Goal: Task Accomplishment & Management: Manage account settings

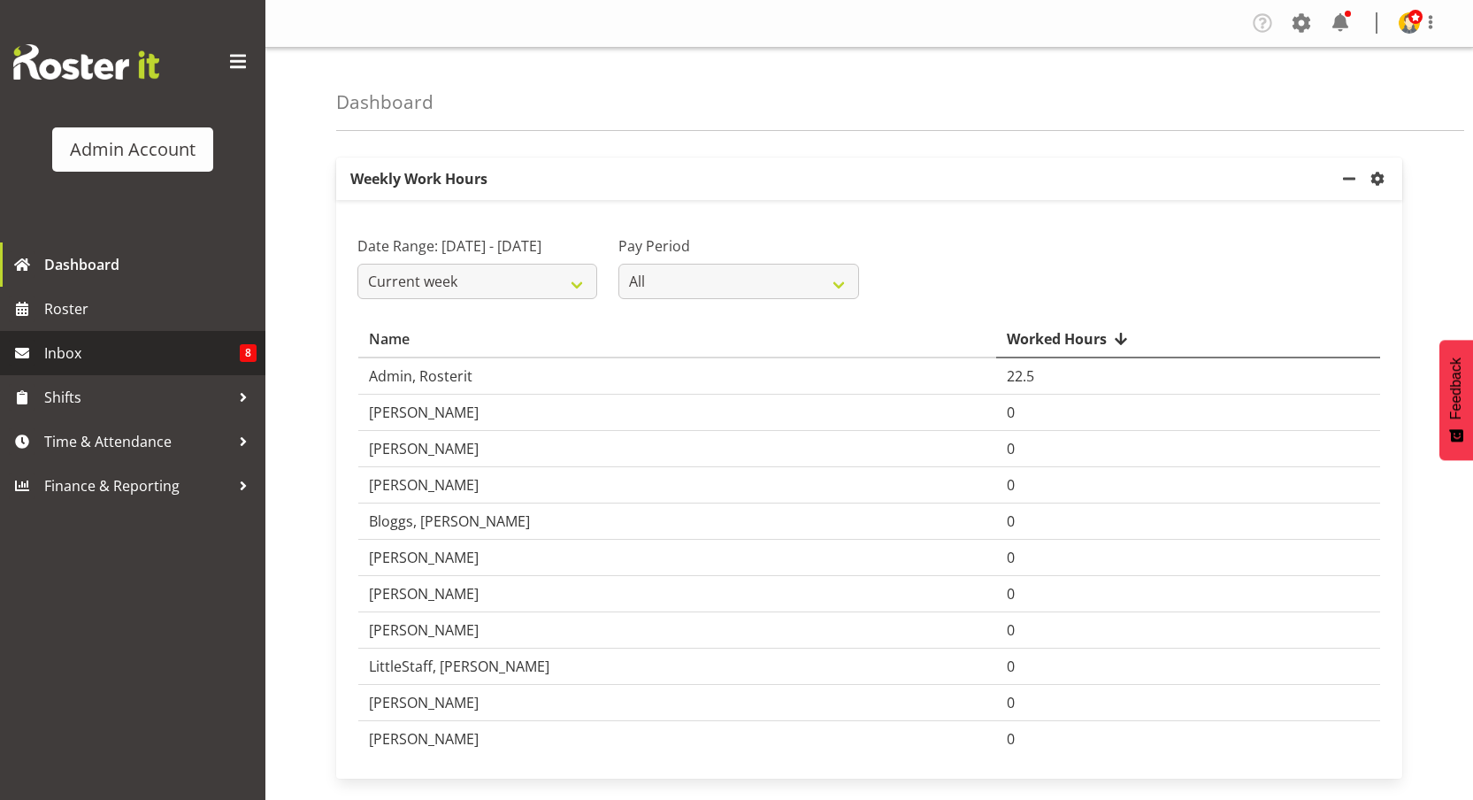
scroll to position [65, 0]
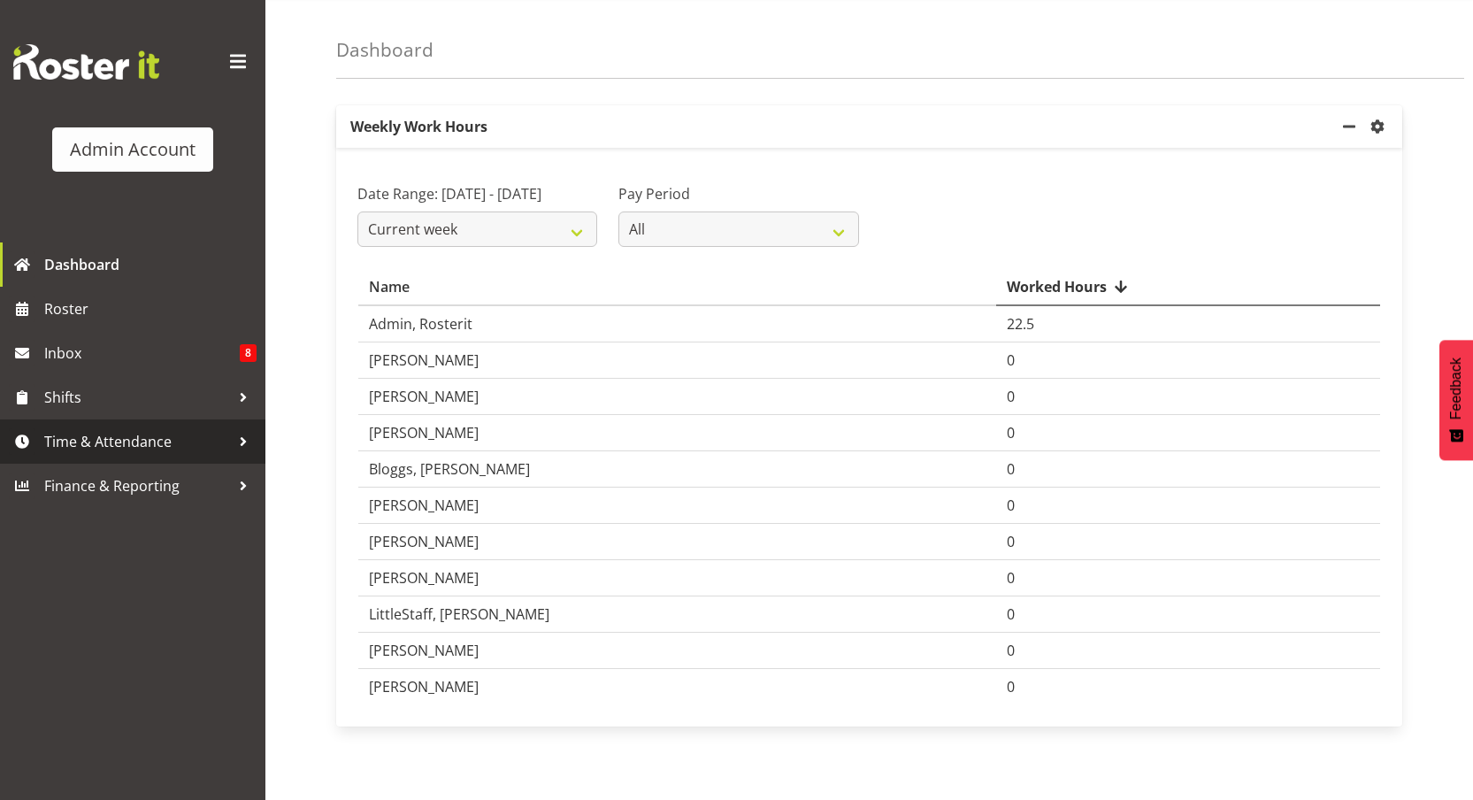
click at [91, 433] on span "Time & Attendance" at bounding box center [137, 441] width 186 height 27
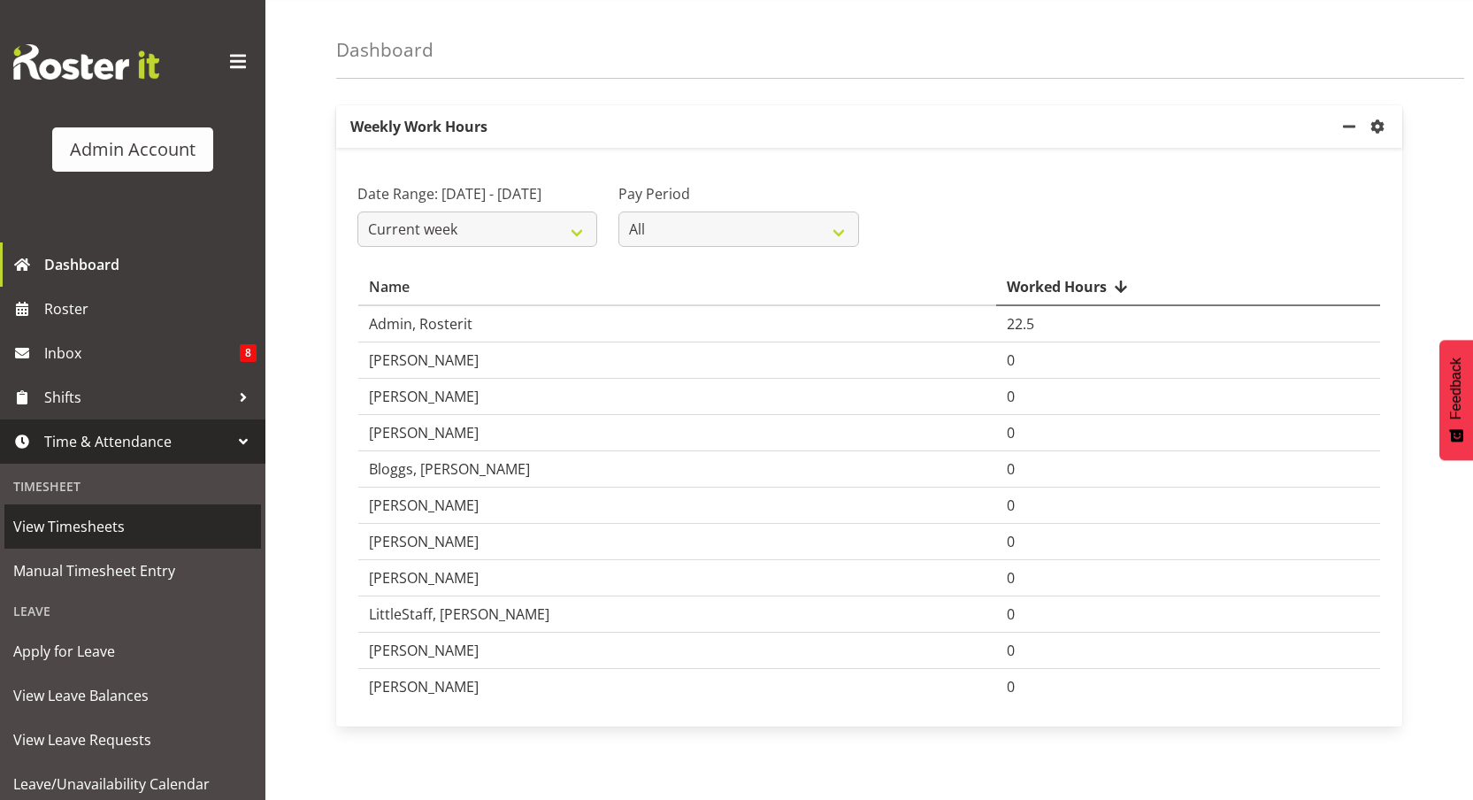
scroll to position [64, 0]
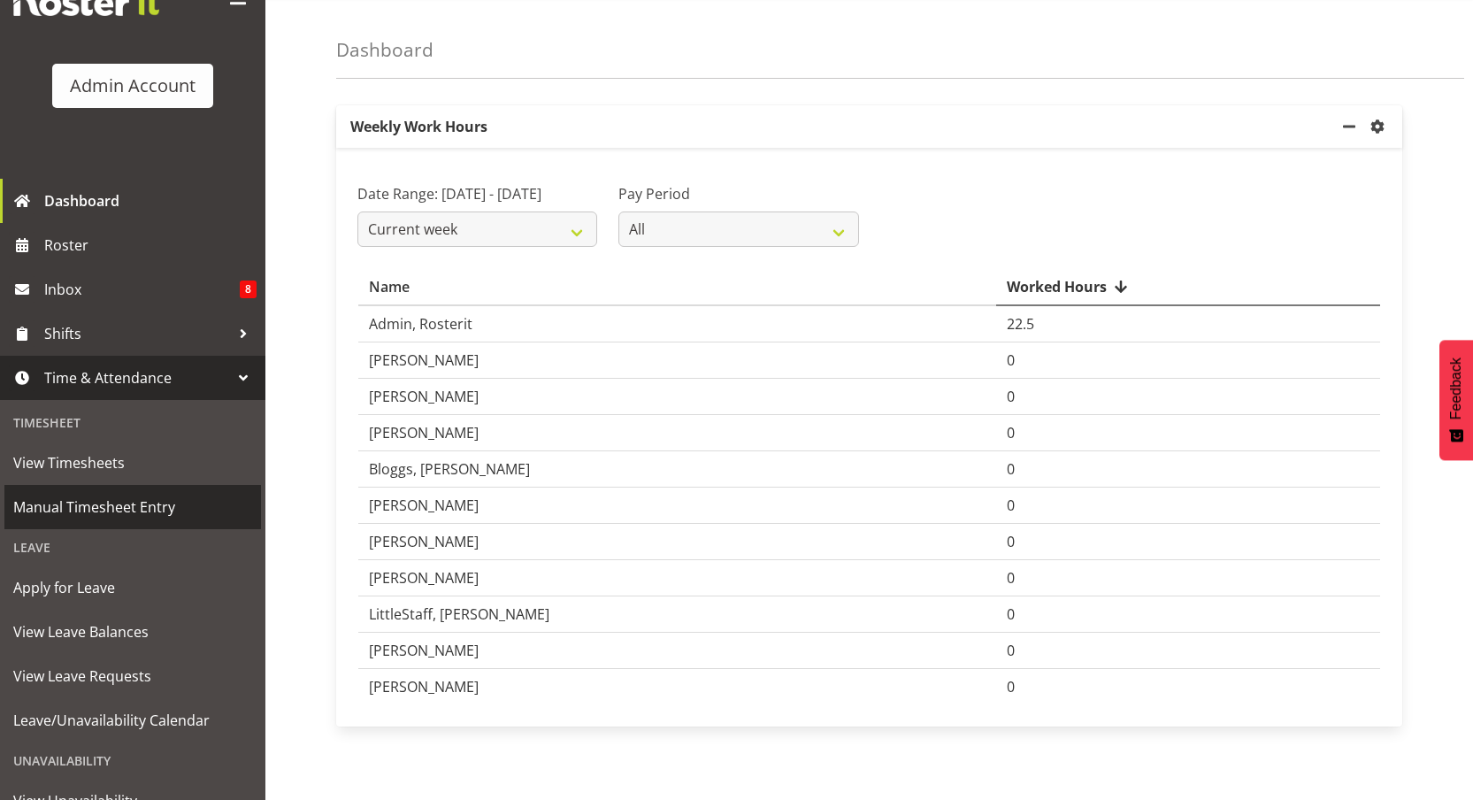
click at [141, 513] on span "Manual Timesheet Entry" at bounding box center [132, 507] width 239 height 27
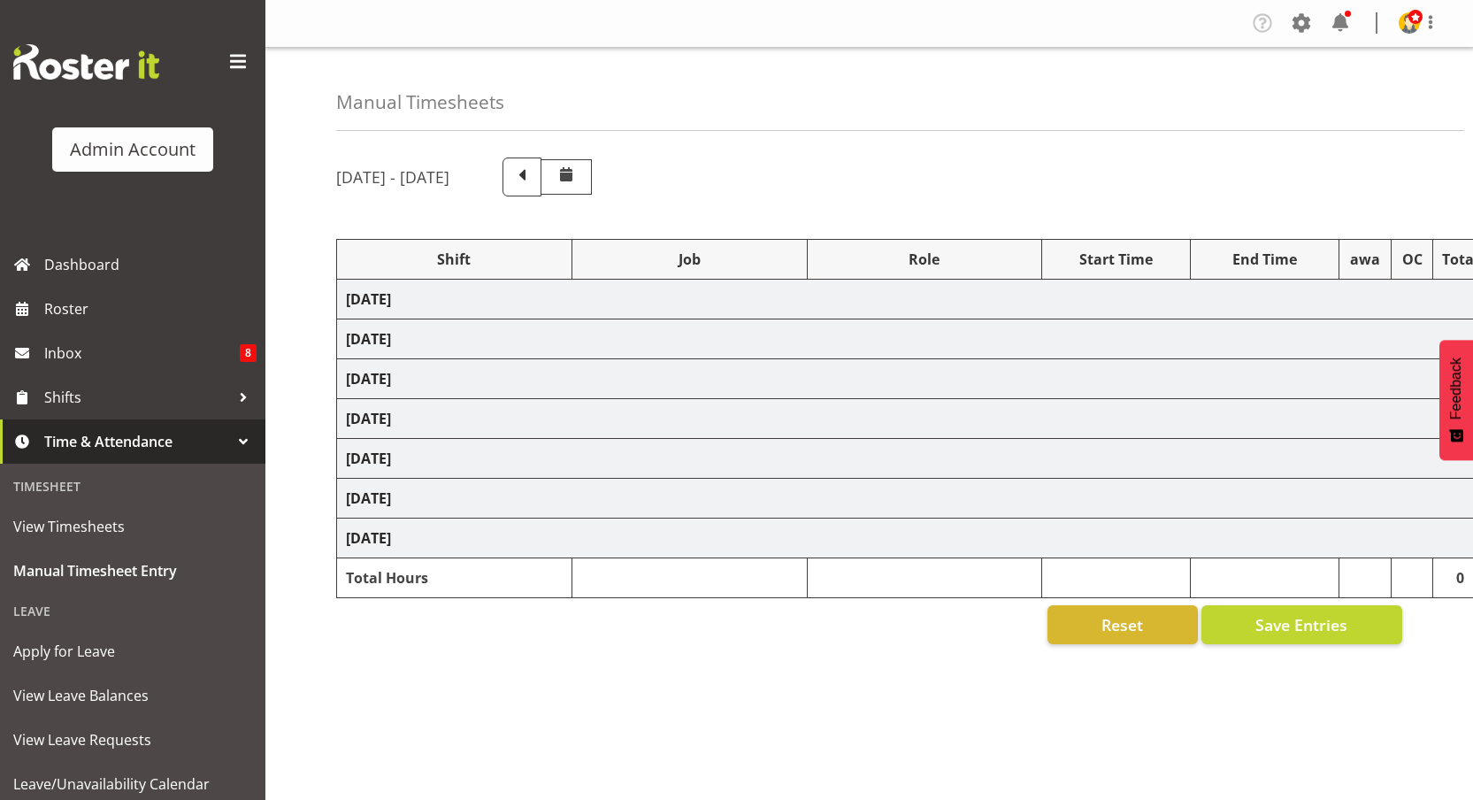
scroll to position [23, 0]
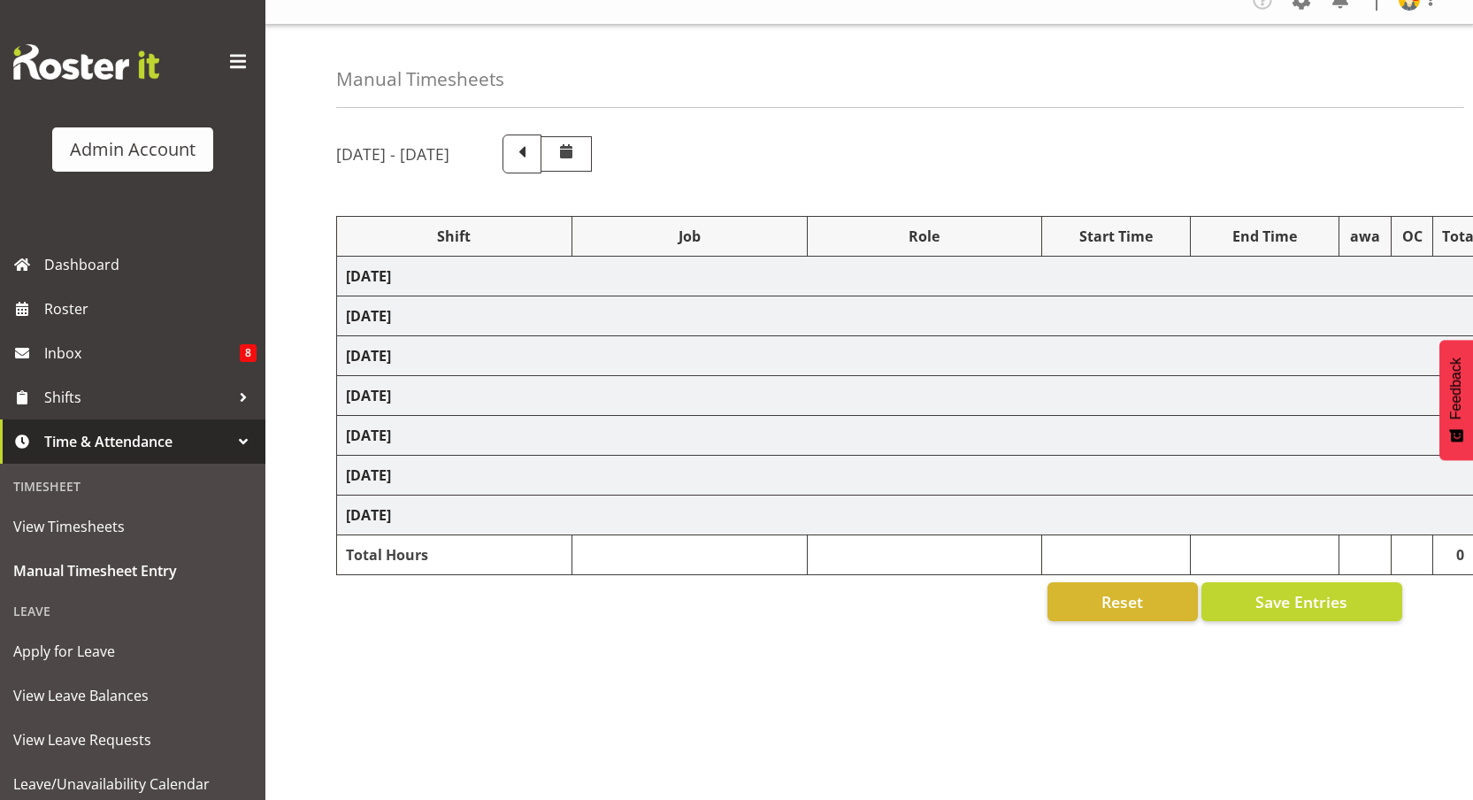
select select "67026"
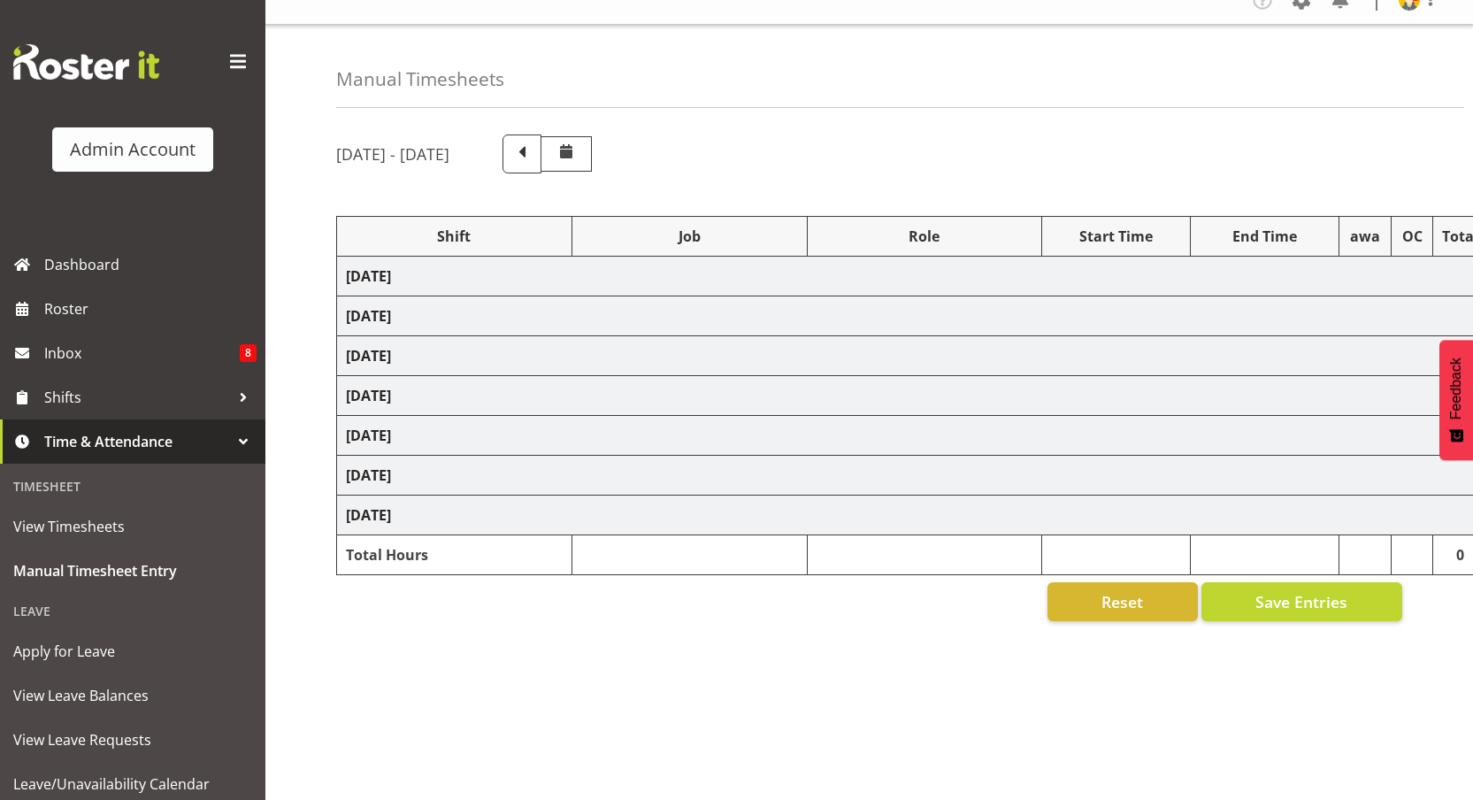
select select "67026"
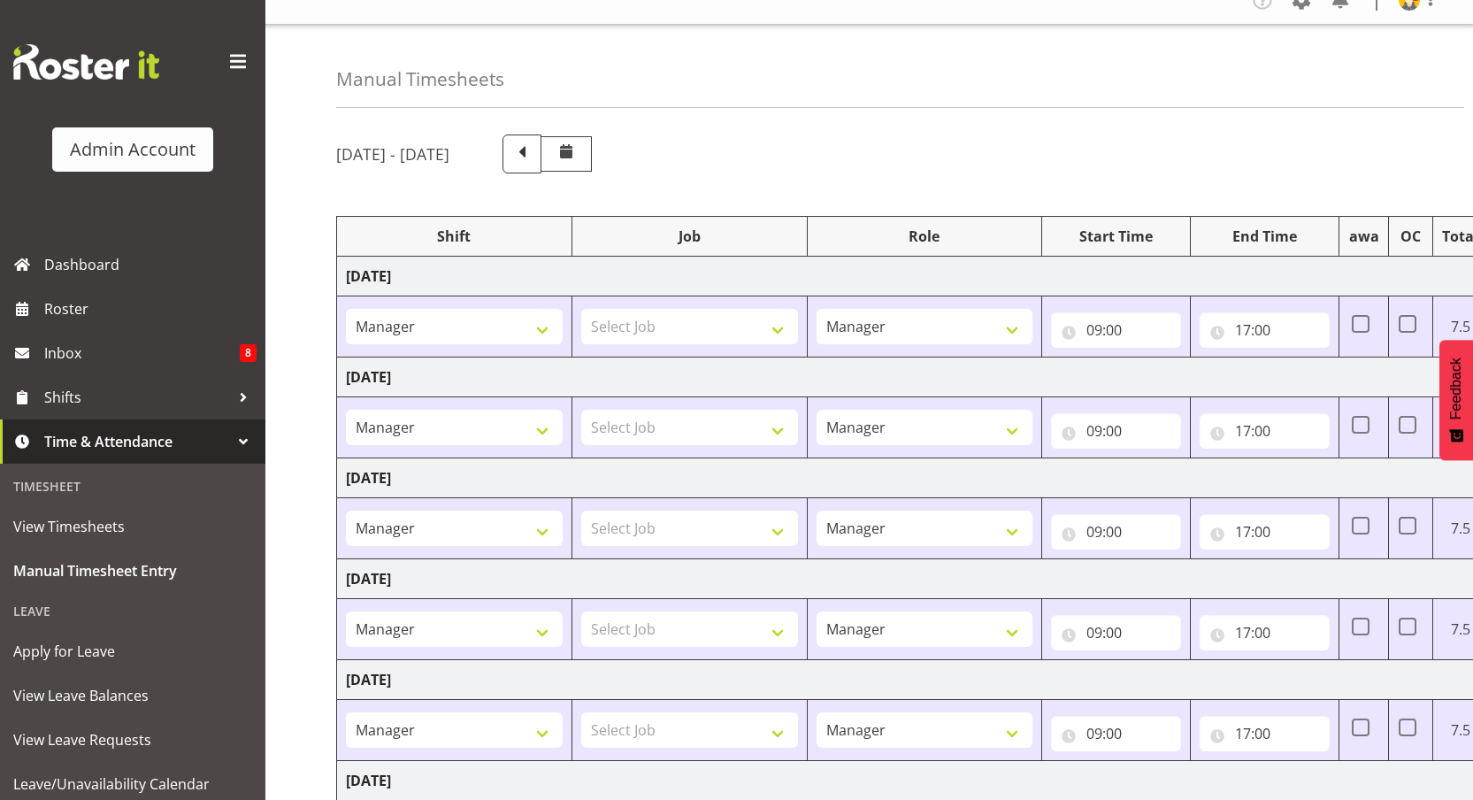
scroll to position [318, 0]
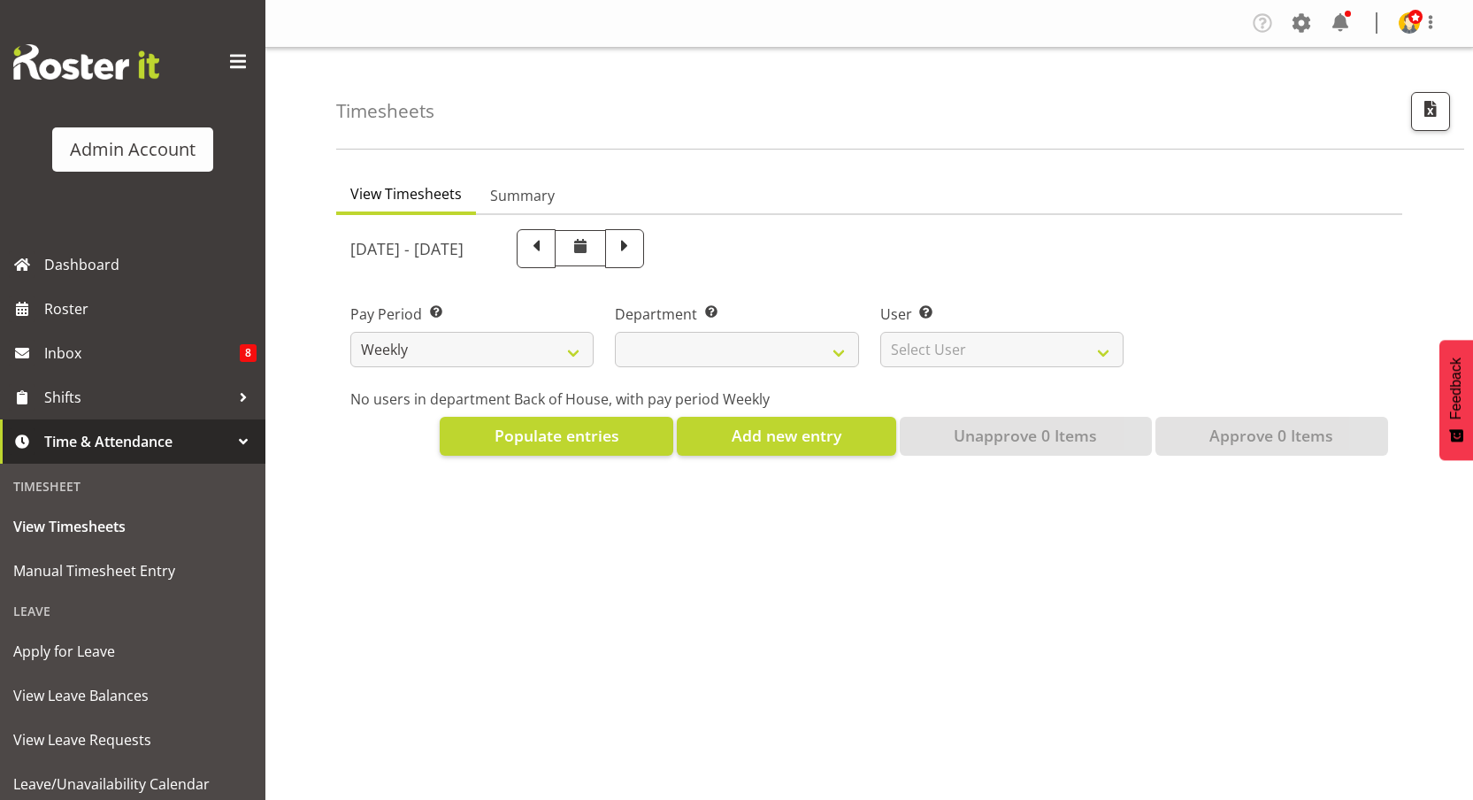
select select
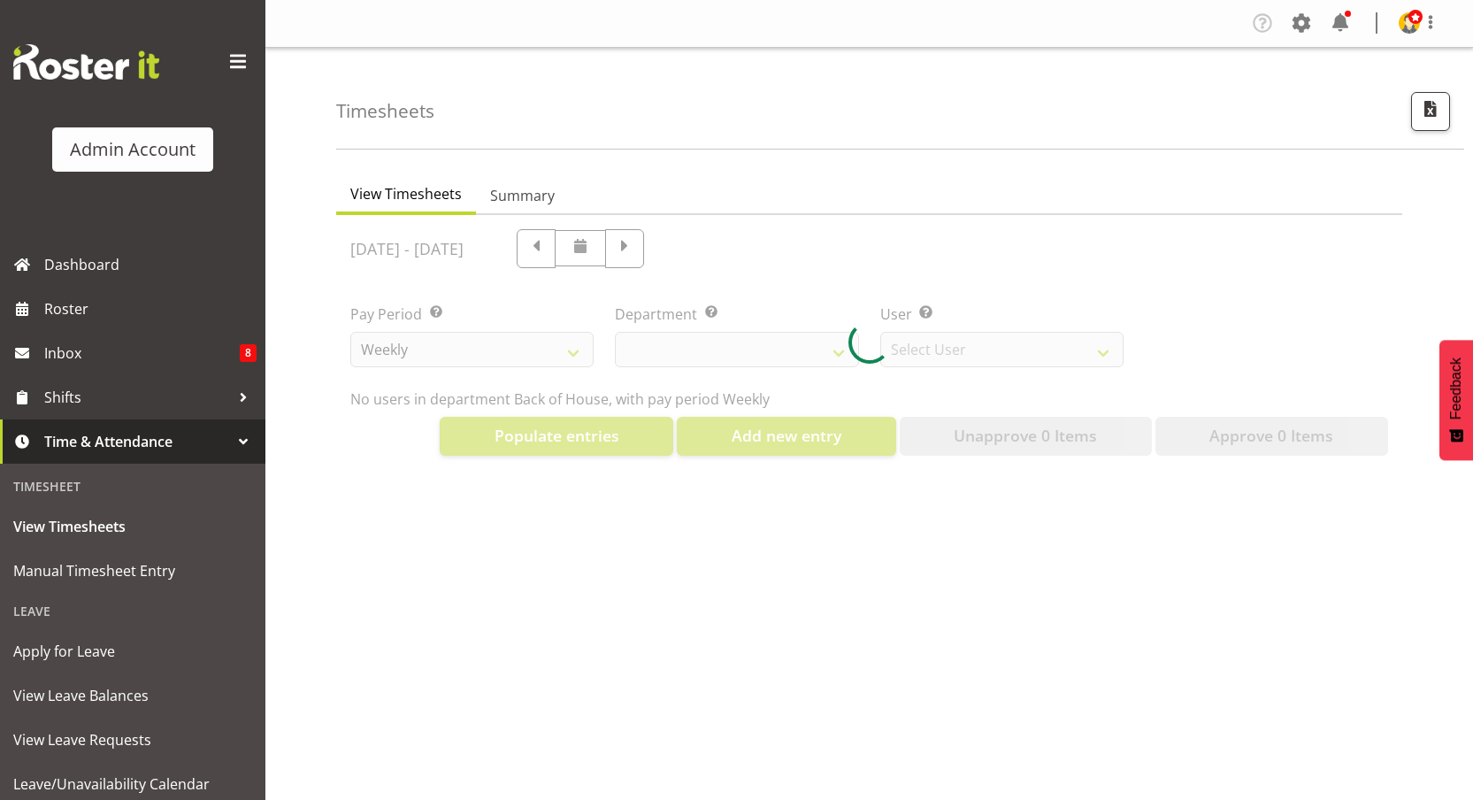
scroll to position [12, 0]
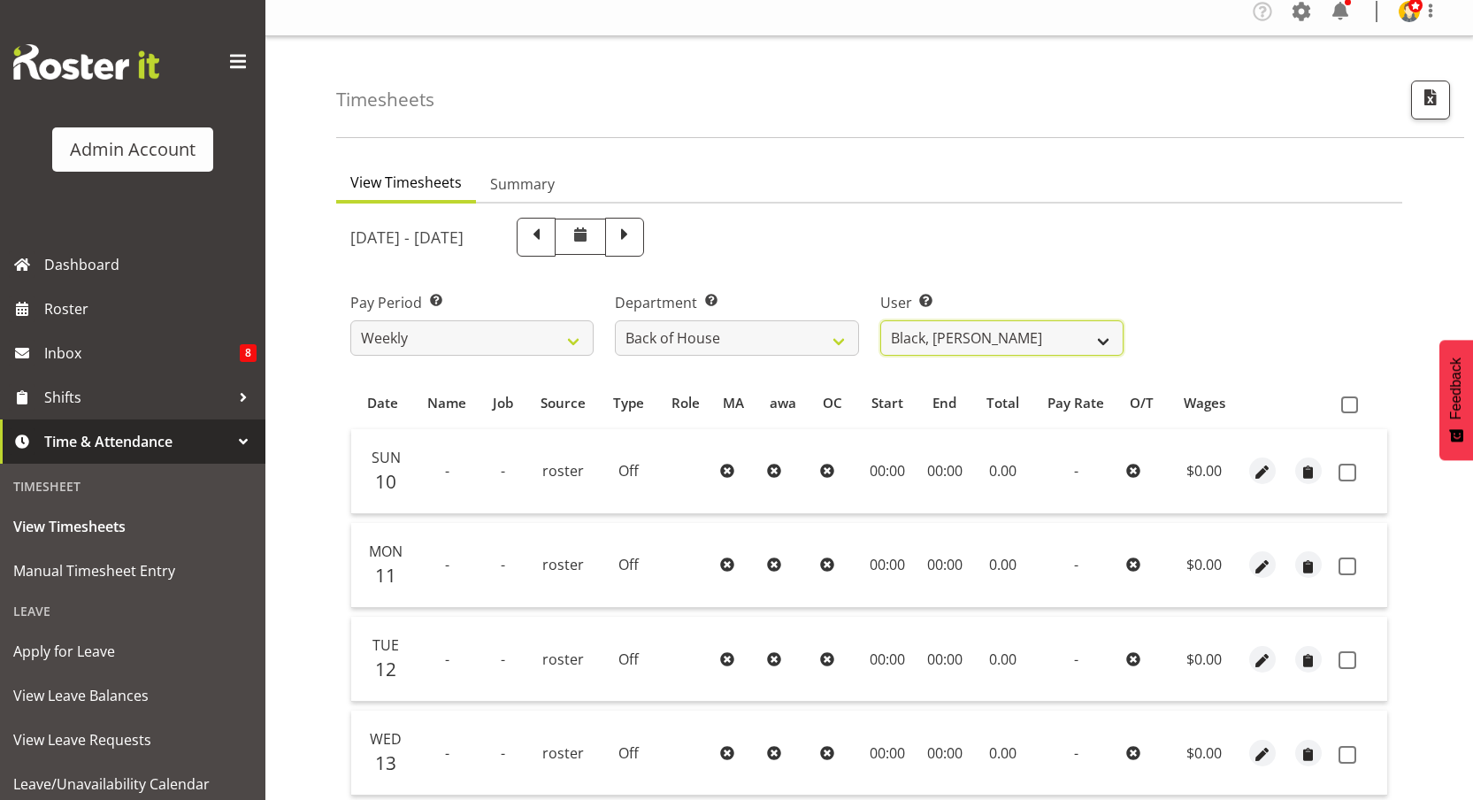
click at [978, 337] on select "Black, Ian ❌ Bloggs, Joe ❌ Little, Mike ❌ Admin, Rosterit ❌ White, Sally ❌ Pham…" at bounding box center [1001, 337] width 243 height 35
select select "1"
click at [880, 320] on select "Black, Ian ❌ Bloggs, Joe ❌ Little, Mike ❌ Admin, Rosterit ❌ White, Sally ❌ Pham…" at bounding box center [1001, 337] width 243 height 35
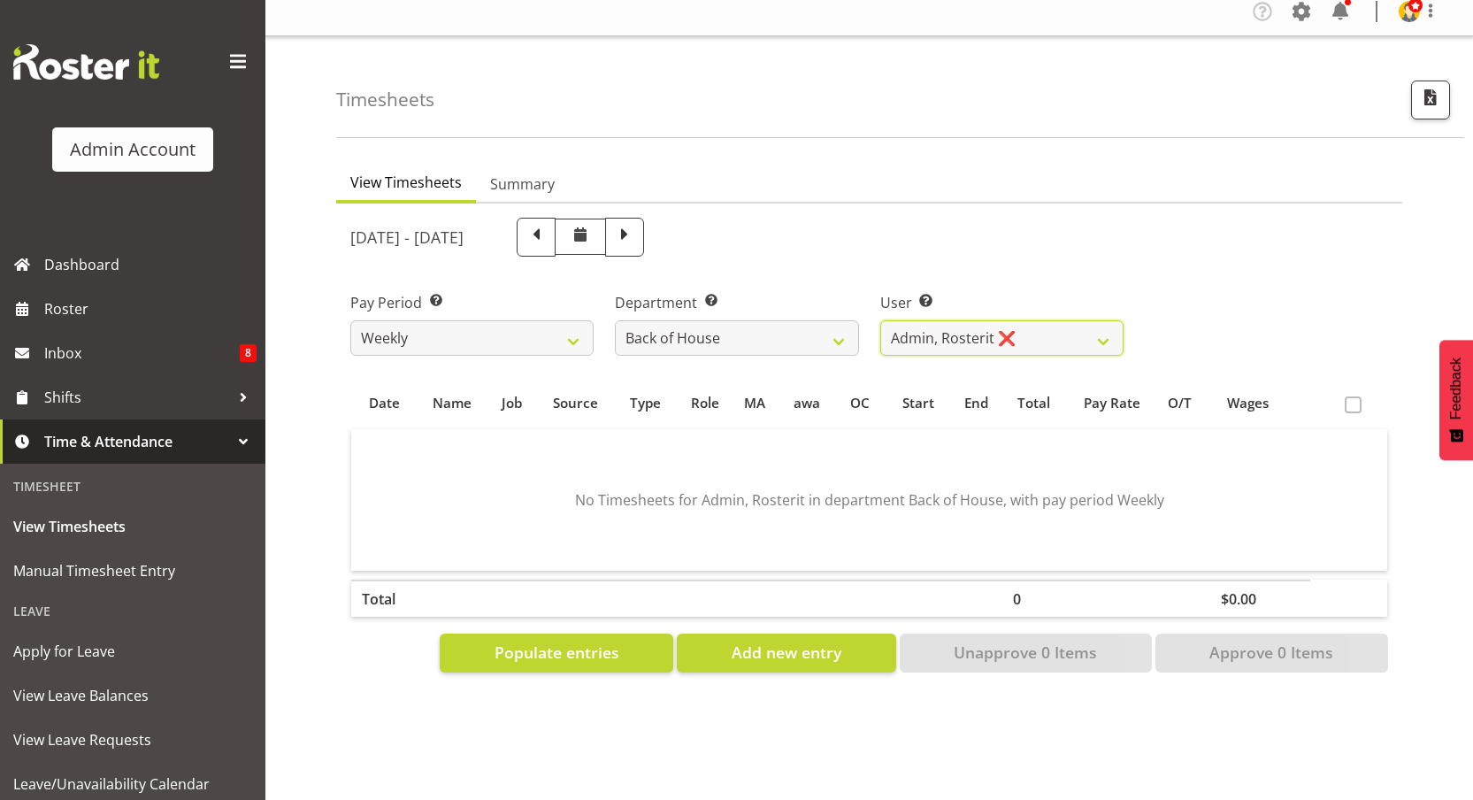
scroll to position [83, 0]
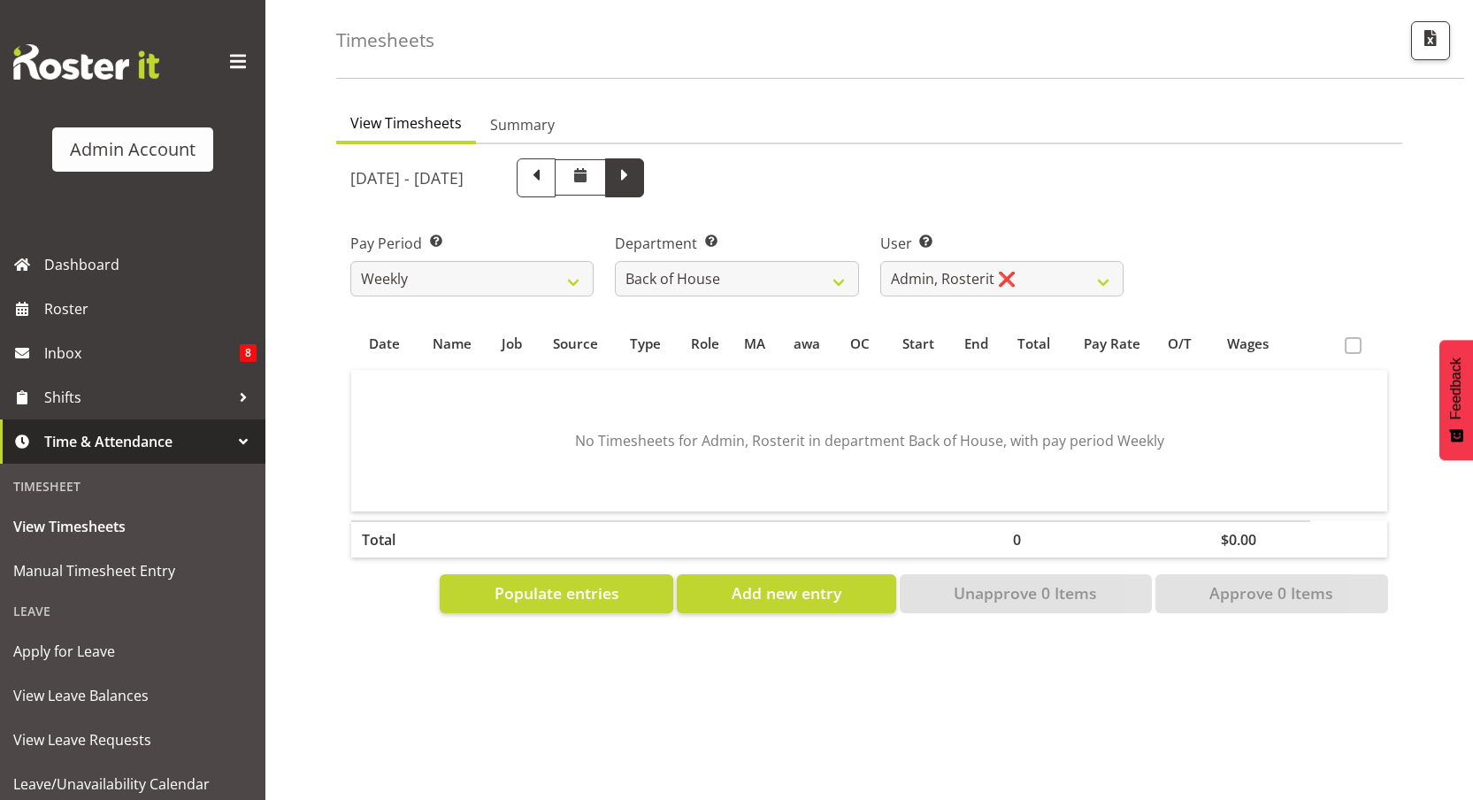
click at [644, 158] on span at bounding box center [624, 177] width 39 height 39
select select
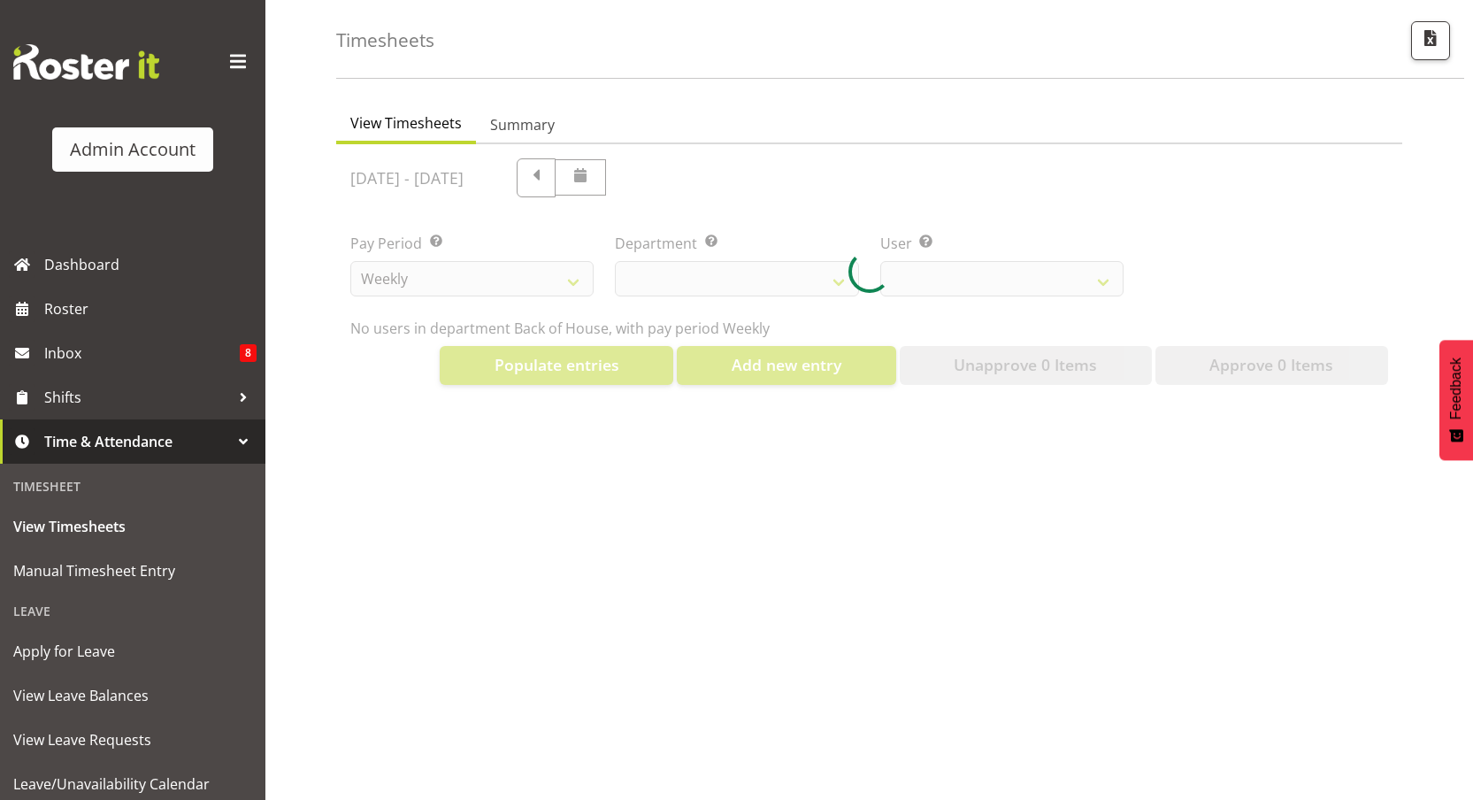
select select "1"
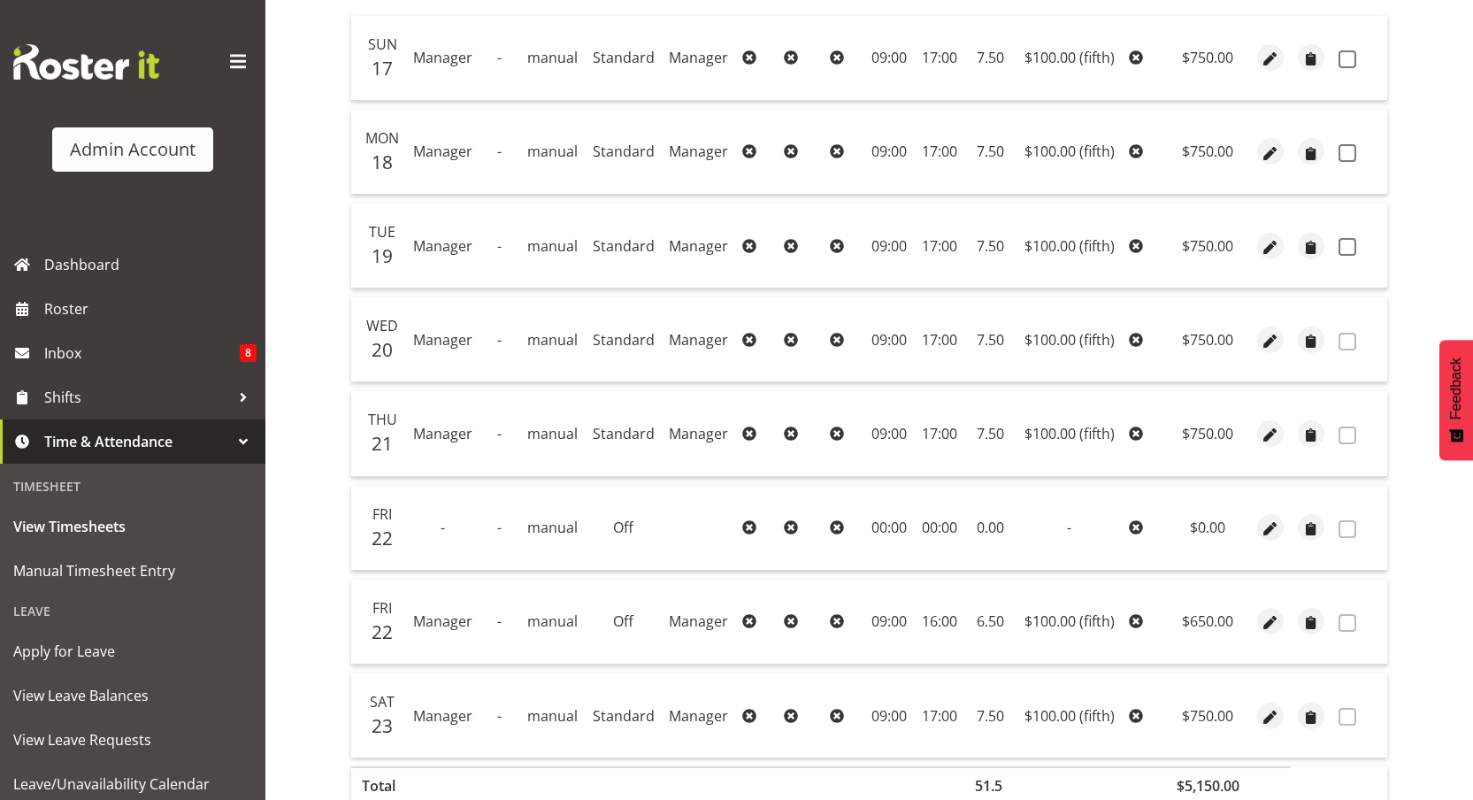
scroll to position [468, 0]
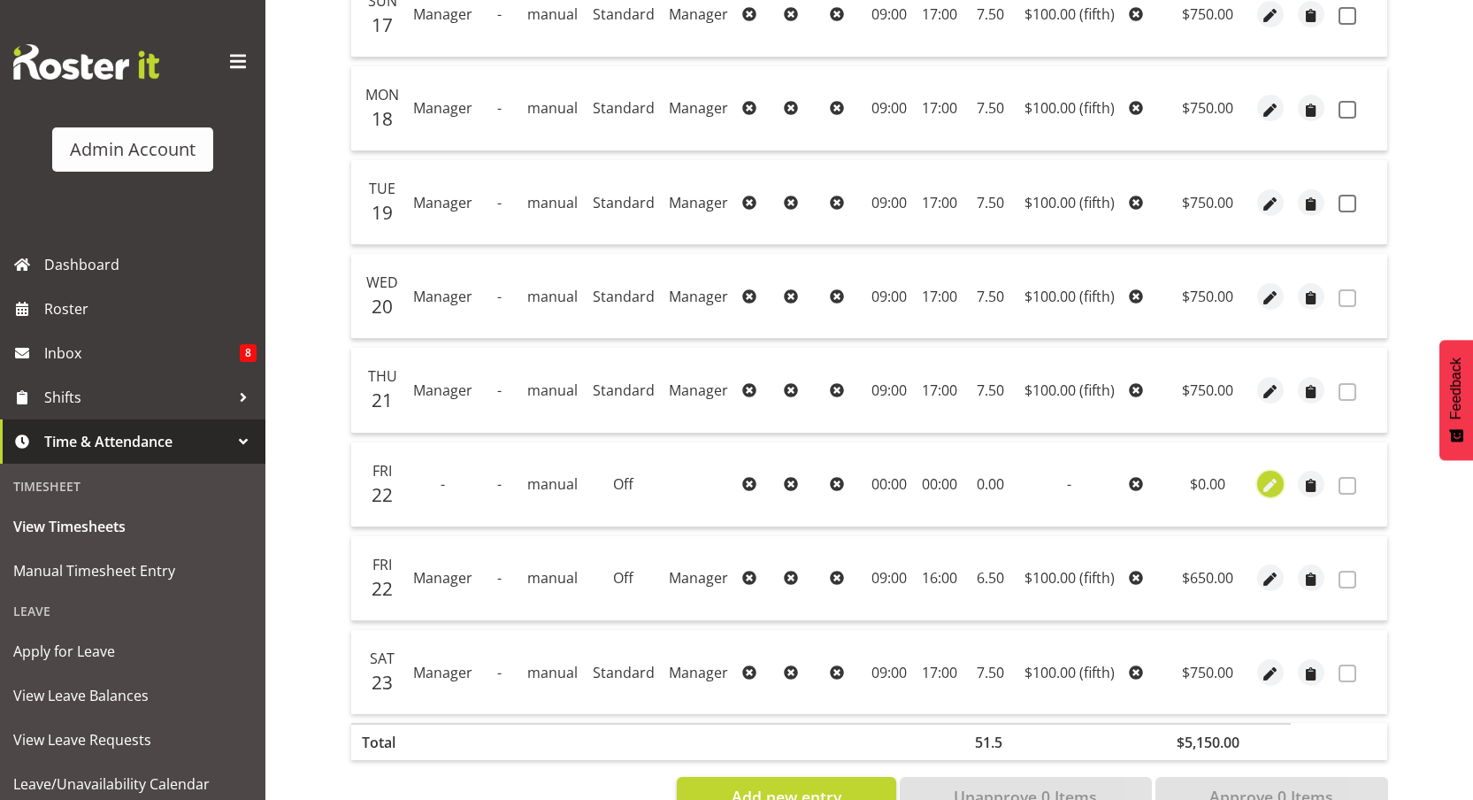
click at [1270, 484] on span "button" at bounding box center [1271, 486] width 20 height 20
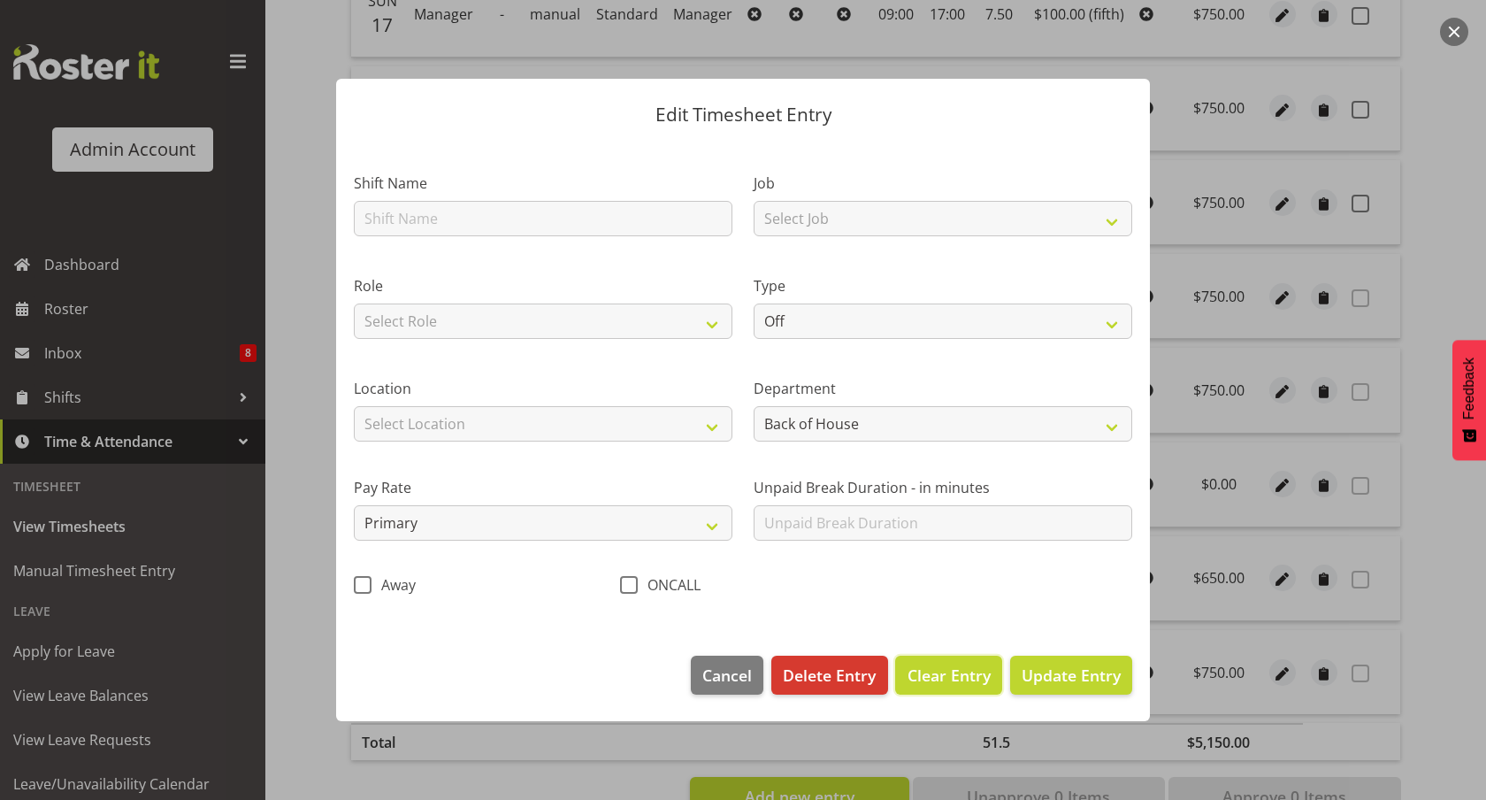
click at [954, 673] on span "Clear Entry" at bounding box center [949, 675] width 83 height 23
type input "0"
select select
click at [839, 673] on span "Delete Entry" at bounding box center [829, 675] width 93 height 23
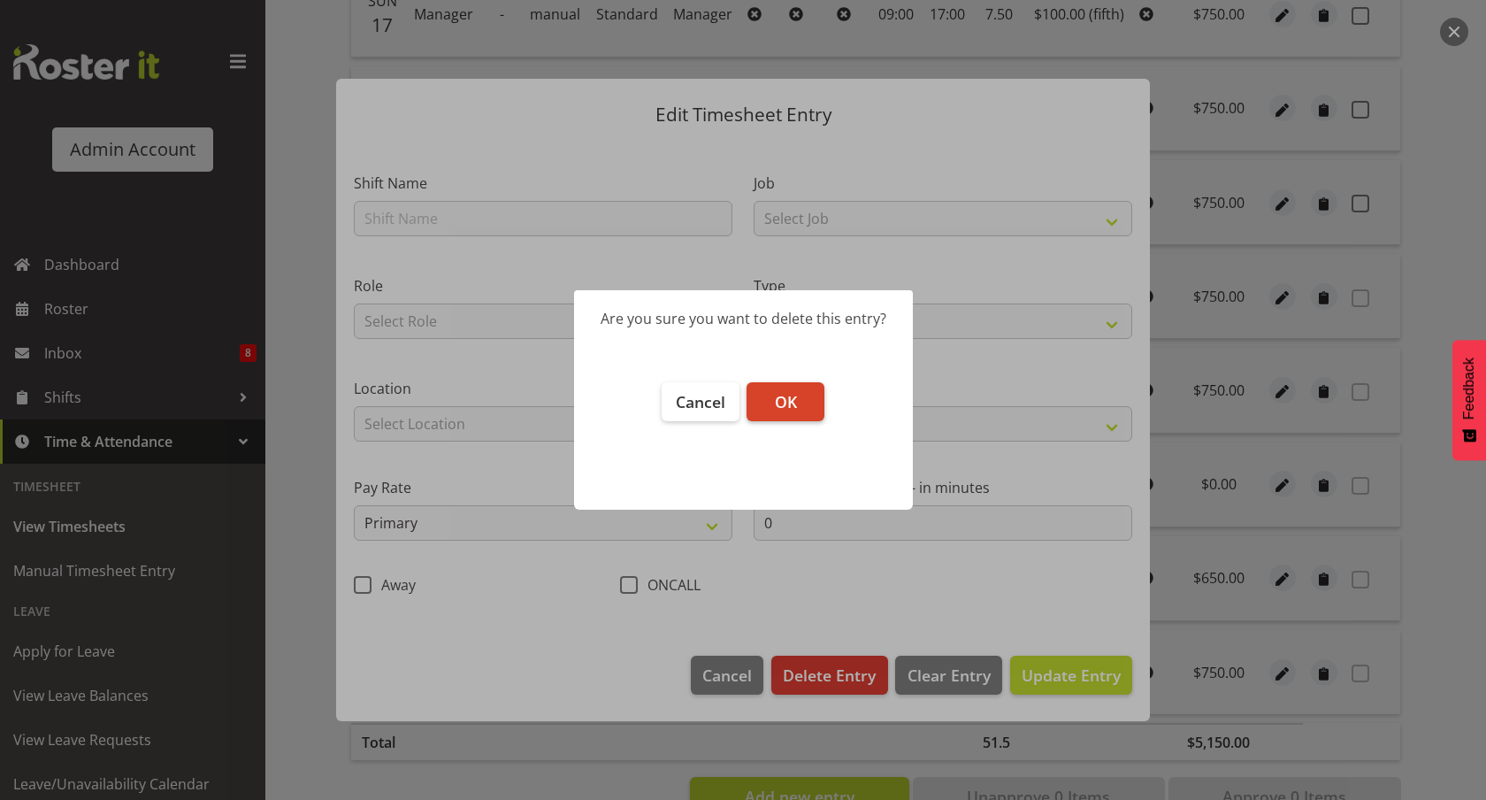
click at [801, 401] on button "OK" at bounding box center [786, 401] width 78 height 39
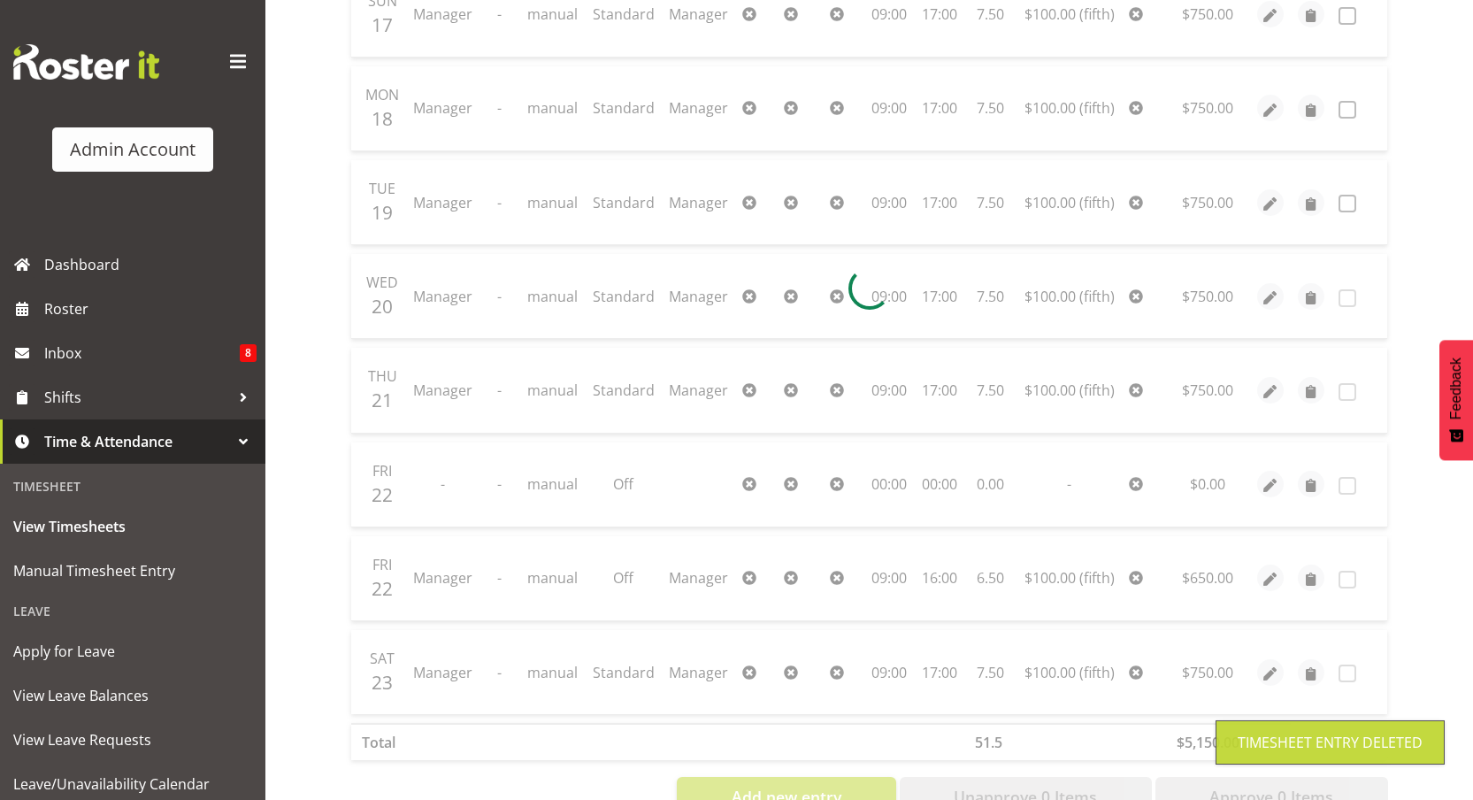
scroll to position [431, 0]
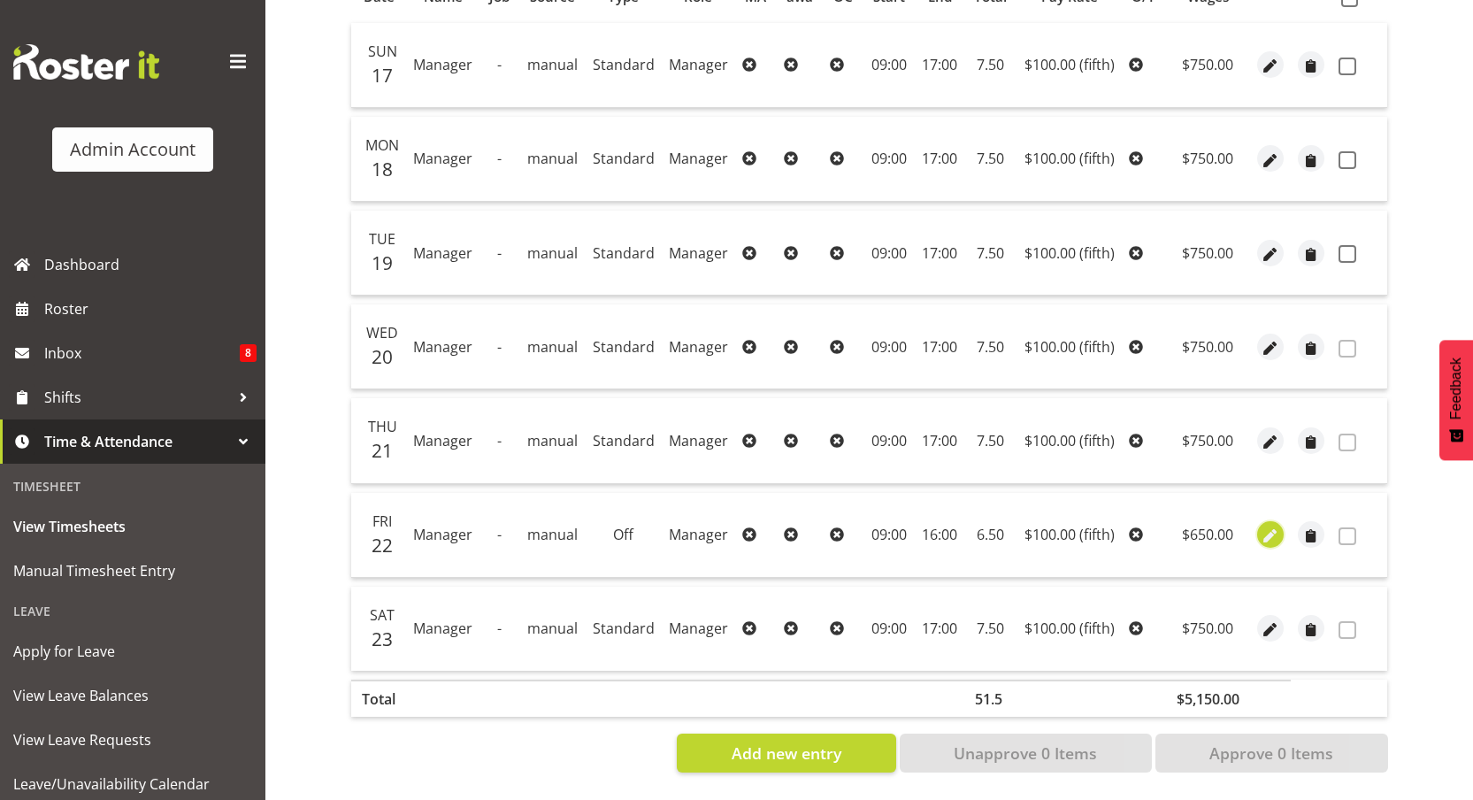
click at [1277, 526] on span "button" at bounding box center [1271, 536] width 20 height 20
select select "fifth"
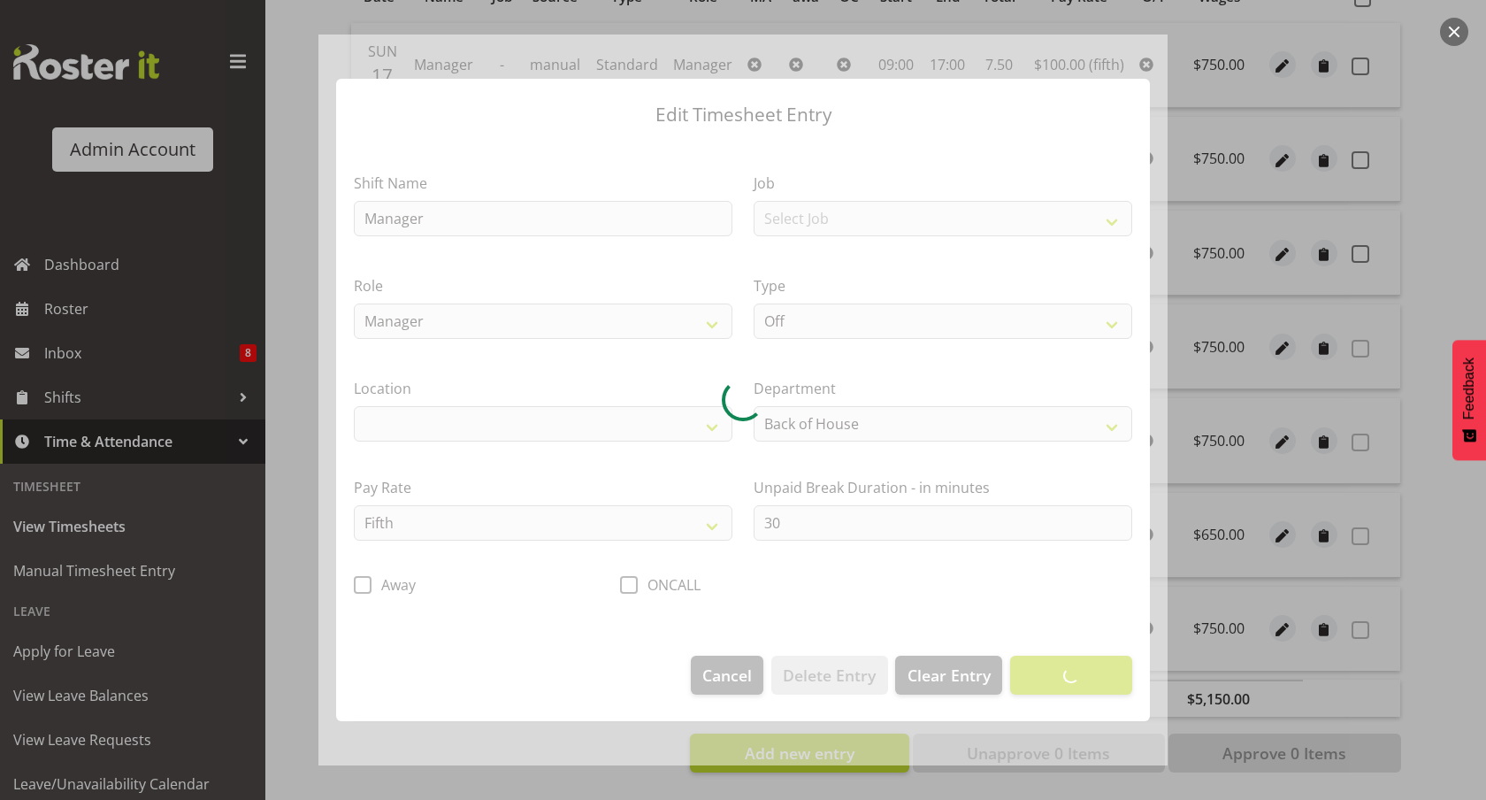
select select
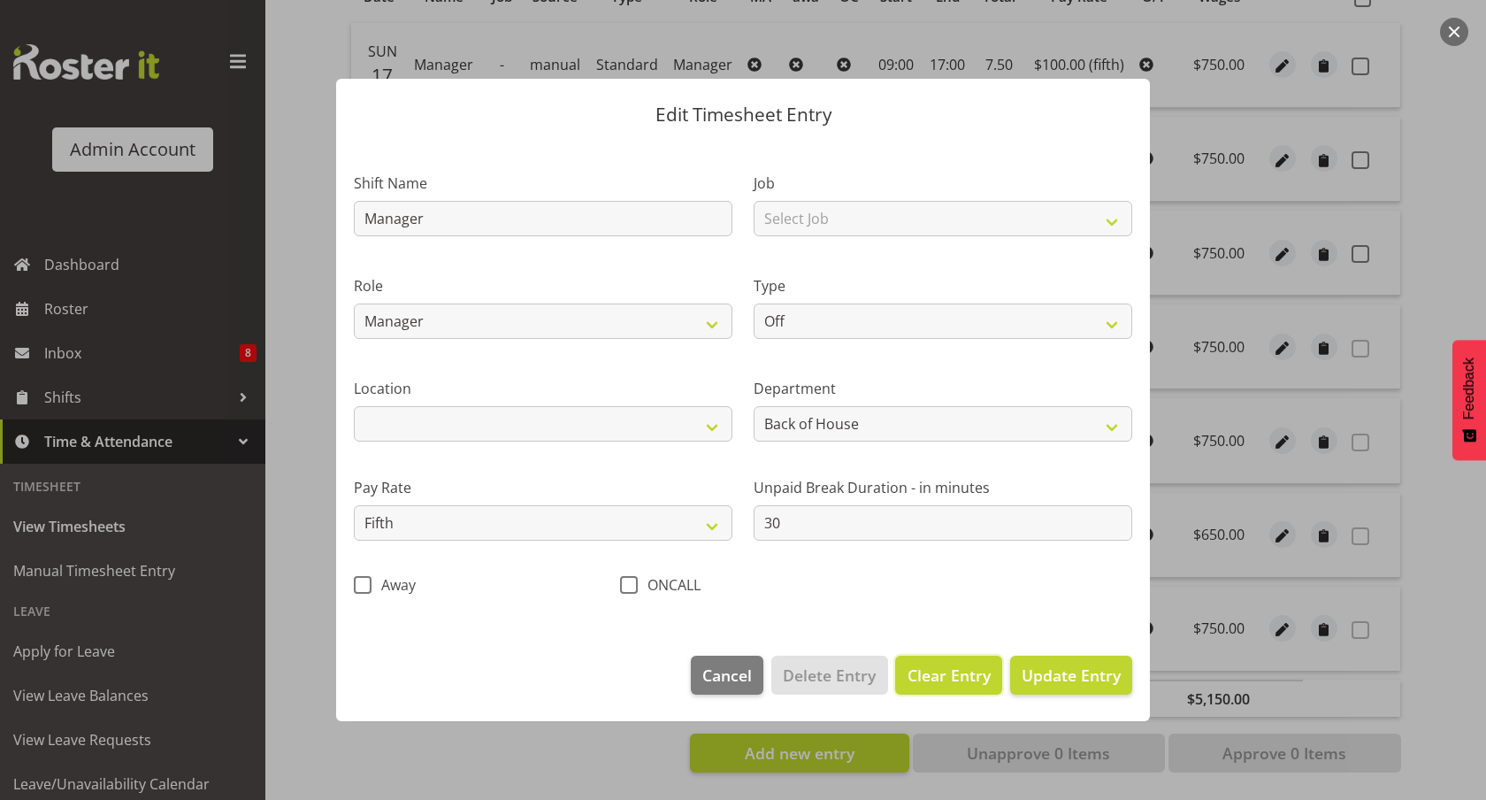
click at [963, 674] on span "Clear Entry" at bounding box center [949, 675] width 83 height 23
select select "primary"
type input "0"
select select
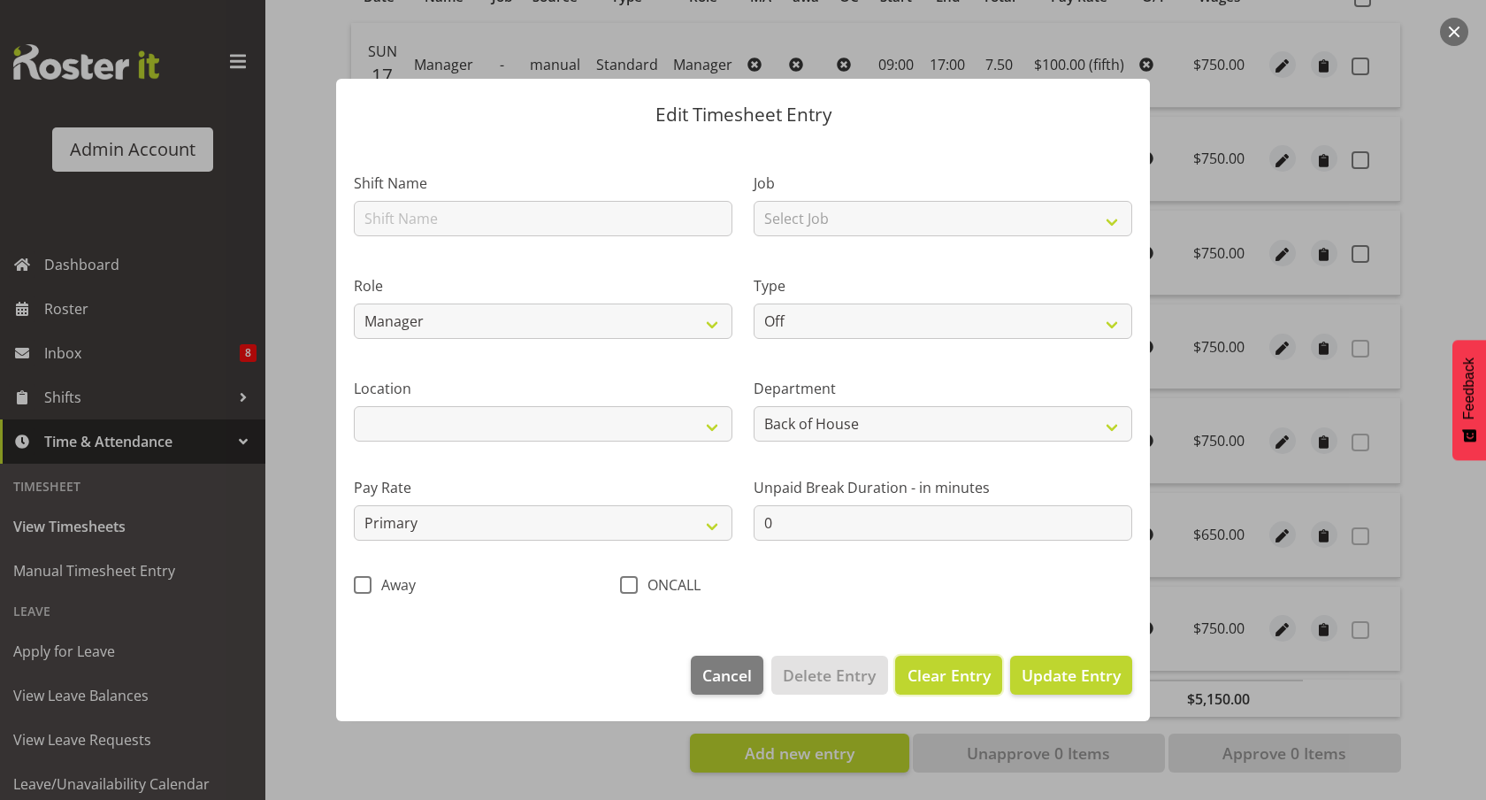
select select
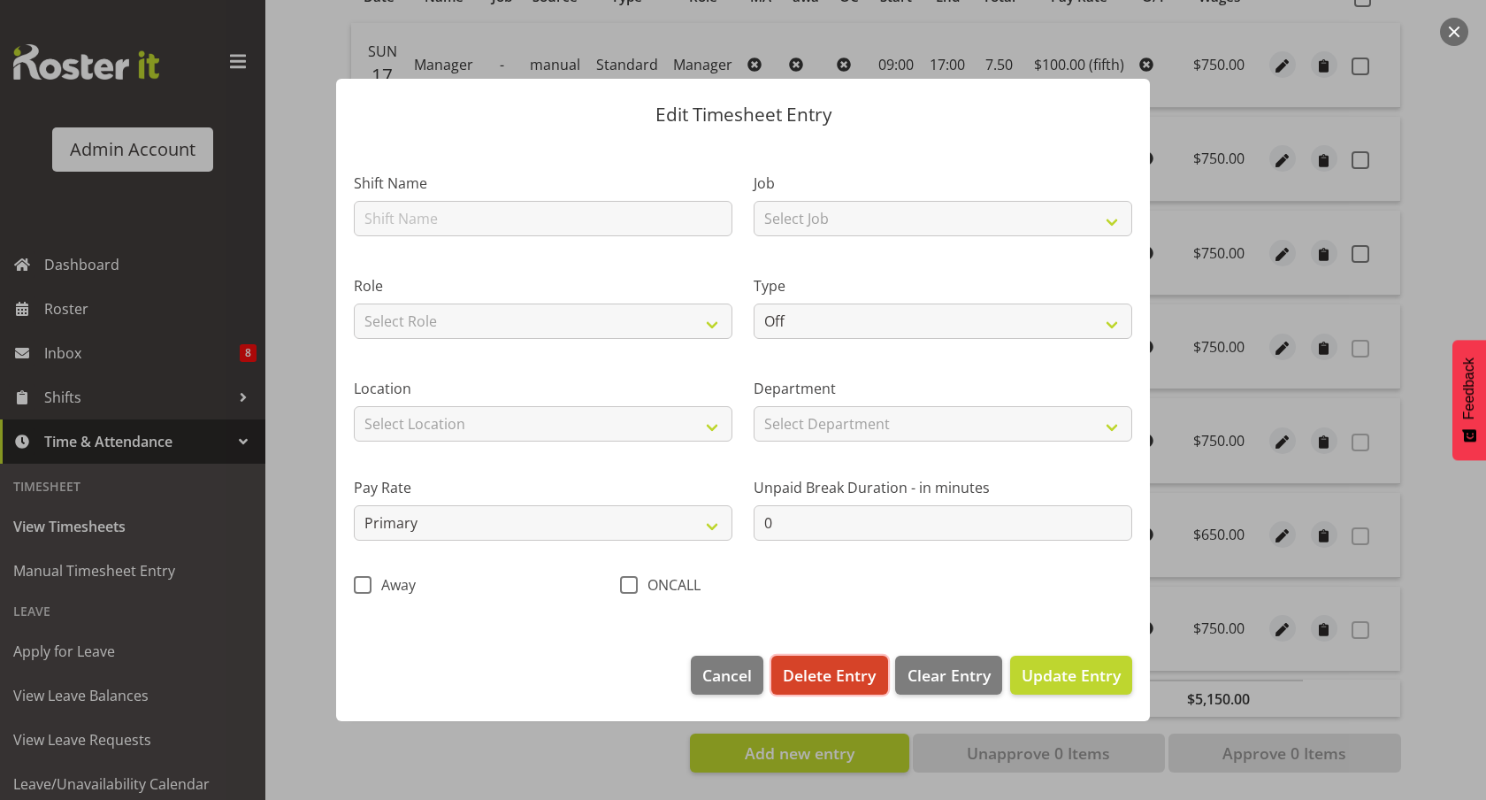
click at [834, 666] on span "Delete Entry" at bounding box center [829, 675] width 93 height 23
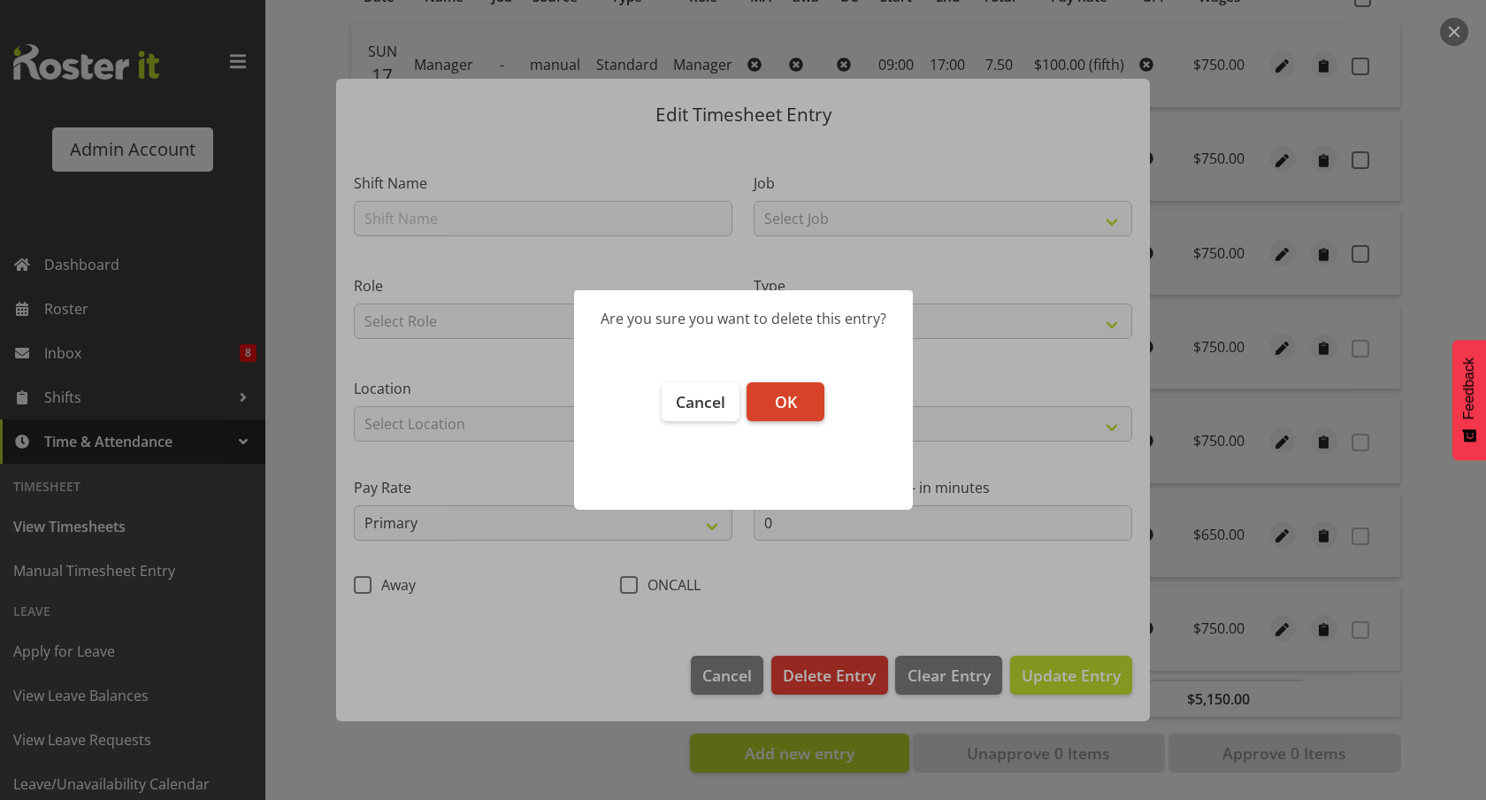
click at [802, 395] on button "OK" at bounding box center [786, 401] width 78 height 39
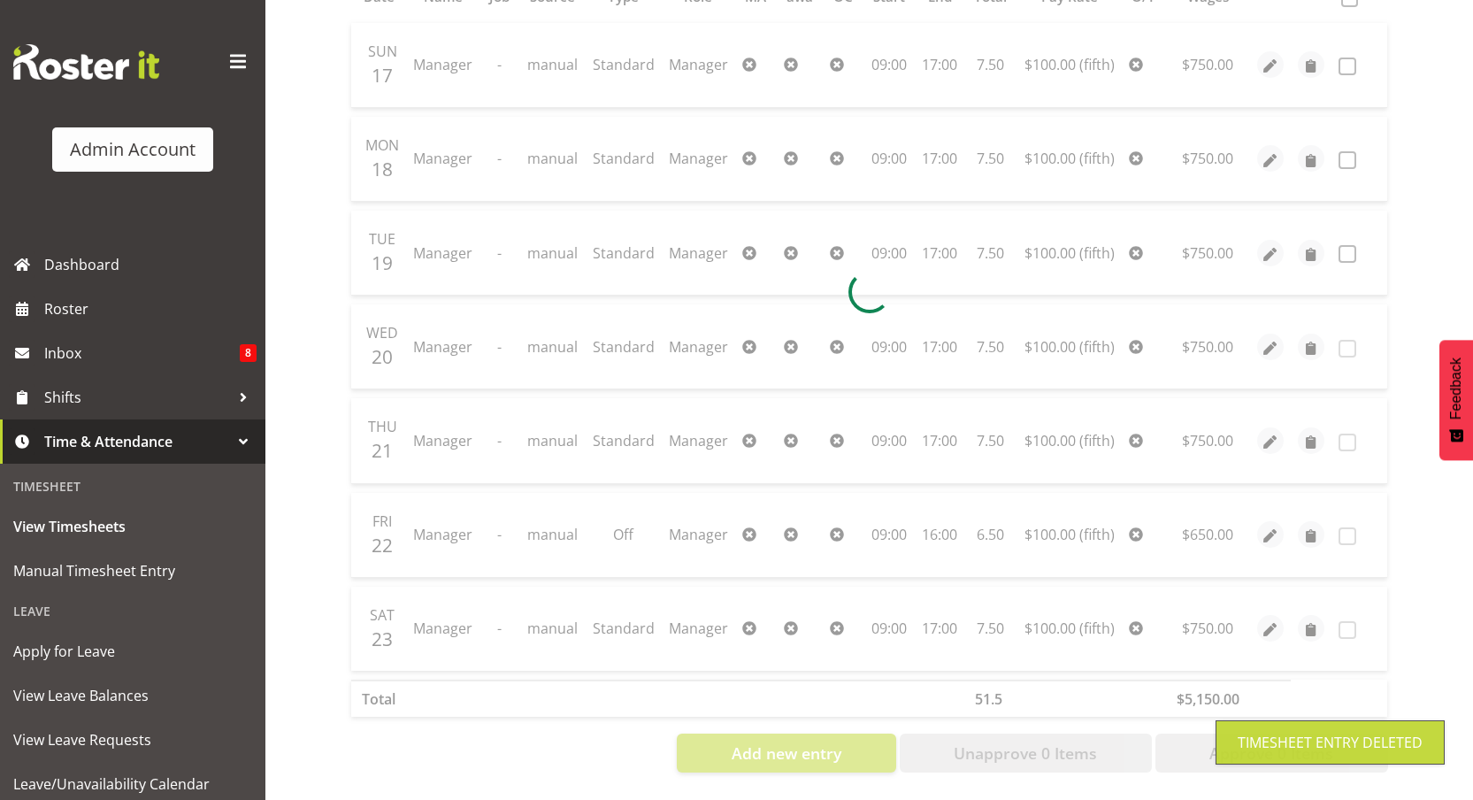
scroll to position [337, 0]
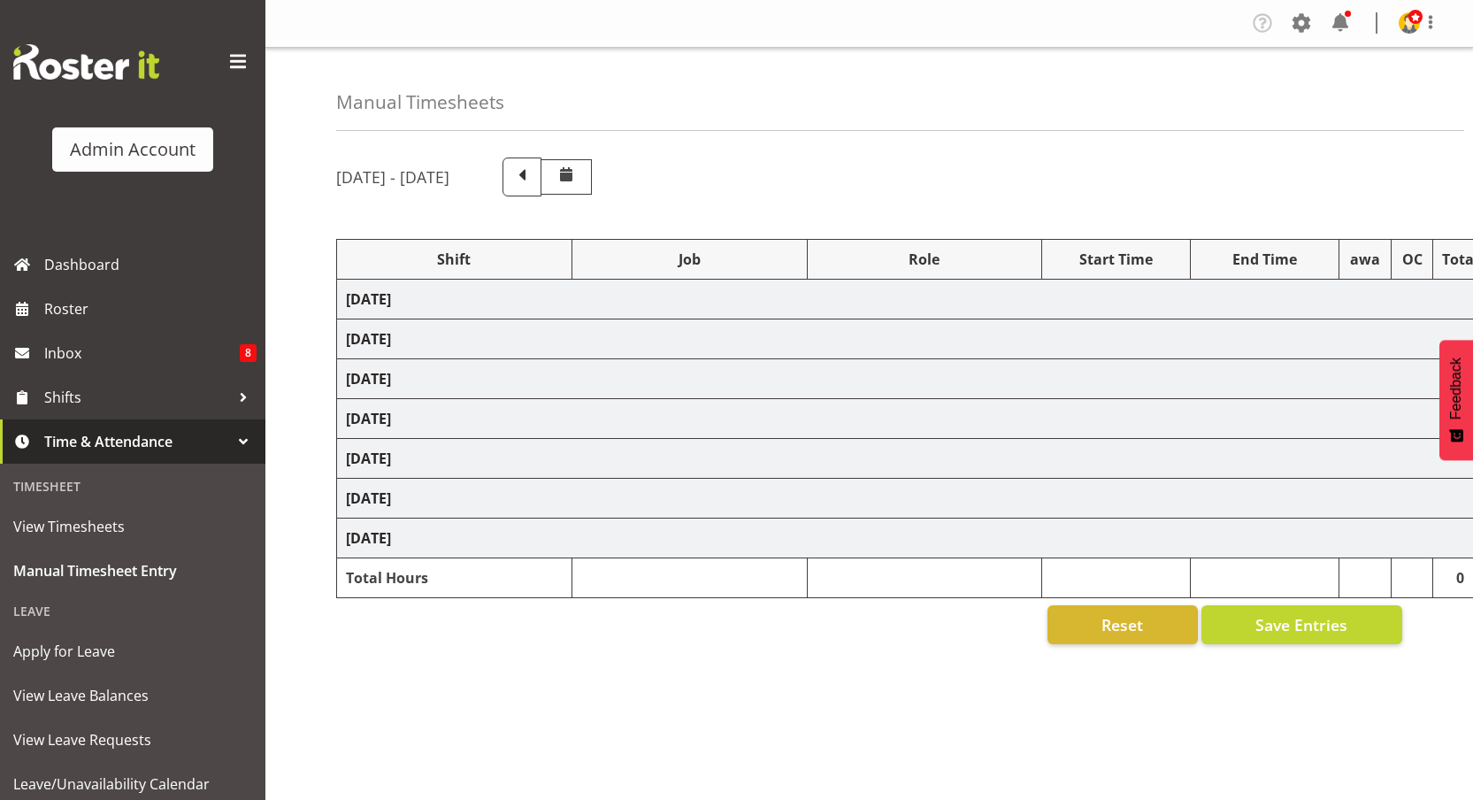
scroll to position [65, 0]
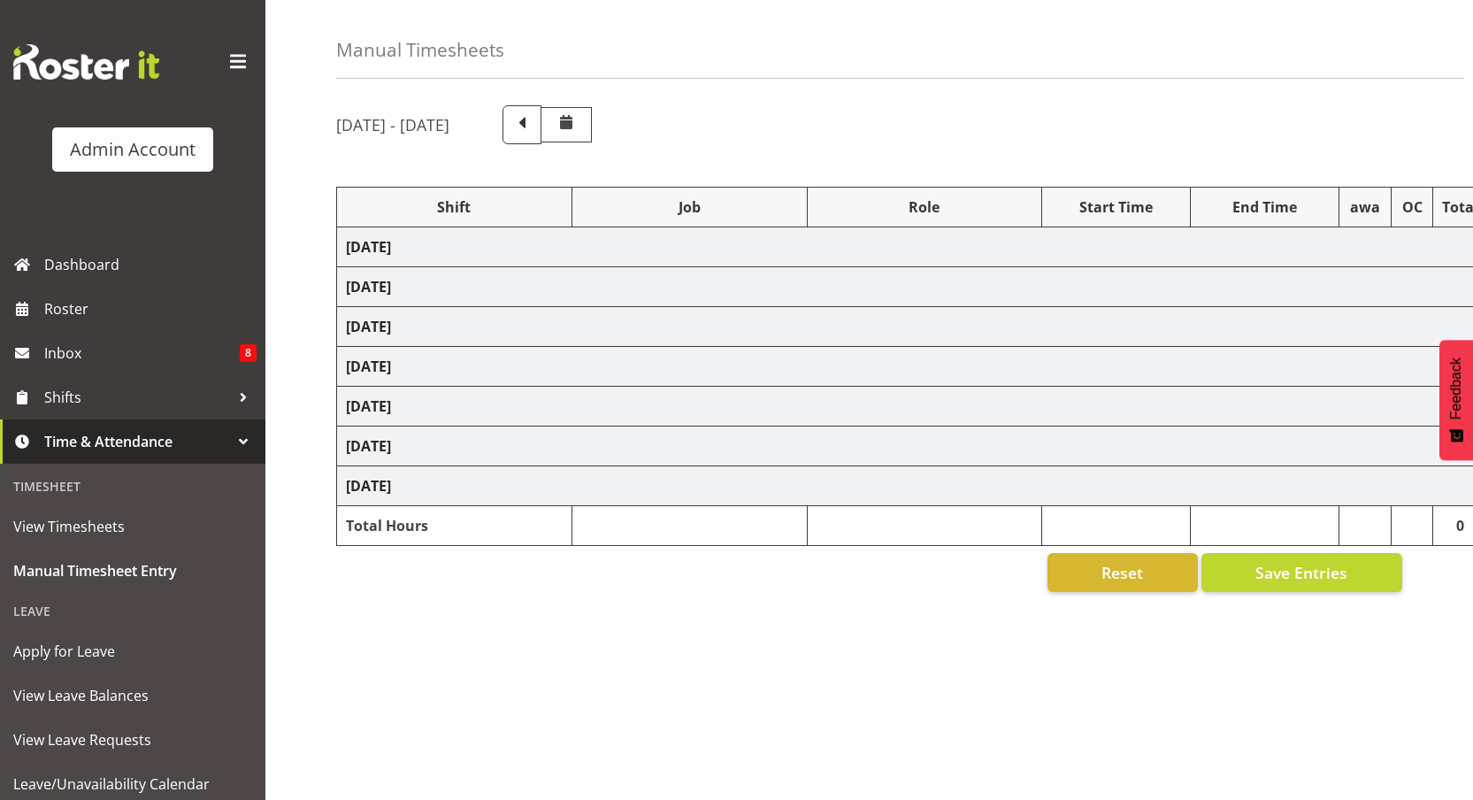
select select "67026"
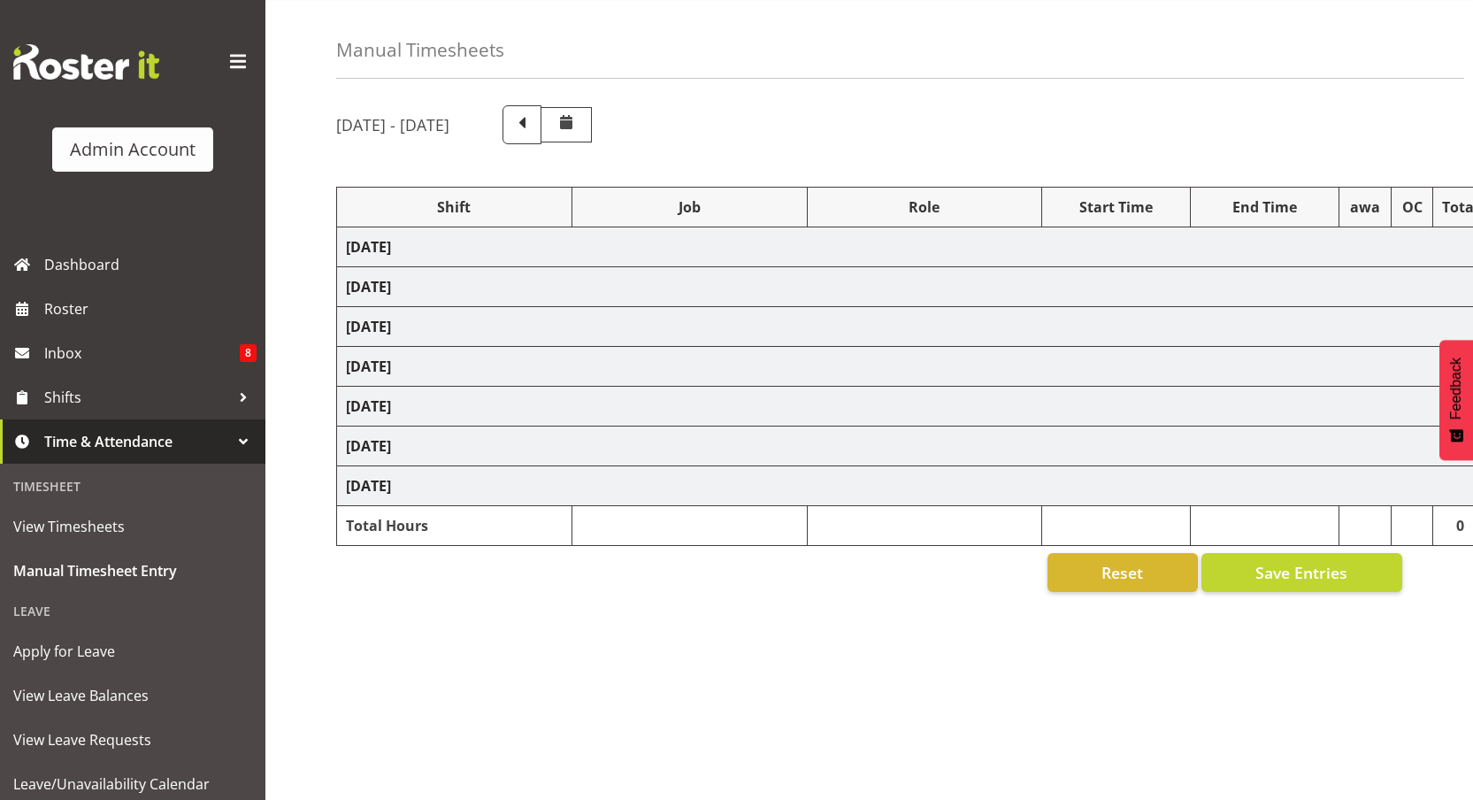
select select "67026"
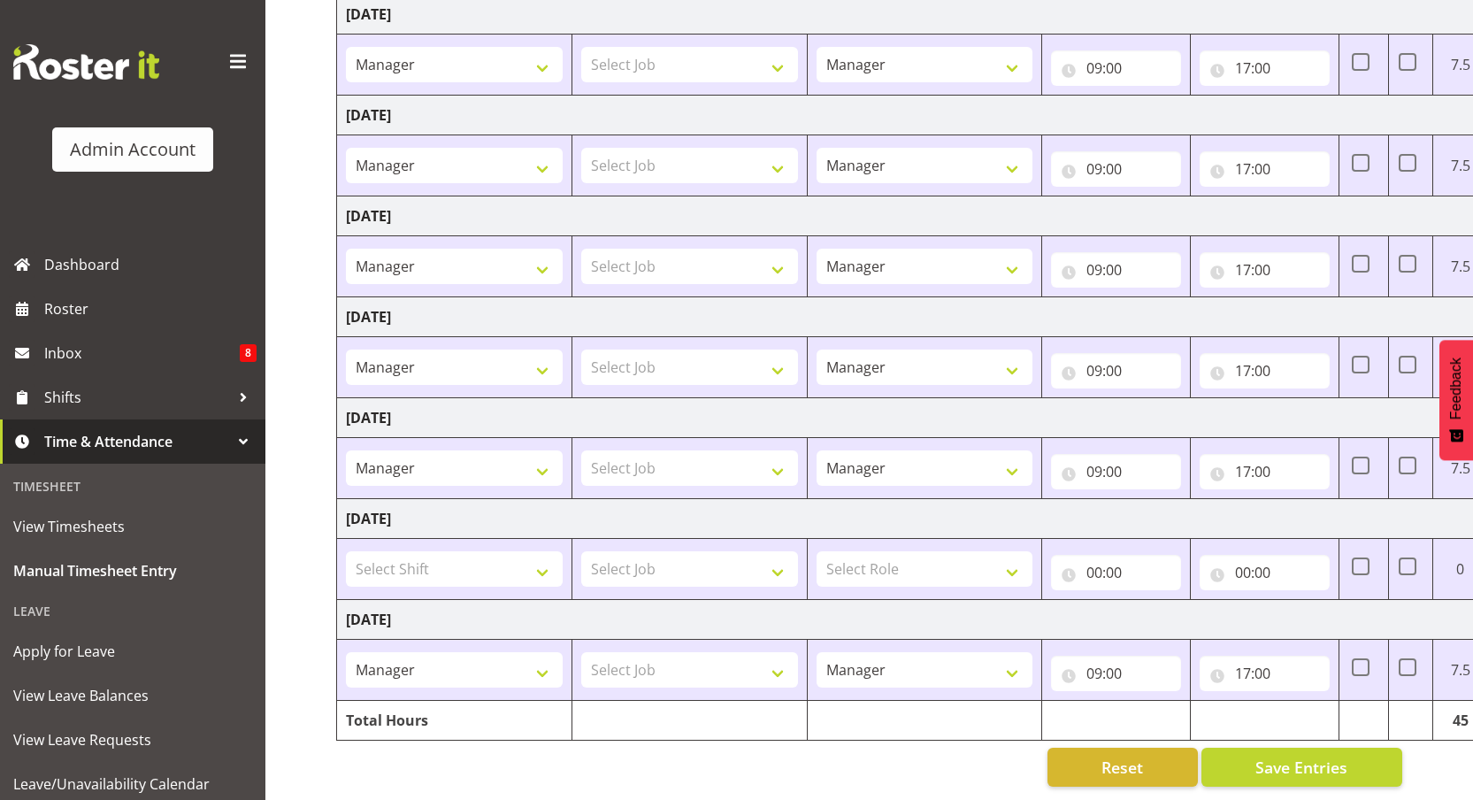
scroll to position [0, 102]
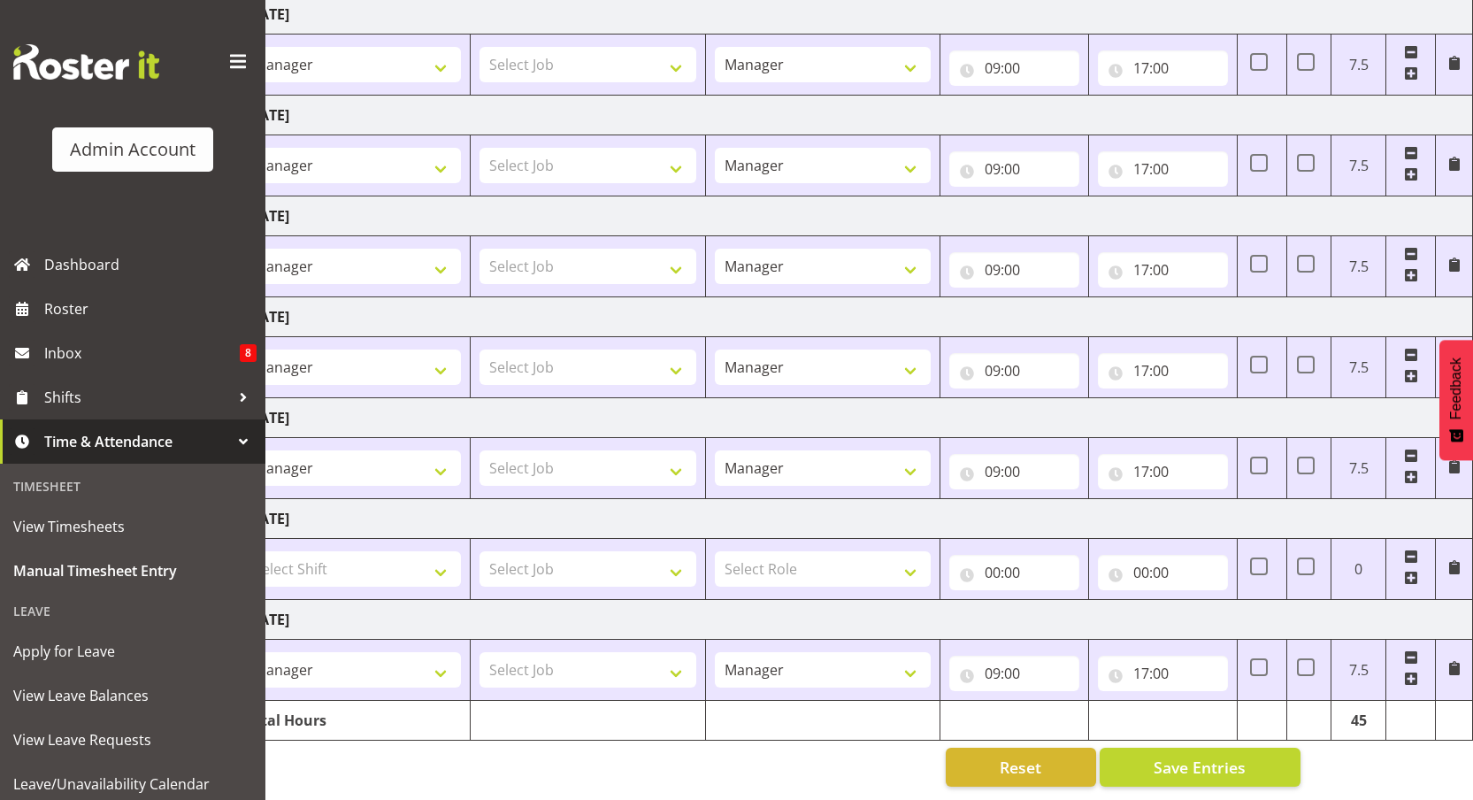
click at [236, 55] on div "Admin Account" at bounding box center [132, 121] width 265 height 242
click at [231, 62] on span at bounding box center [238, 62] width 28 height 28
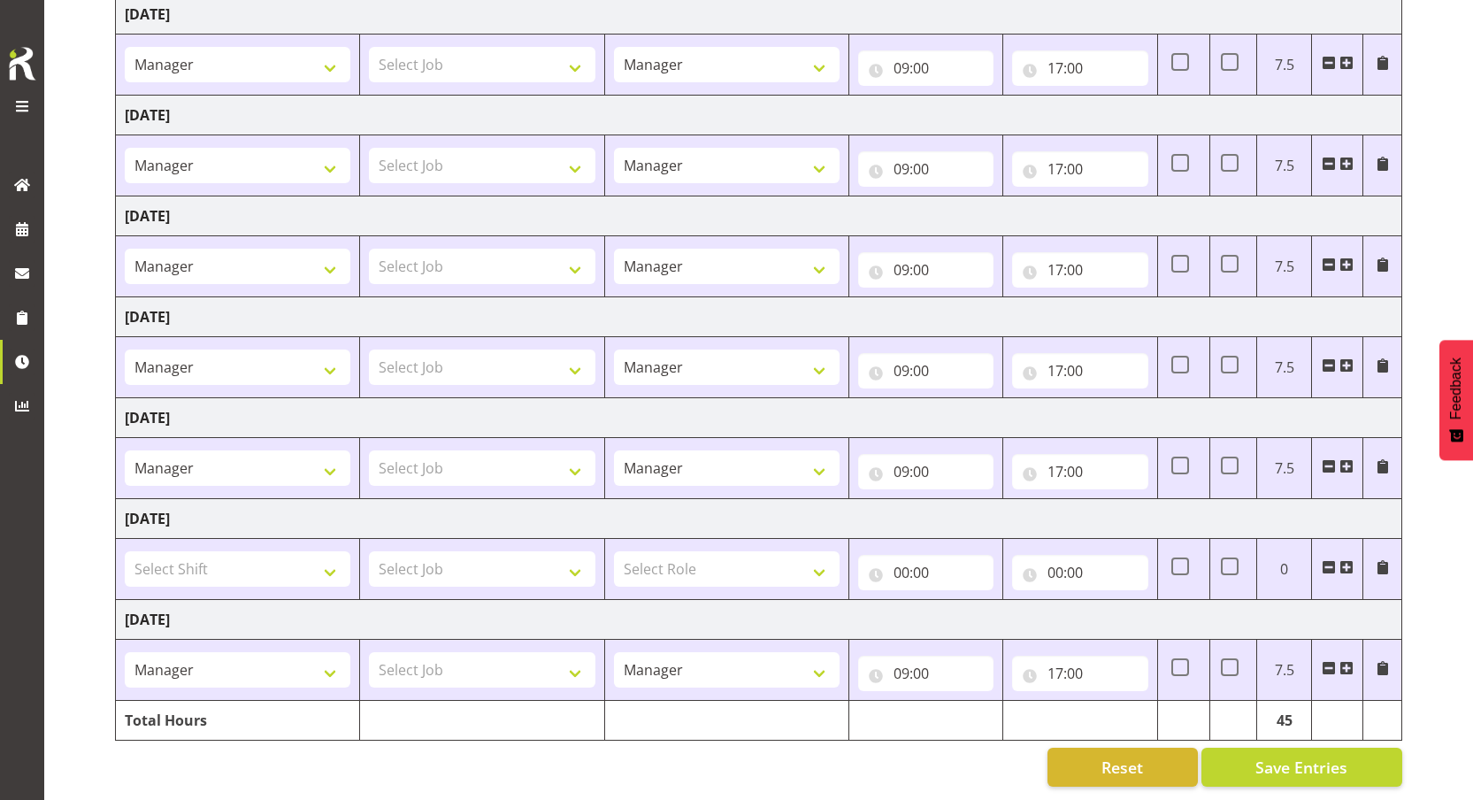
scroll to position [0, 0]
click at [1317, 552] on td at bounding box center [1337, 569] width 51 height 61
click at [1322, 560] on span at bounding box center [1329, 567] width 14 height 14
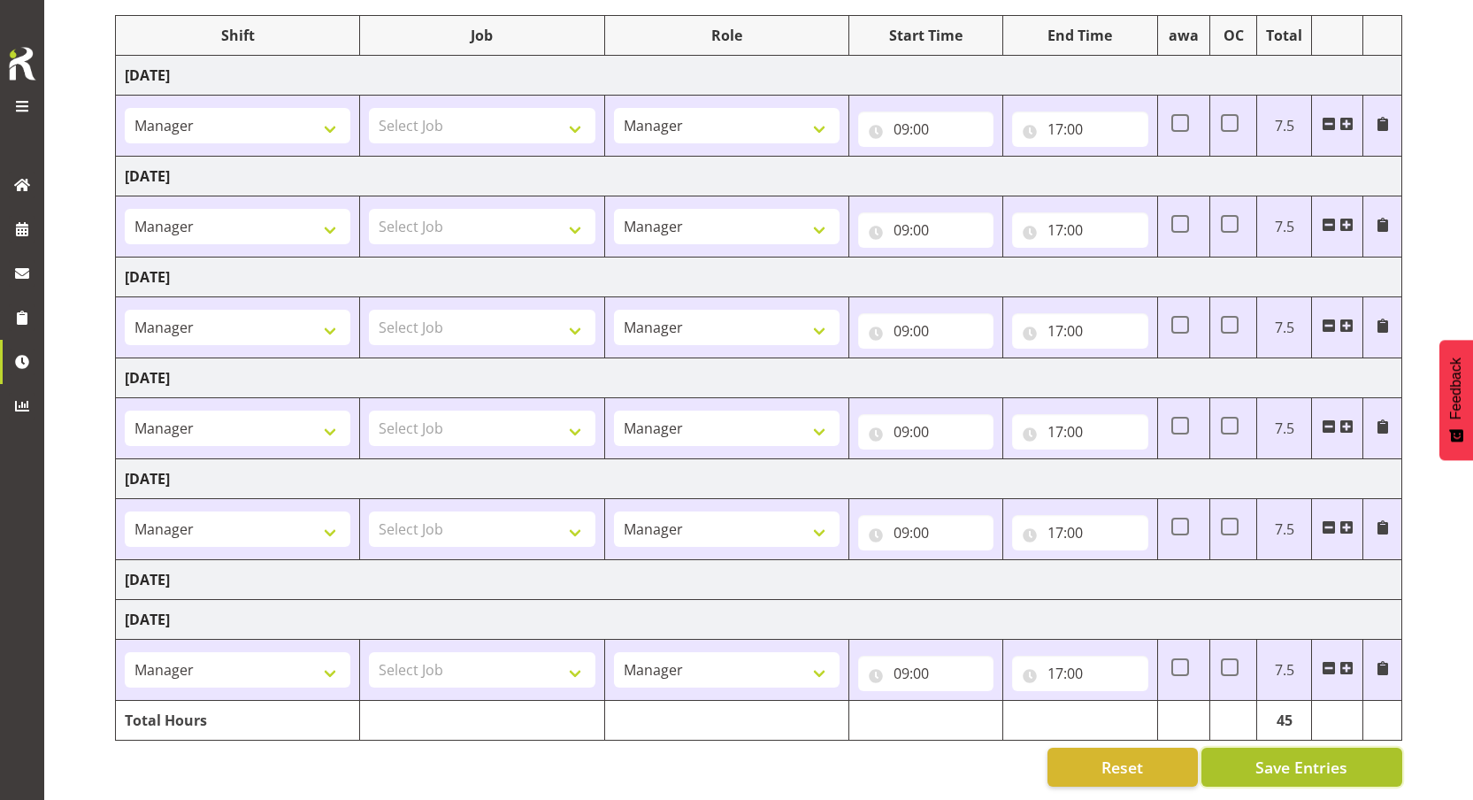
click at [1281, 759] on span "Save Entries" at bounding box center [1301, 767] width 92 height 23
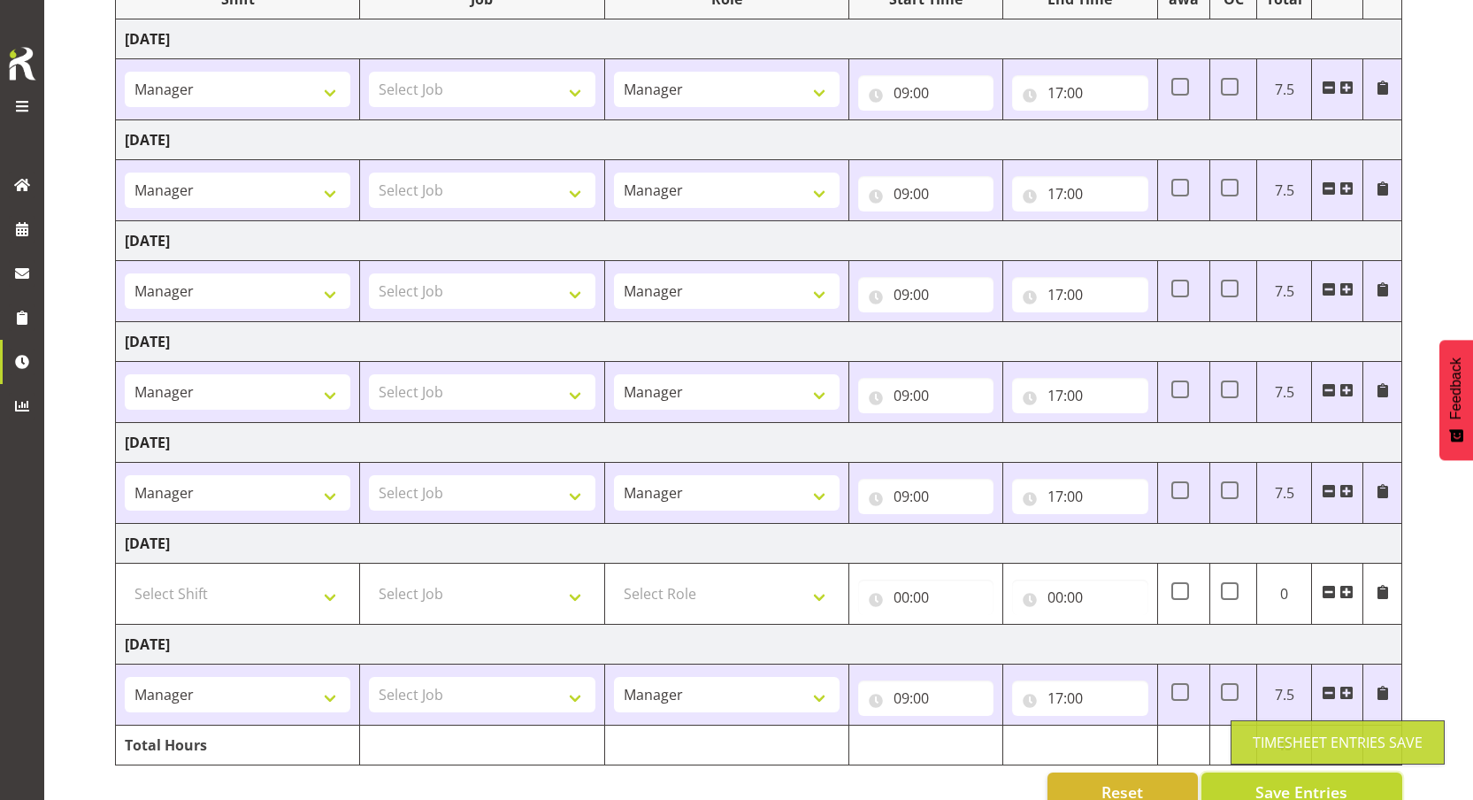
scroll to position [298, 0]
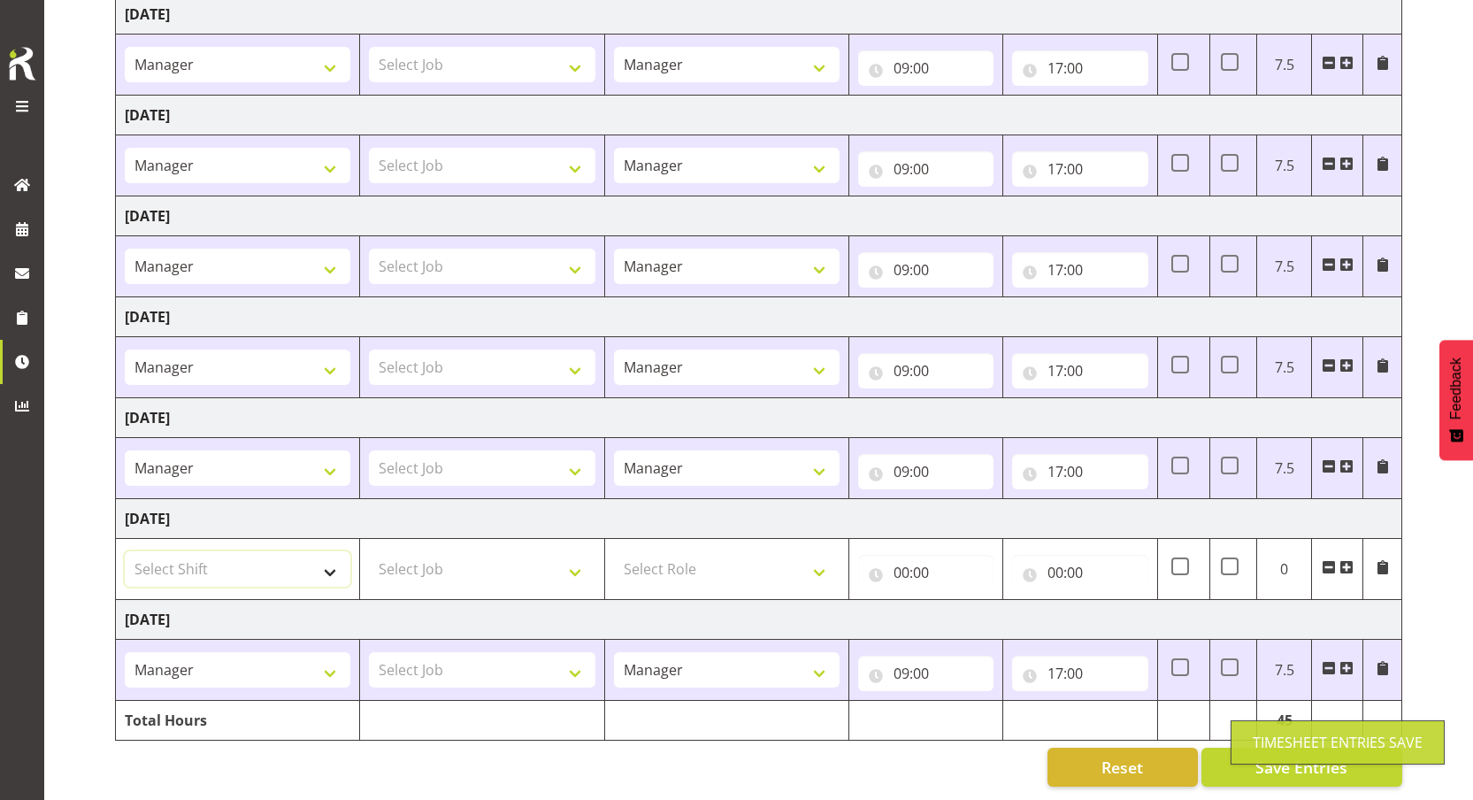
click at [233, 564] on select "Select Shift 123 123 123 123 123 123 123 123 123 123 123 123 123 123 123 123 12…" at bounding box center [238, 568] width 226 height 35
select select "67026"
click at [125, 551] on select "Select Shift 123 123 123 123 123 123 123 123 123 123 123 123 123 123 123 123 12…" at bounding box center [238, 568] width 226 height 35
click at [689, 557] on select "Select Role Manager Cook Waiter" at bounding box center [727, 568] width 226 height 35
select select "791"
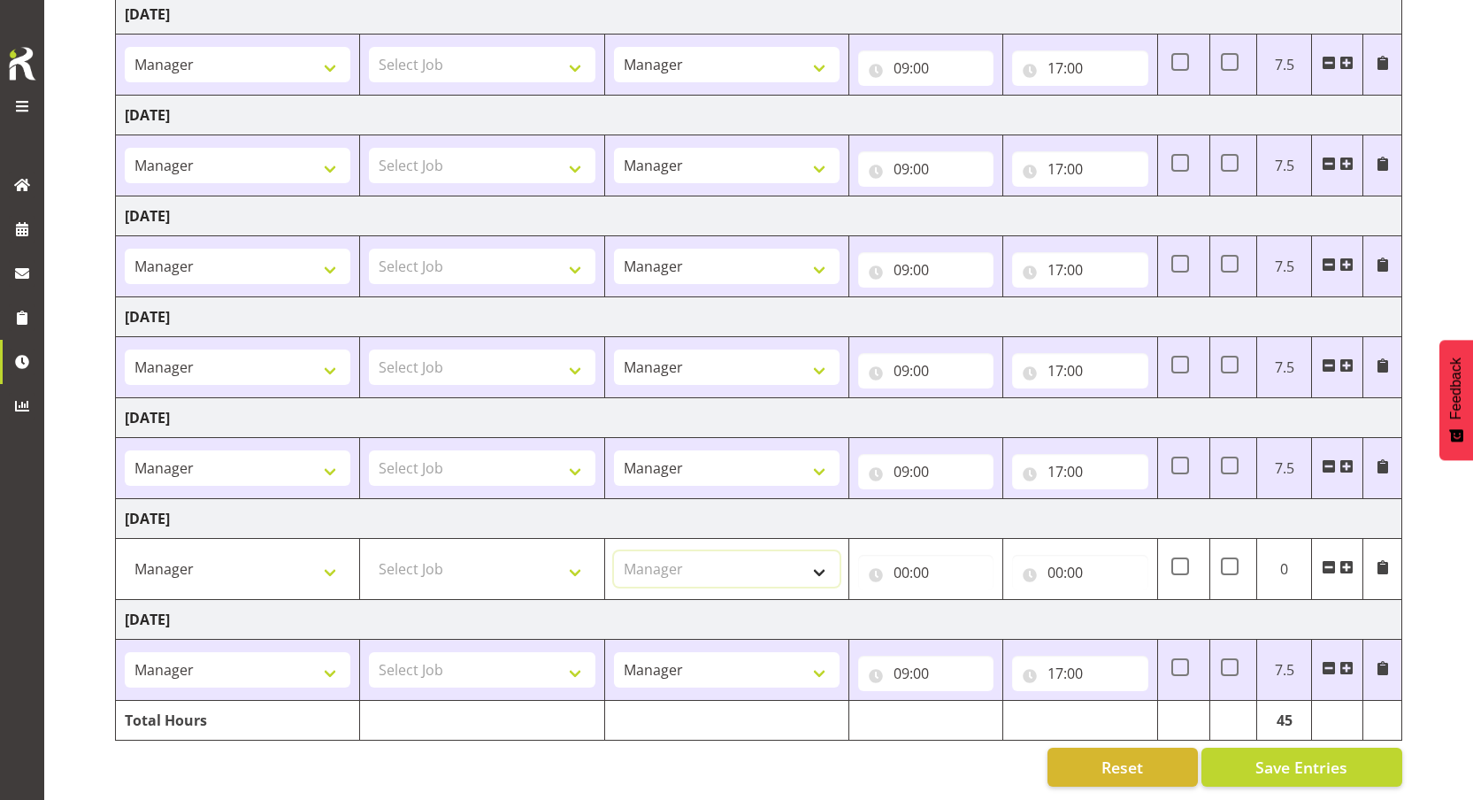
click at [614, 551] on select "Select Role Manager Cook Waiter" at bounding box center [727, 568] width 226 height 35
click at [911, 563] on input "00:00" at bounding box center [925, 572] width 135 height 35
click at [963, 608] on select "00 01 02 03 04 05 06 07 08 09 10 11 12 13 14 15 16 17 18 19 20 21 22 23" at bounding box center [979, 618] width 40 height 35
select select "2"
click at [959, 601] on select "00 01 02 03 04 05 06 07 08 09 10 11 12 13 14 15 16 17 18 19 20 21 22 23" at bounding box center [979, 618] width 40 height 35
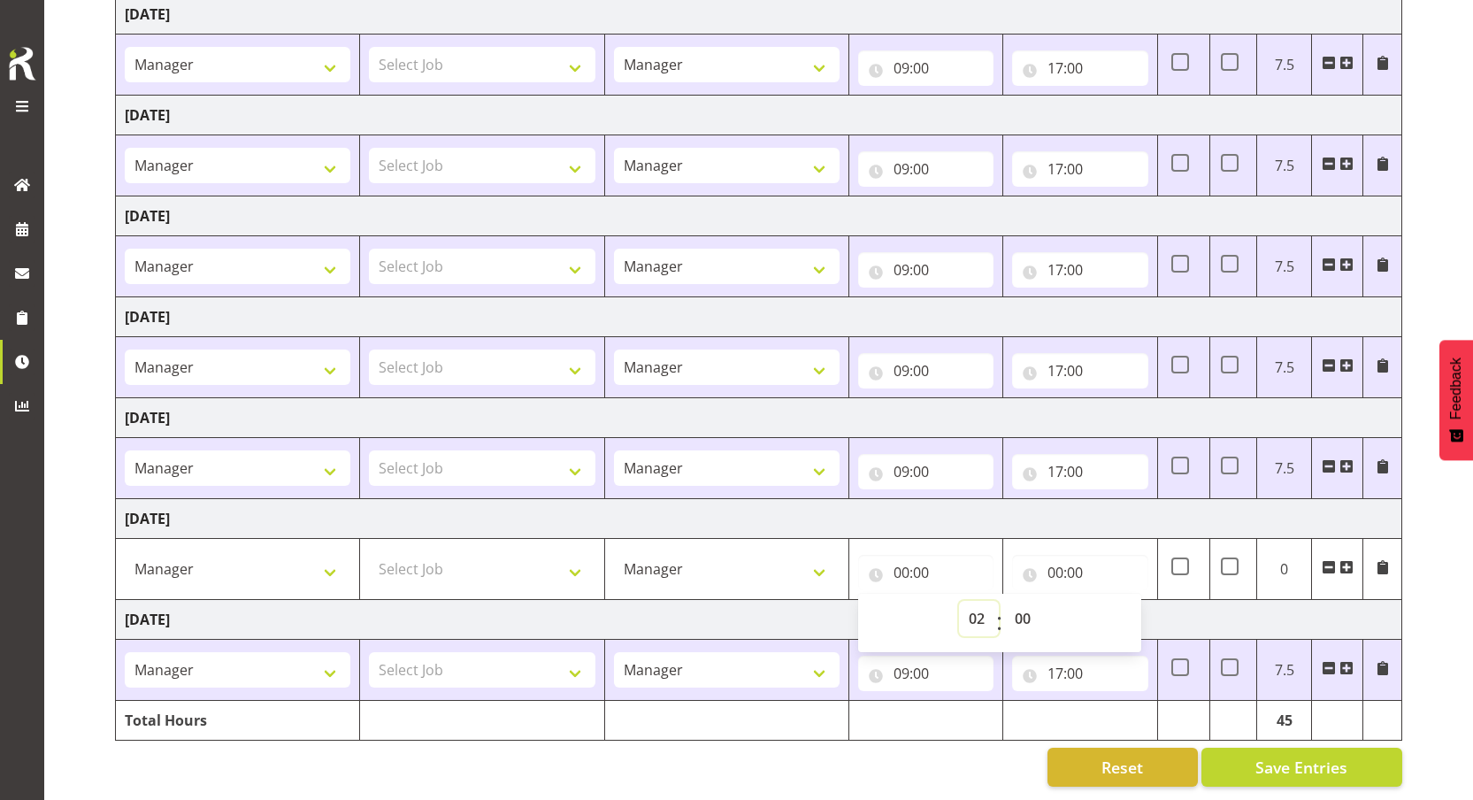
type input "02:00"
click at [1070, 572] on input "00:00" at bounding box center [1079, 572] width 135 height 35
click at [1178, 601] on select "00 01 02 03 04 05 06 07 08 09 10 11 12 13 14 15 16 17 18 19 20 21 22 23 24 25 2…" at bounding box center [1179, 618] width 40 height 35
click at [1132, 605] on select "00 01 02 03 04 05 06 07 08 09 10 11 12 13 14 15 16 17 18 19 20 21 22 23" at bounding box center [1133, 618] width 40 height 35
select select "6"
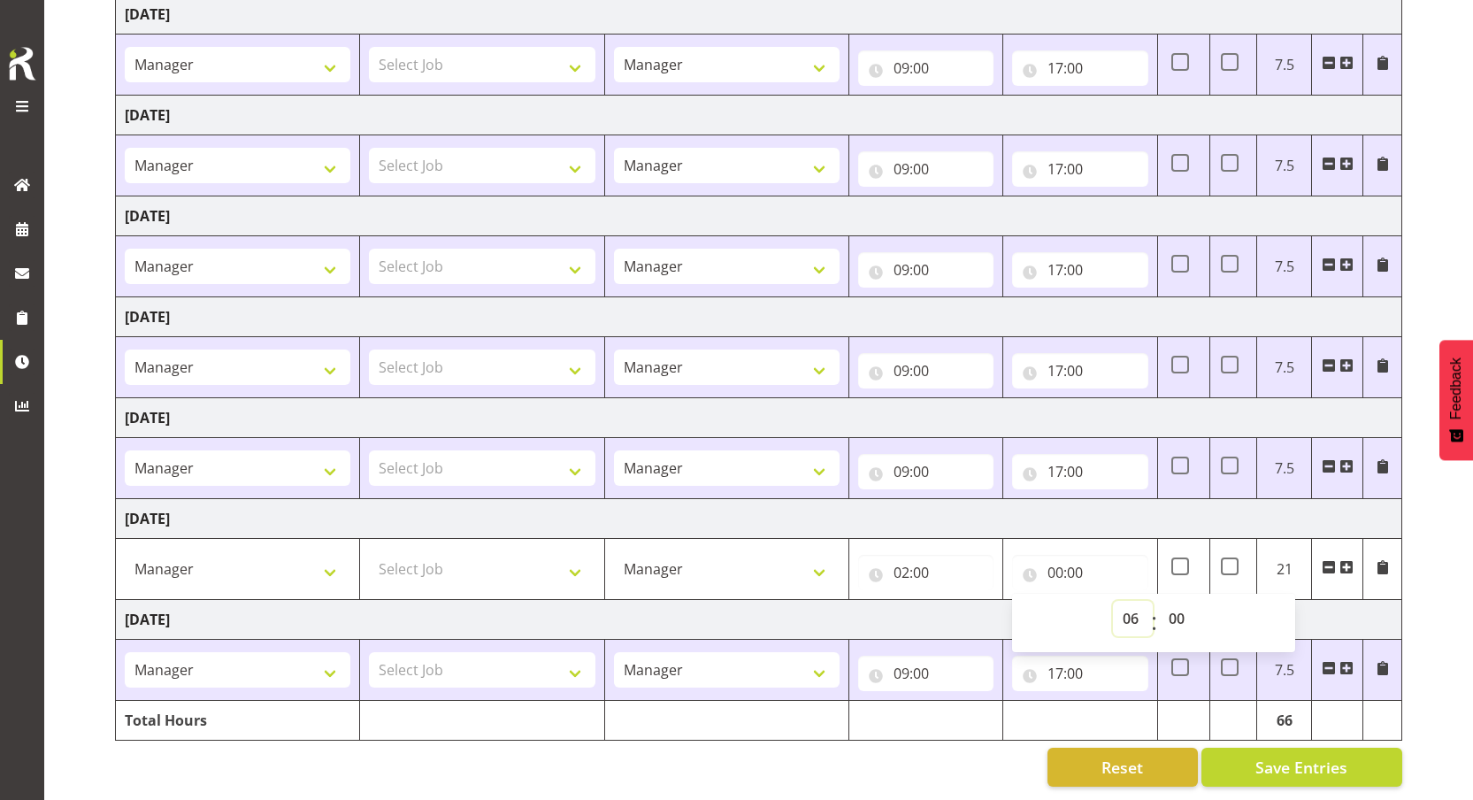
click at [1113, 601] on select "00 01 02 03 04 05 06 07 08 09 10 11 12 13 14 15 16 17 18 19 20 21 22 23" at bounding box center [1133, 618] width 40 height 35
type input "06:00"
click at [1320, 756] on span "Save Entries" at bounding box center [1301, 767] width 92 height 23
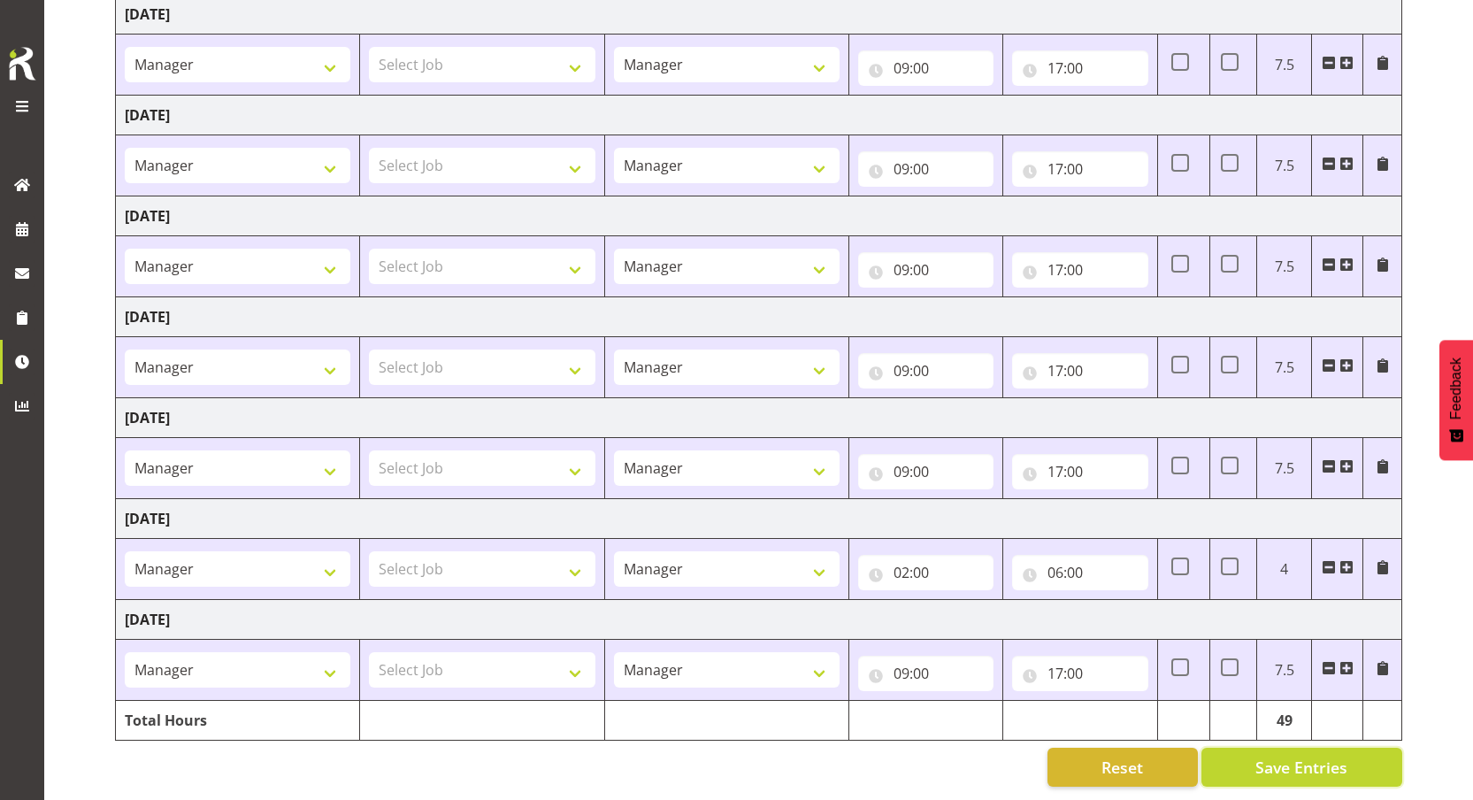
scroll to position [0, 0]
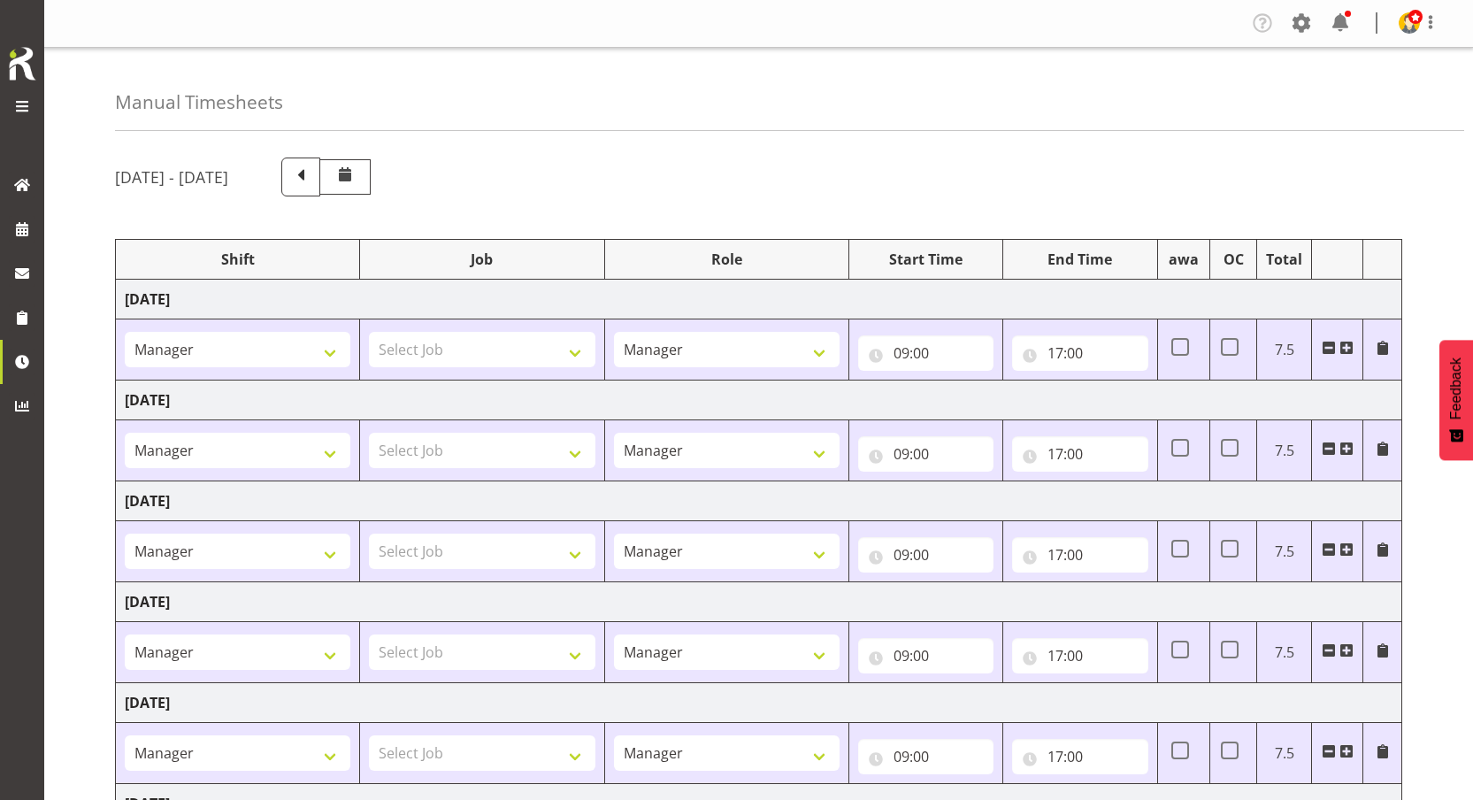
click at [370, 173] on div at bounding box center [304, 176] width 131 height 39
click at [312, 175] on span at bounding box center [300, 175] width 23 height 23
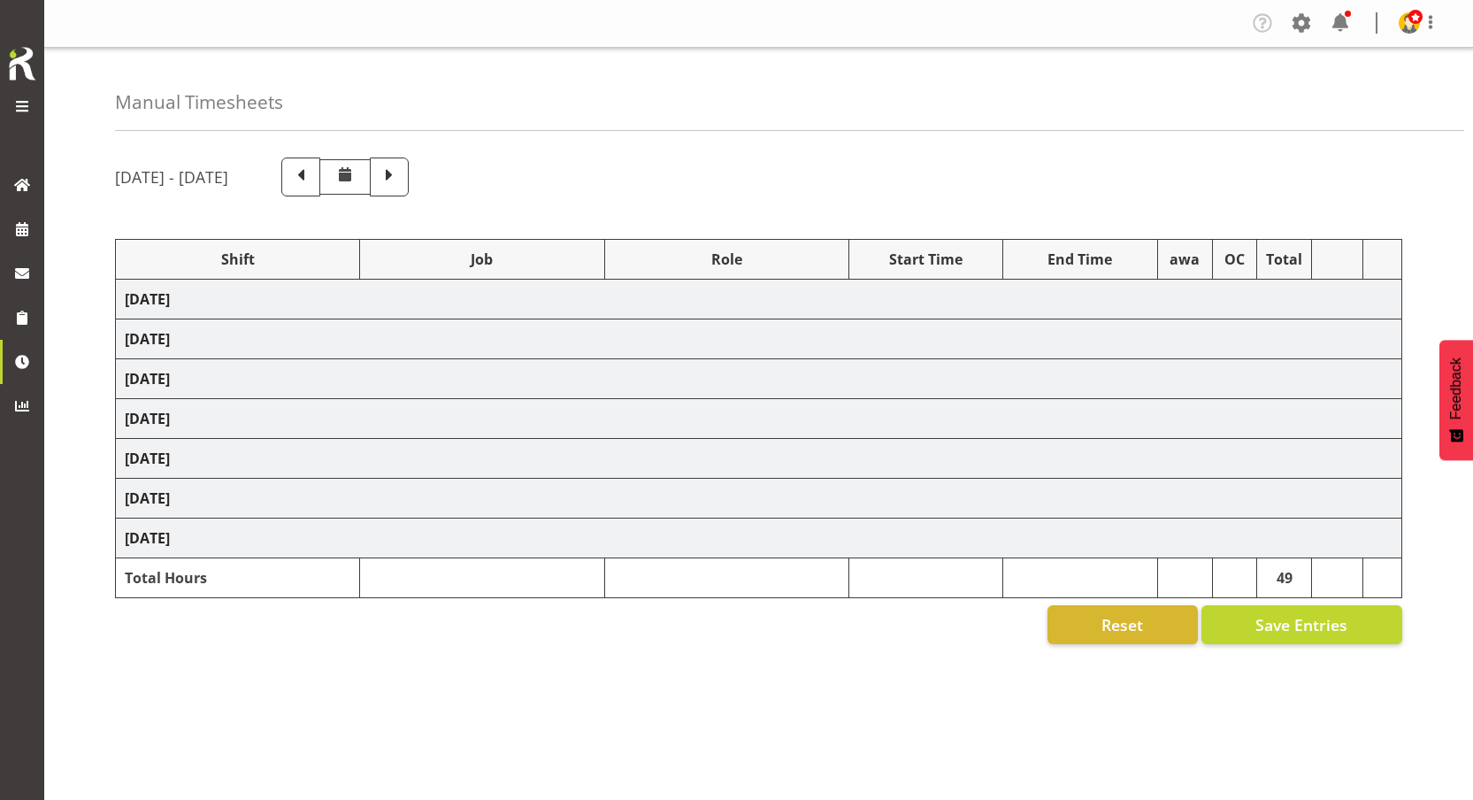
select select "67026"
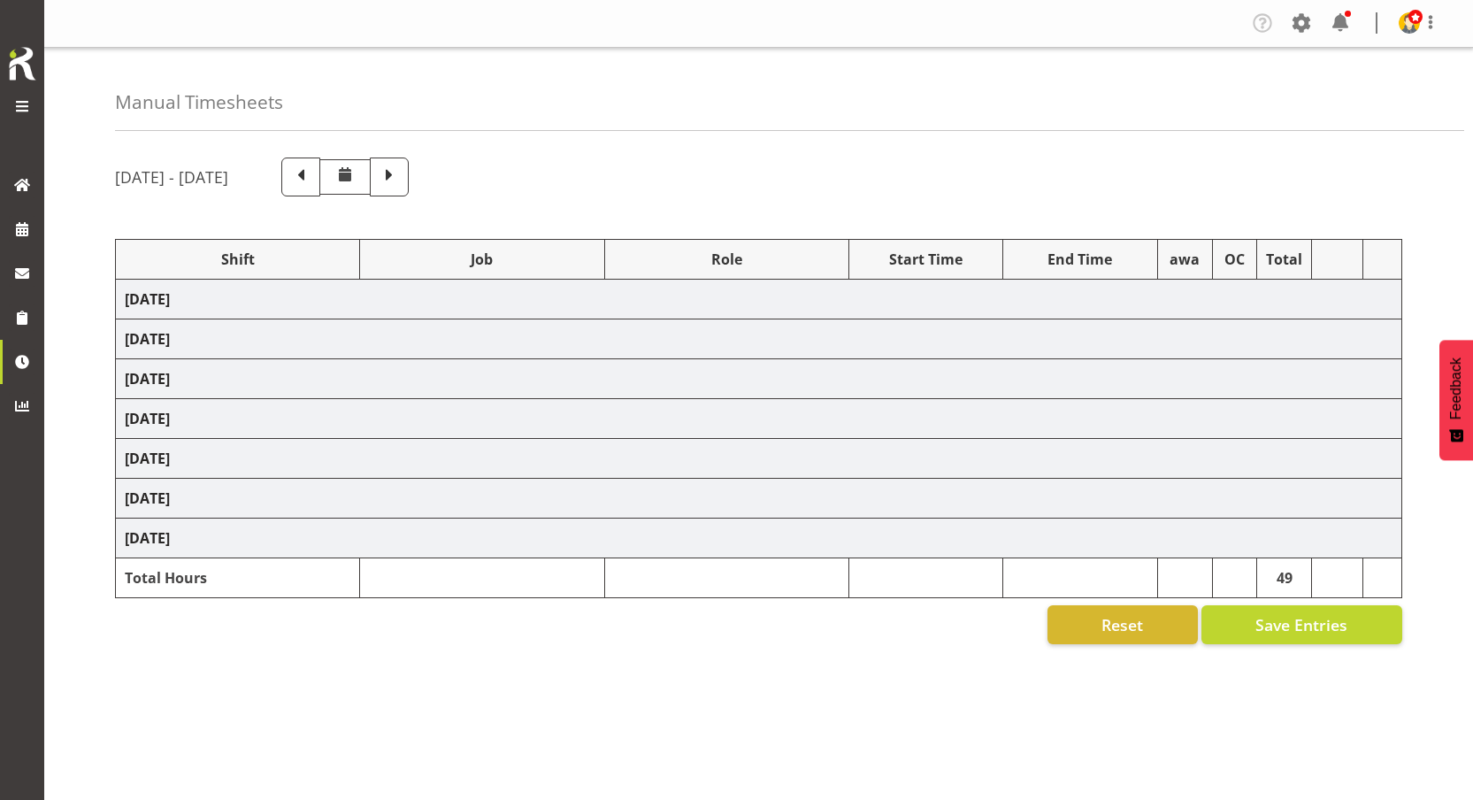
select select "67026"
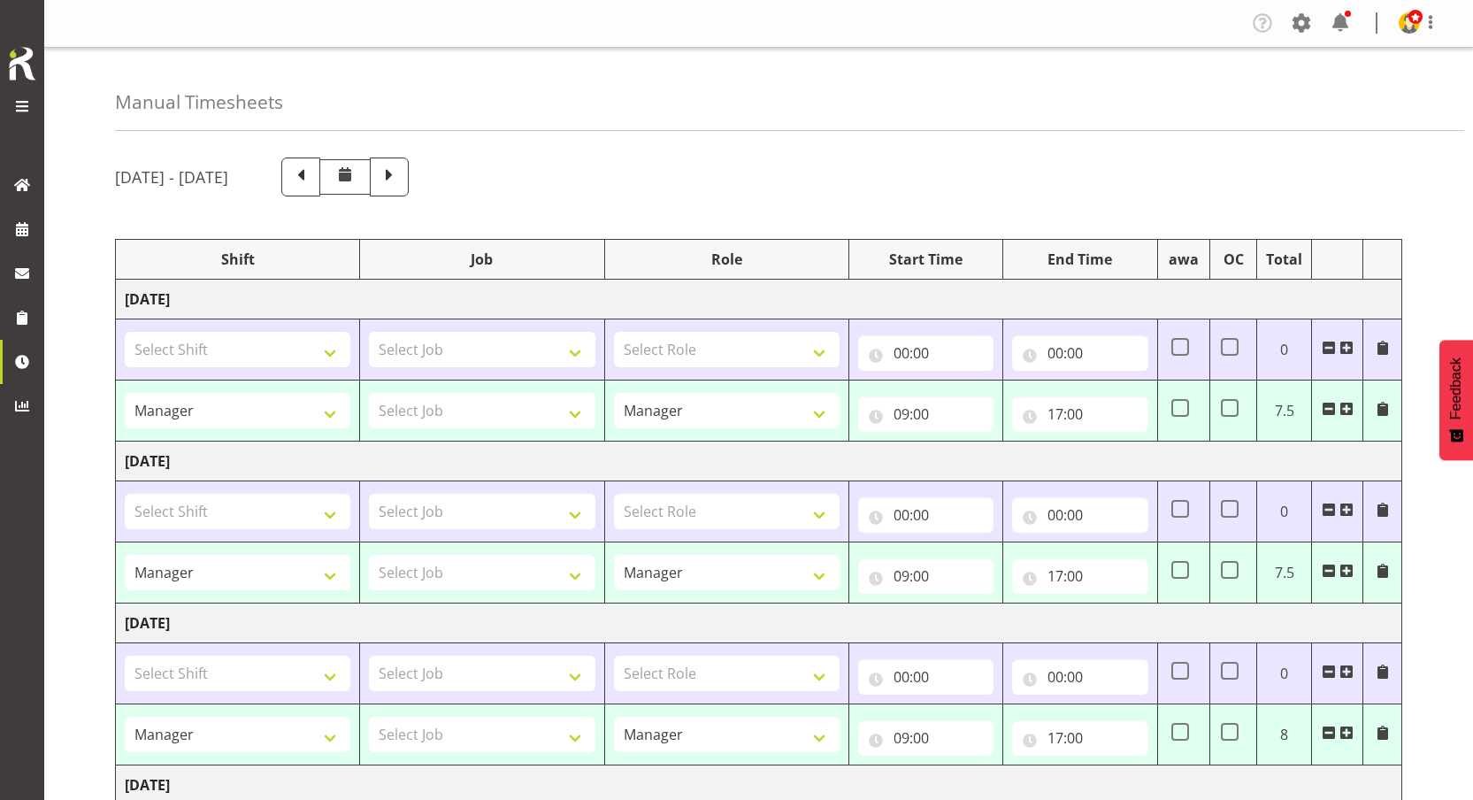
click at [960, 6] on div "Company Settings Roles & Skills Tasks Jobs Employees Locations & Departments Ac…" at bounding box center [758, 24] width 1429 height 48
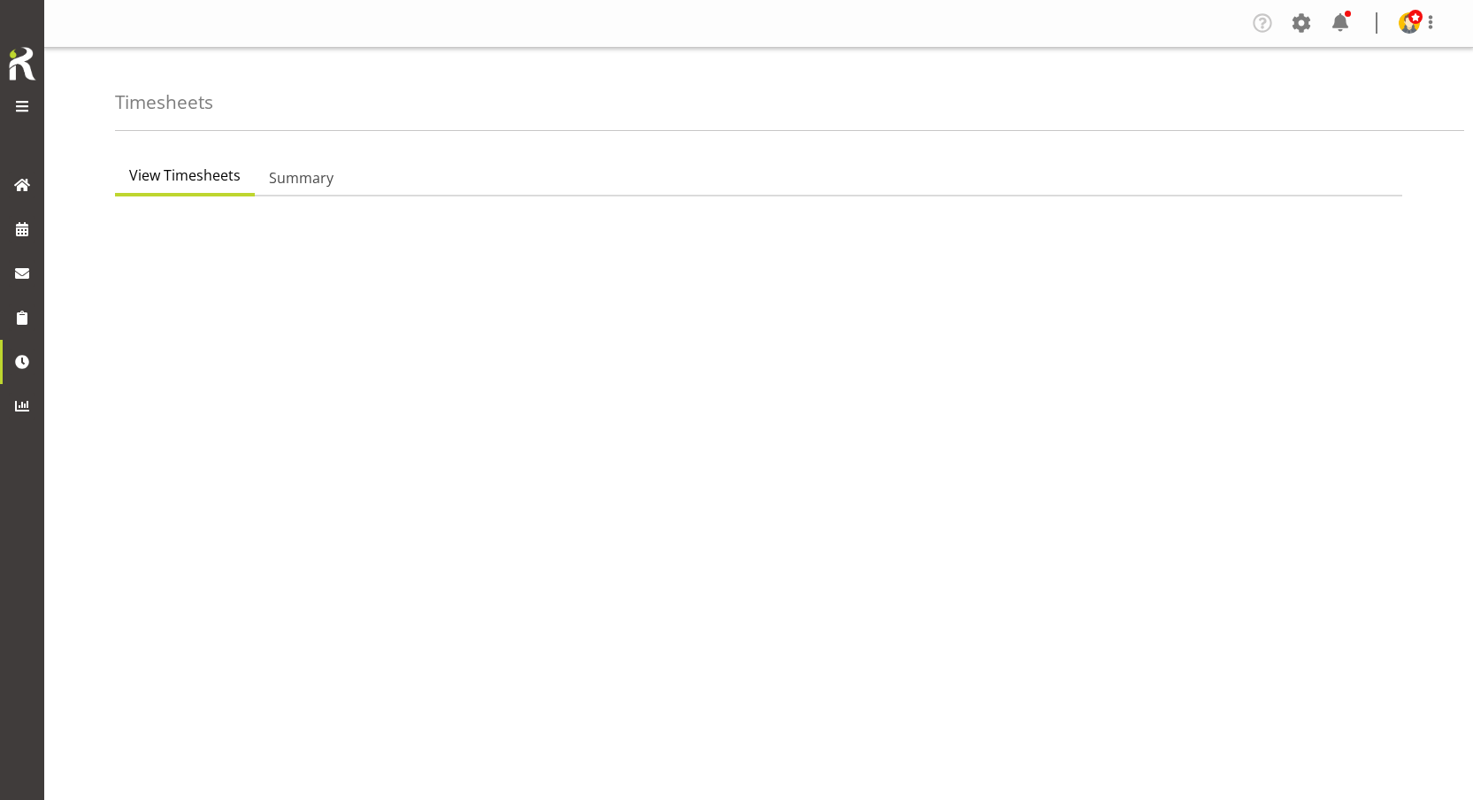
scroll to position [74, 0]
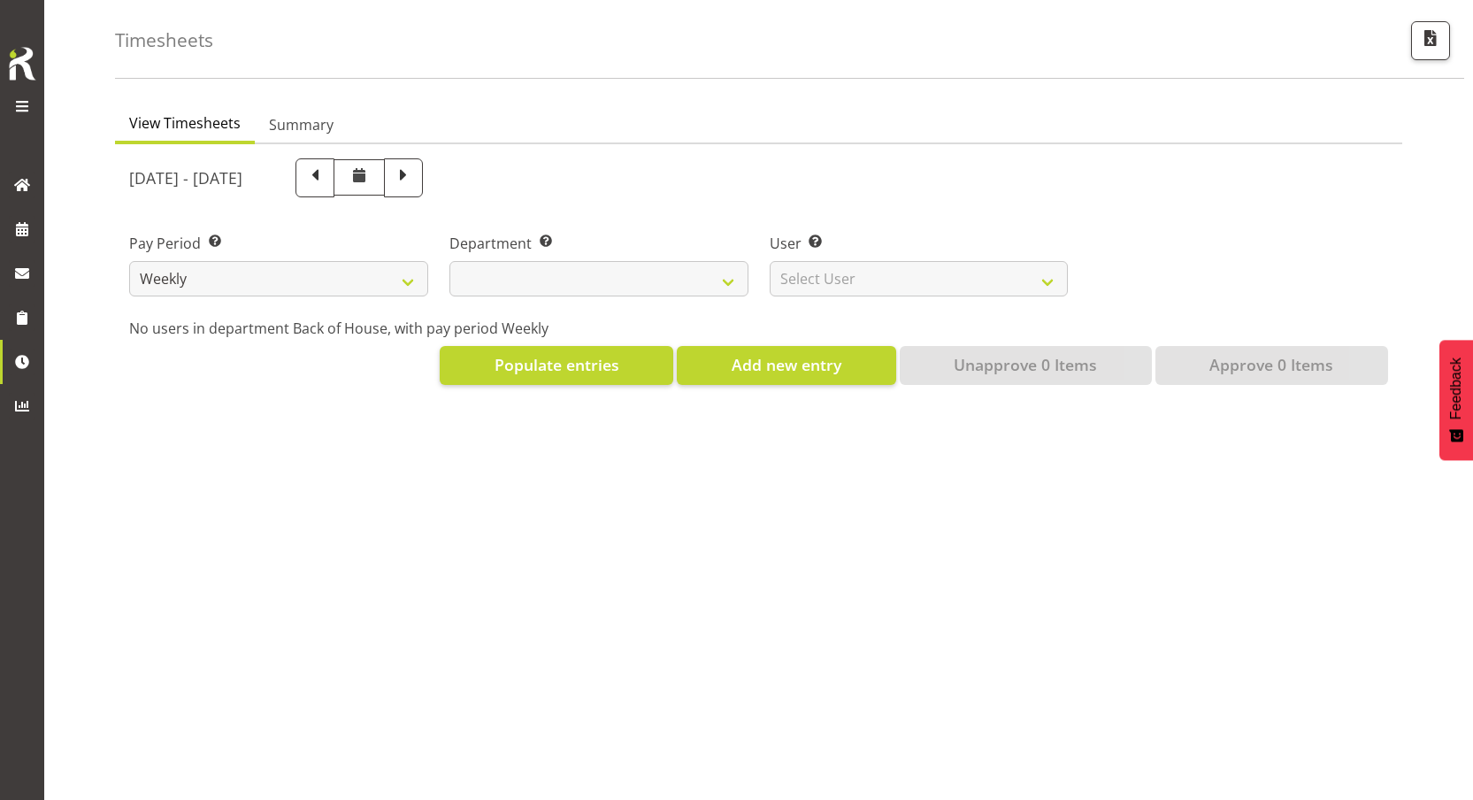
select select
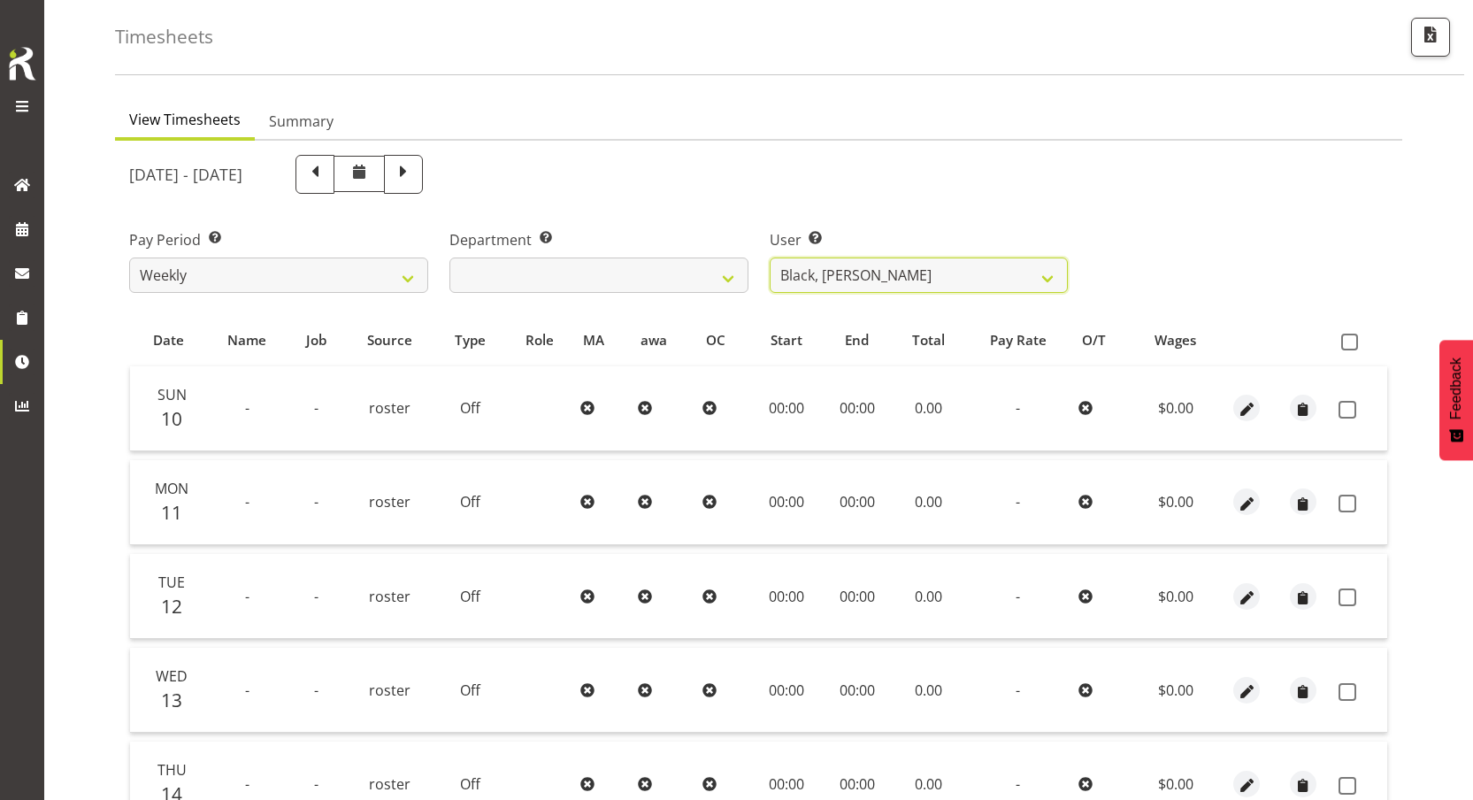
click at [864, 276] on select "Black, [PERSON_NAME] ❌ Bloggs, [PERSON_NAME] ❌ [PERSON_NAME], Rosterit ❌ [PERSO…" at bounding box center [919, 274] width 299 height 35
select select "1"
click at [770, 257] on select "Black, [PERSON_NAME] ❌ Bloggs, [PERSON_NAME] ❌ [PERSON_NAME], Rosterit ❌ [PERSO…" at bounding box center [919, 274] width 299 height 35
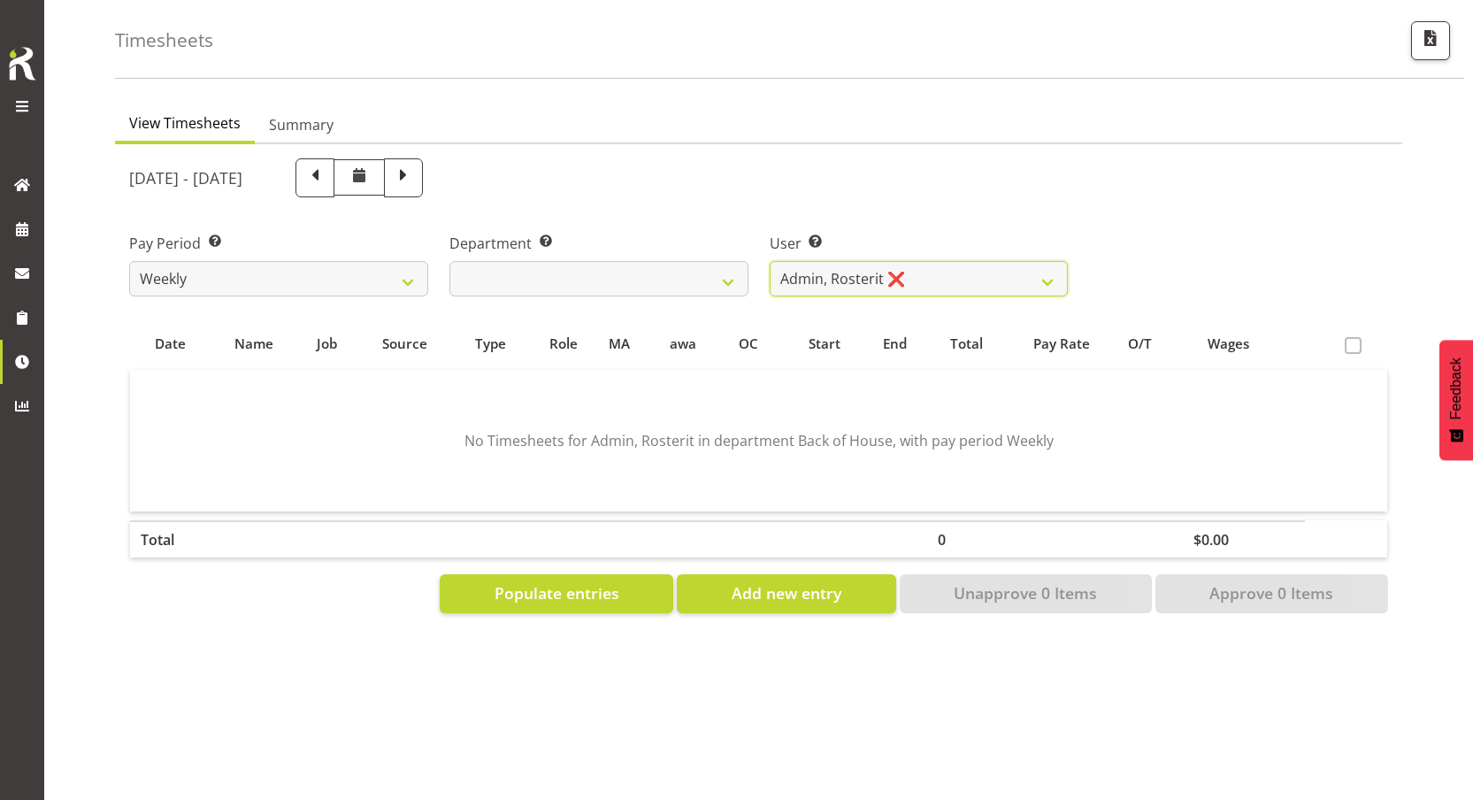
scroll to position [83, 0]
click at [523, 413] on section "No Timesheets for Admin, Rosterit in department Back of House, with pay period …" at bounding box center [758, 440] width 1229 height 106
click at [423, 177] on span at bounding box center [403, 177] width 39 height 39
select select
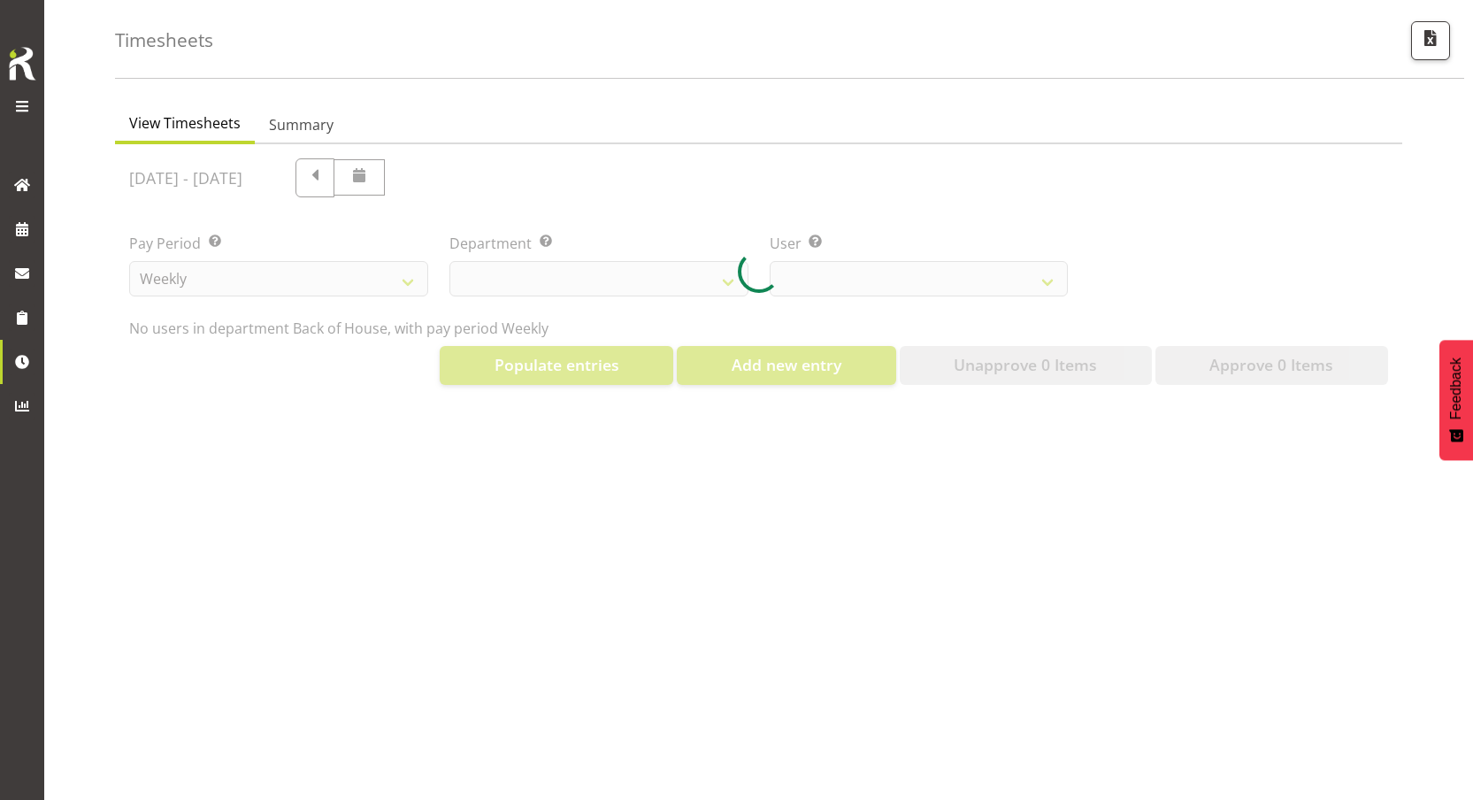
select select "1"
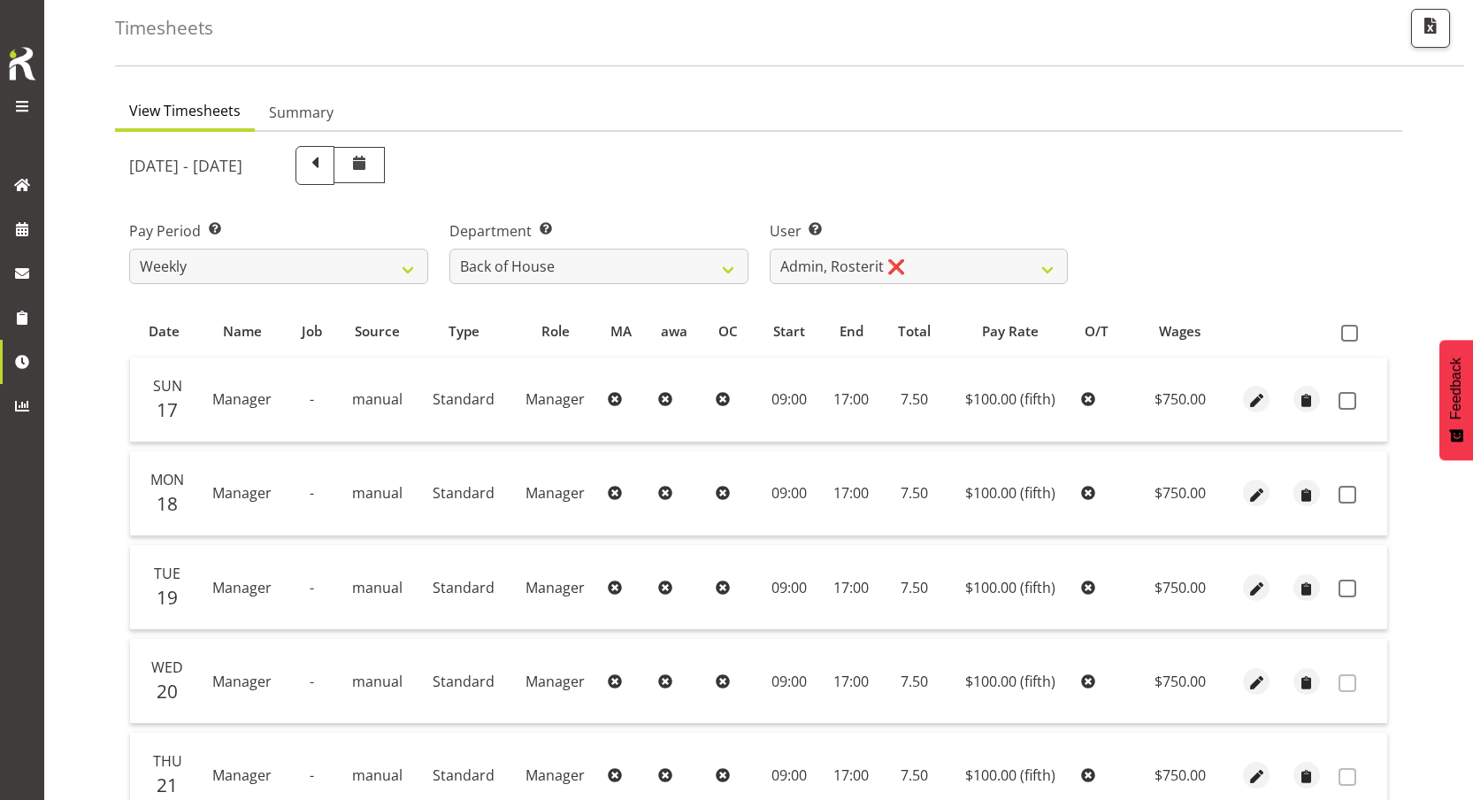
scroll to position [431, 0]
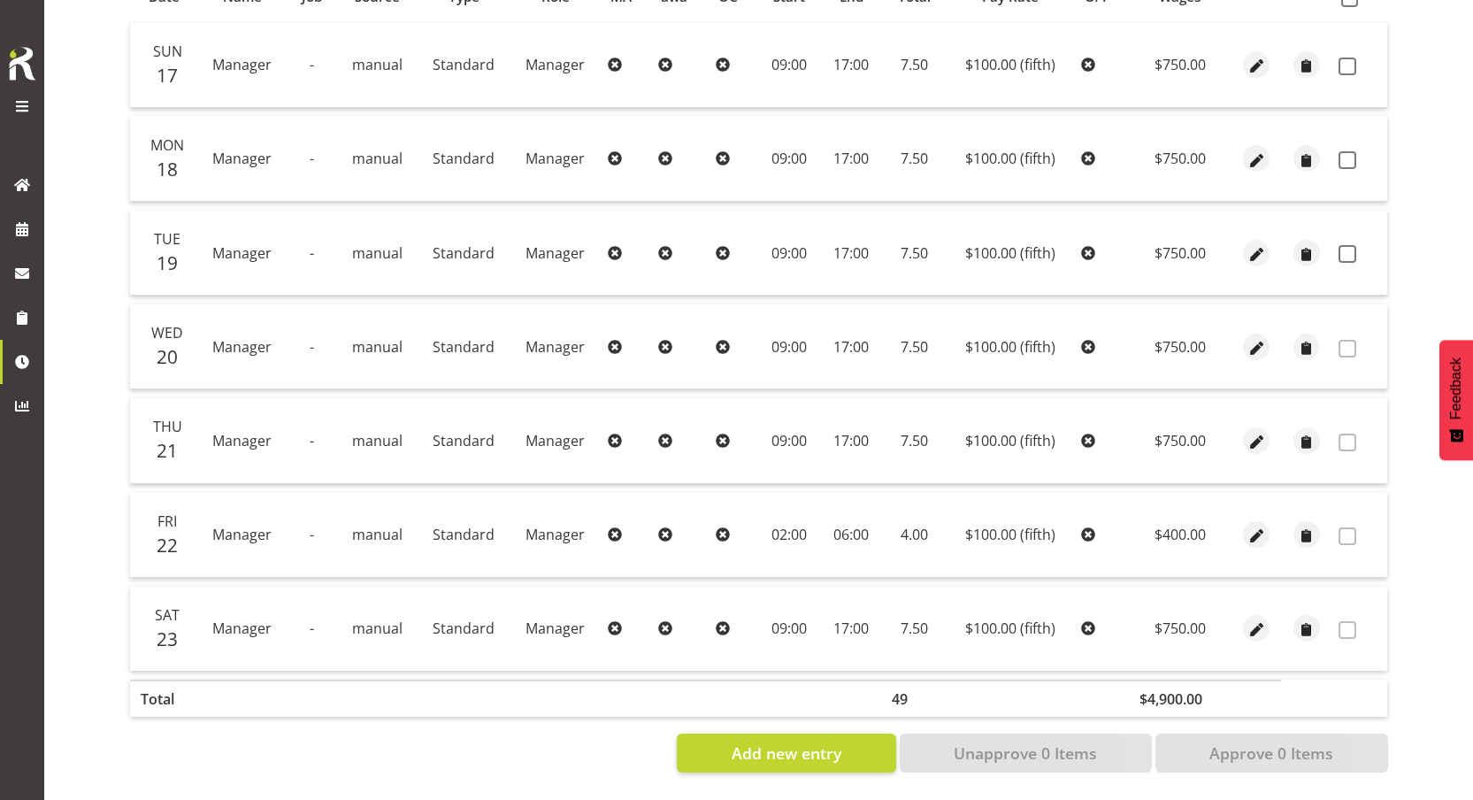
click at [564, 529] on span "Manager" at bounding box center [554, 534] width 59 height 19
click at [757, 518] on td "02:00" at bounding box center [789, 535] width 64 height 85
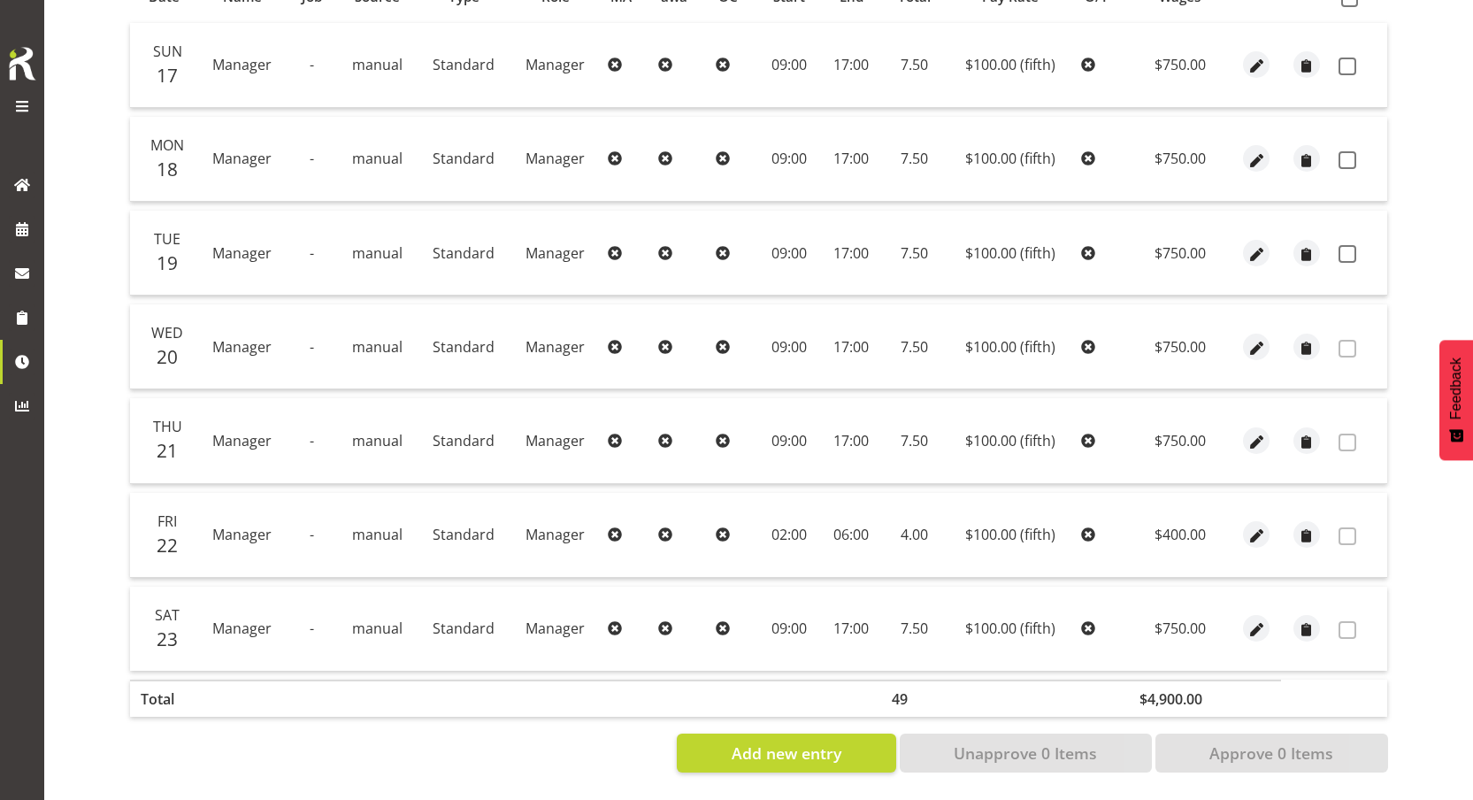
click at [757, 518] on td "02:00" at bounding box center [789, 535] width 64 height 85
click at [1056, 510] on td "$100.00 (fifth)" at bounding box center [1011, 535] width 128 height 85
click at [561, 531] on td "Manager" at bounding box center [555, 535] width 90 height 85
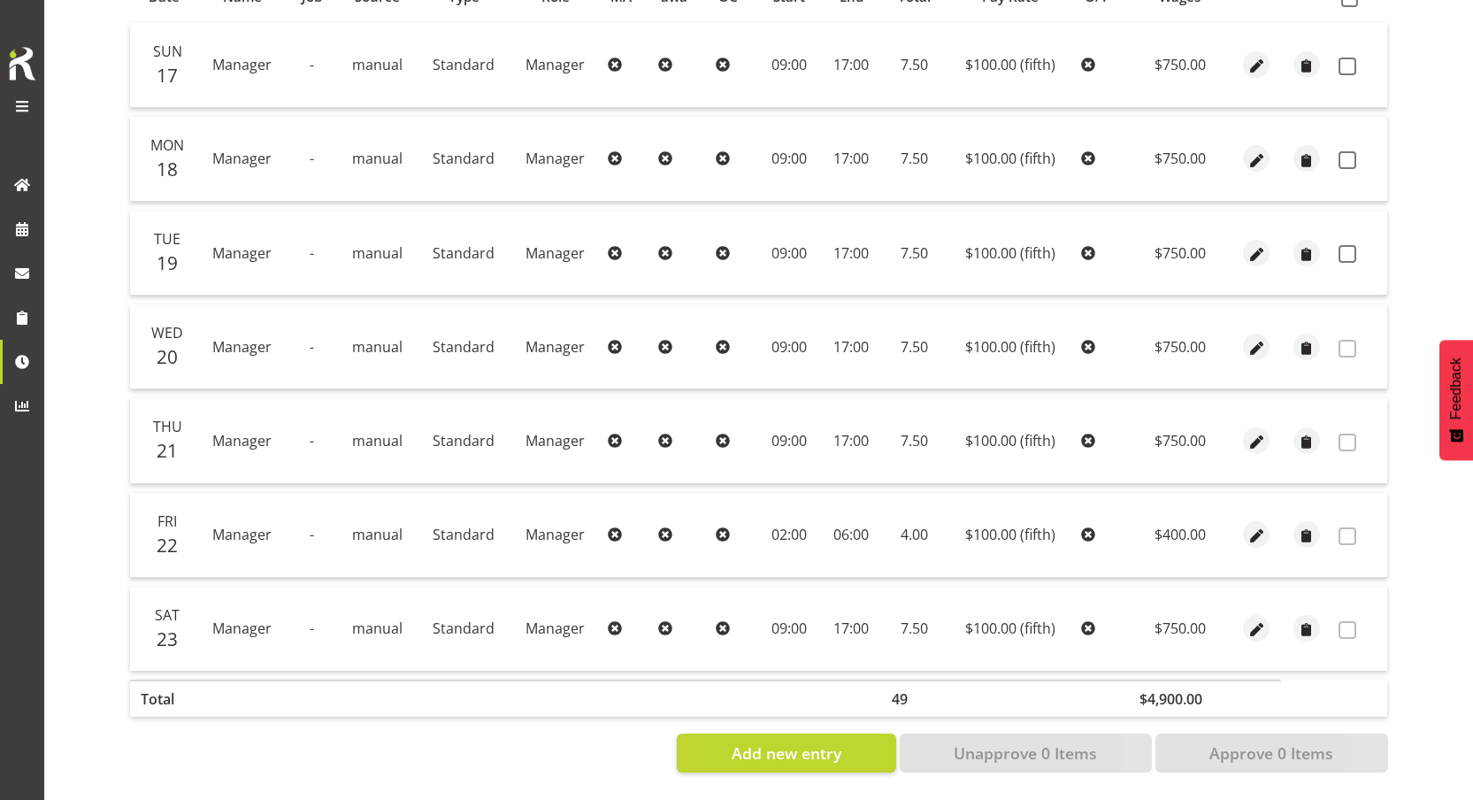
click at [915, 519] on td "4.00" at bounding box center [913, 535] width 65 height 85
click at [316, 521] on td "-" at bounding box center [313, 535] width 50 height 85
click at [499, 521] on td "Standard" at bounding box center [463, 535] width 93 height 85
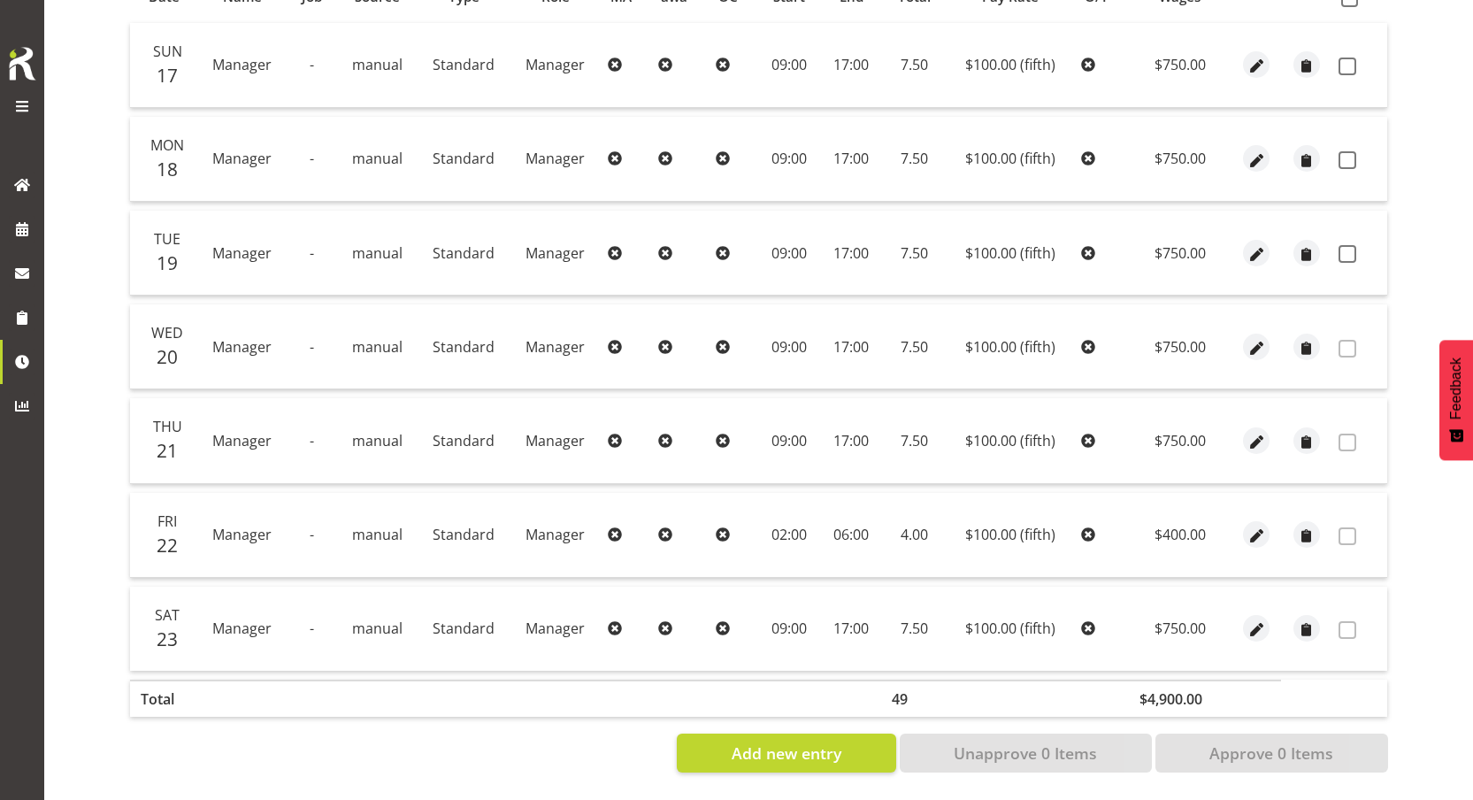
click at [499, 521] on td "Standard" at bounding box center [463, 535] width 93 height 85
click at [461, 542] on td "Standard" at bounding box center [463, 535] width 93 height 85
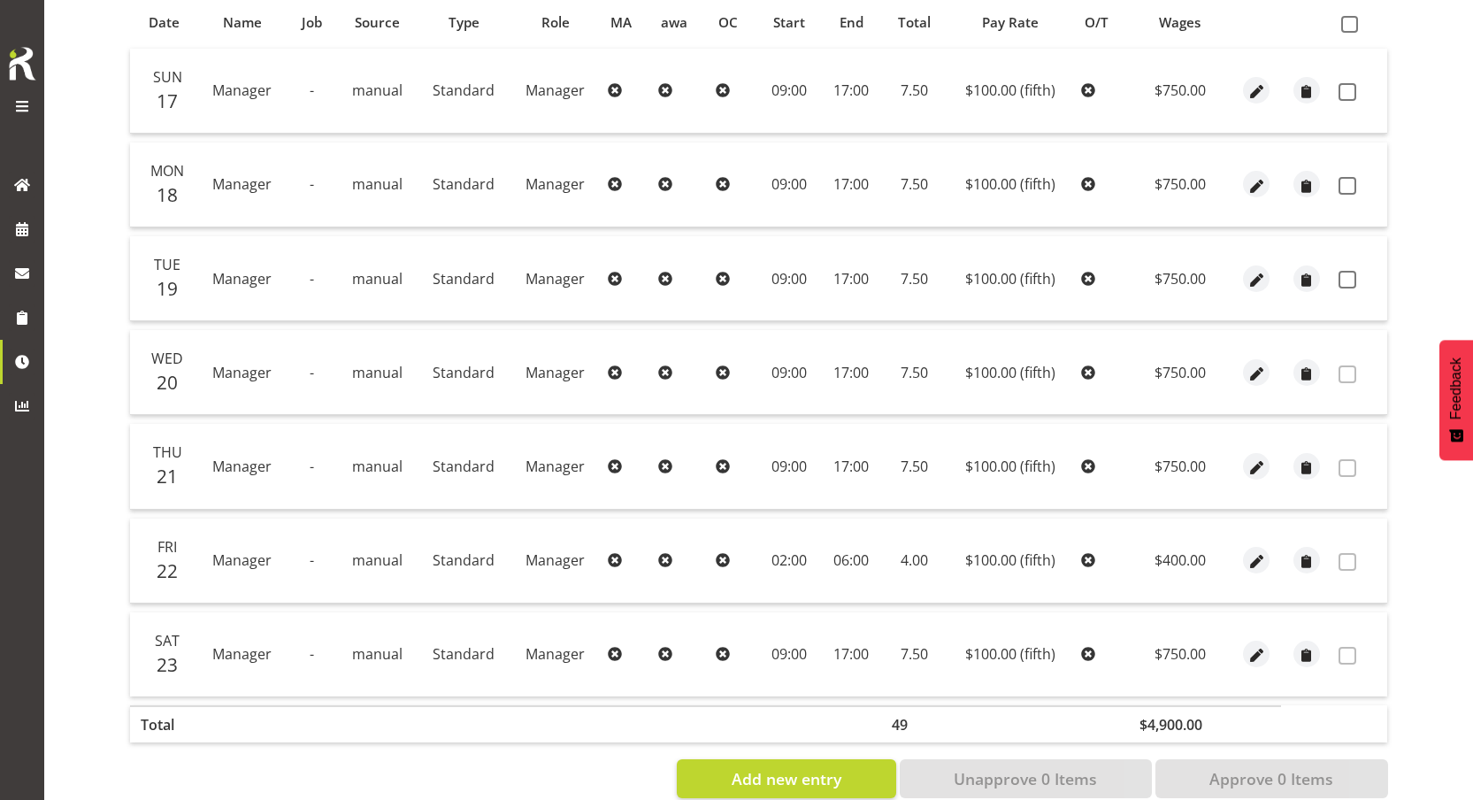
scroll to position [0, 0]
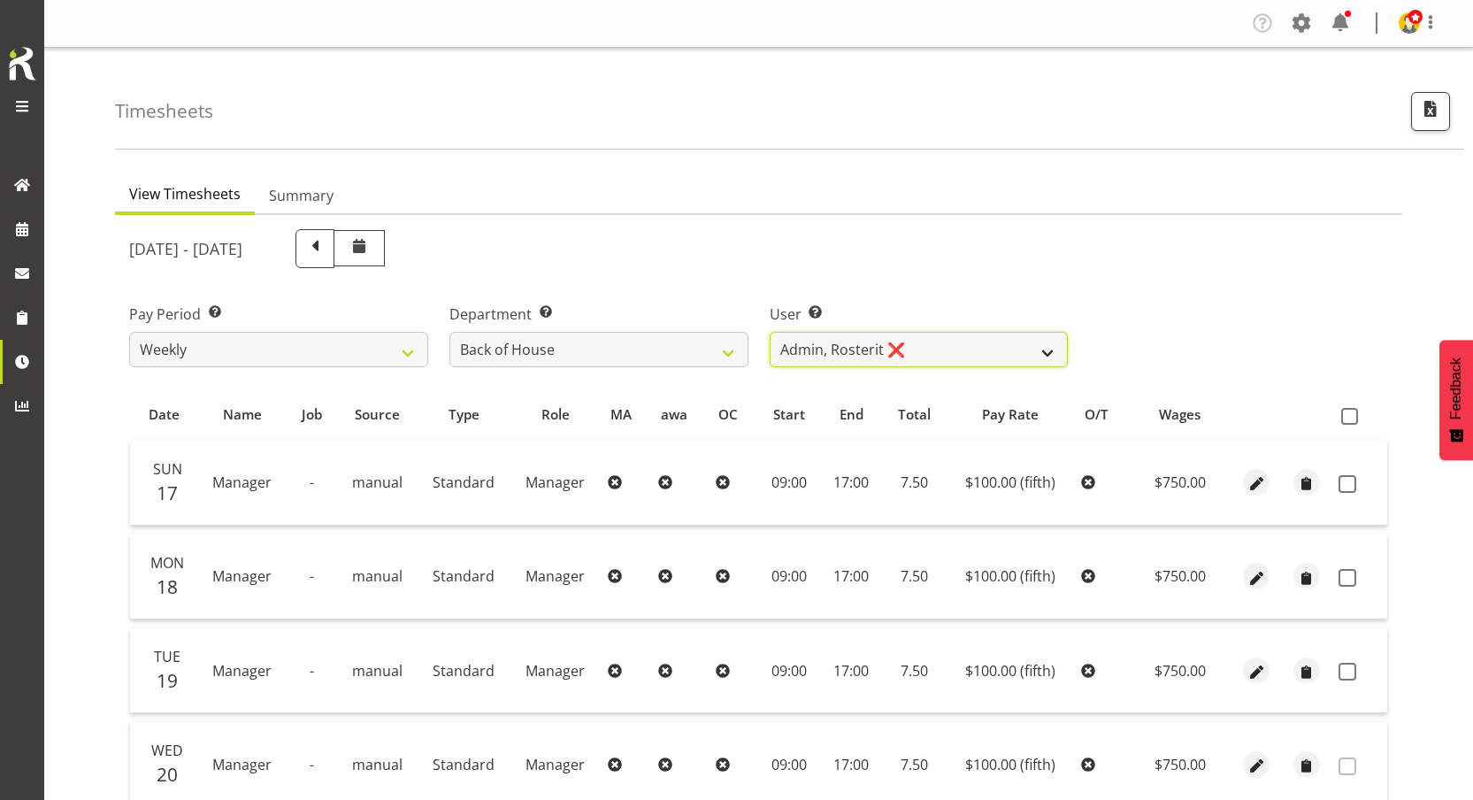
click at [879, 345] on select "Black, [PERSON_NAME] ❌ Bloggs, [PERSON_NAME] ❌ [PERSON_NAME], Rosterit ❌ [PERSO…" at bounding box center [919, 349] width 299 height 35
click at [326, 246] on span at bounding box center [314, 246] width 23 height 23
select select
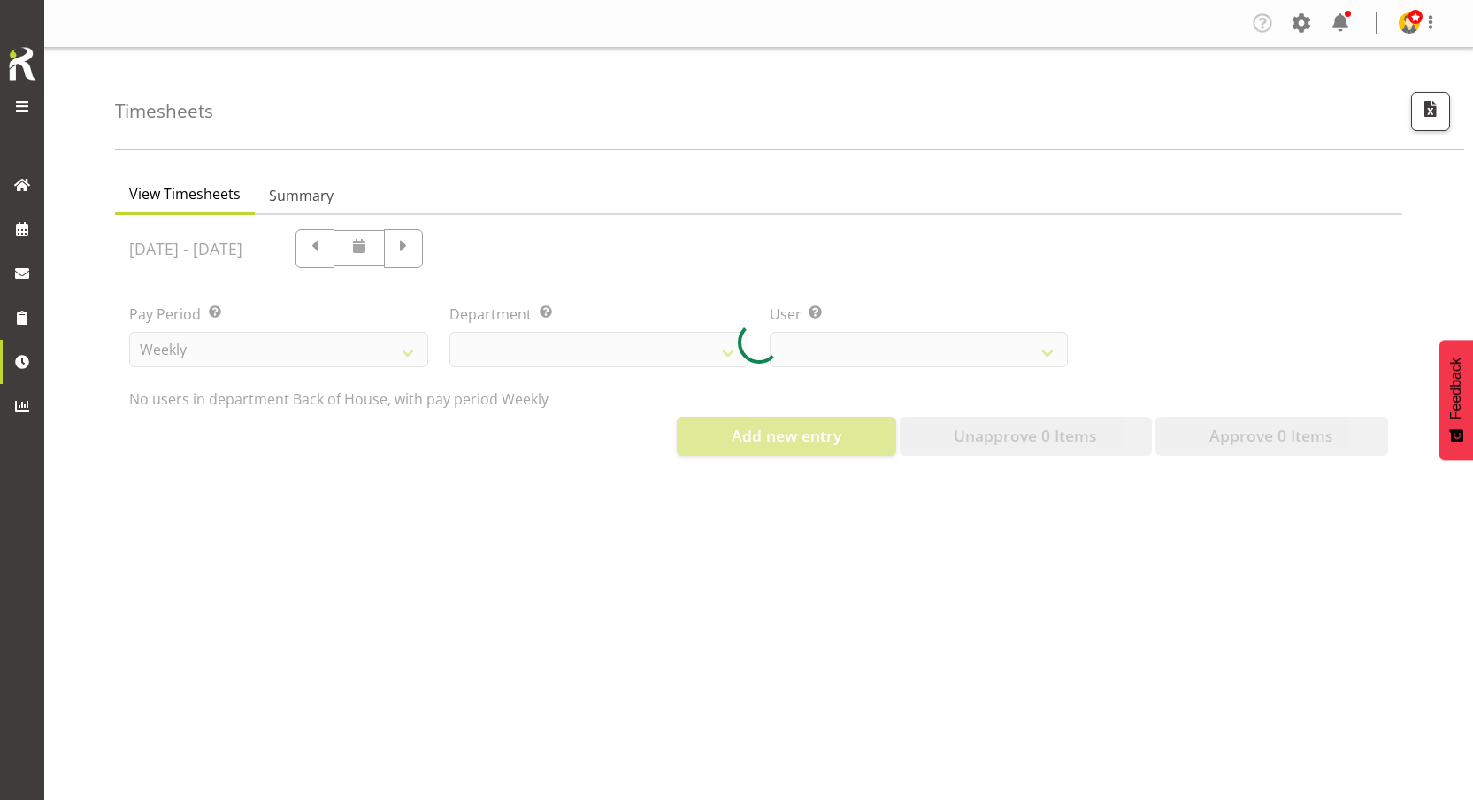
select select "1"
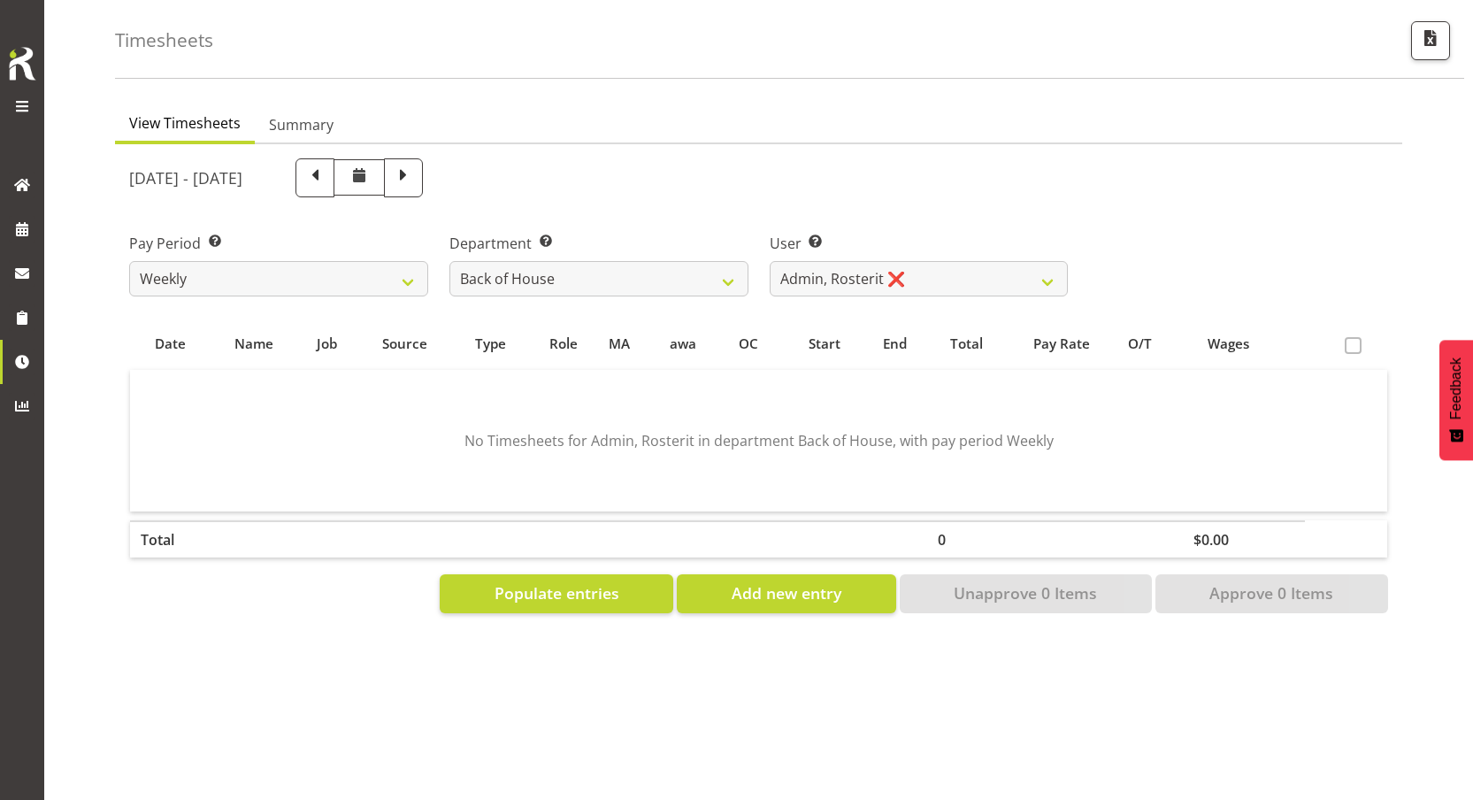
scroll to position [83, 0]
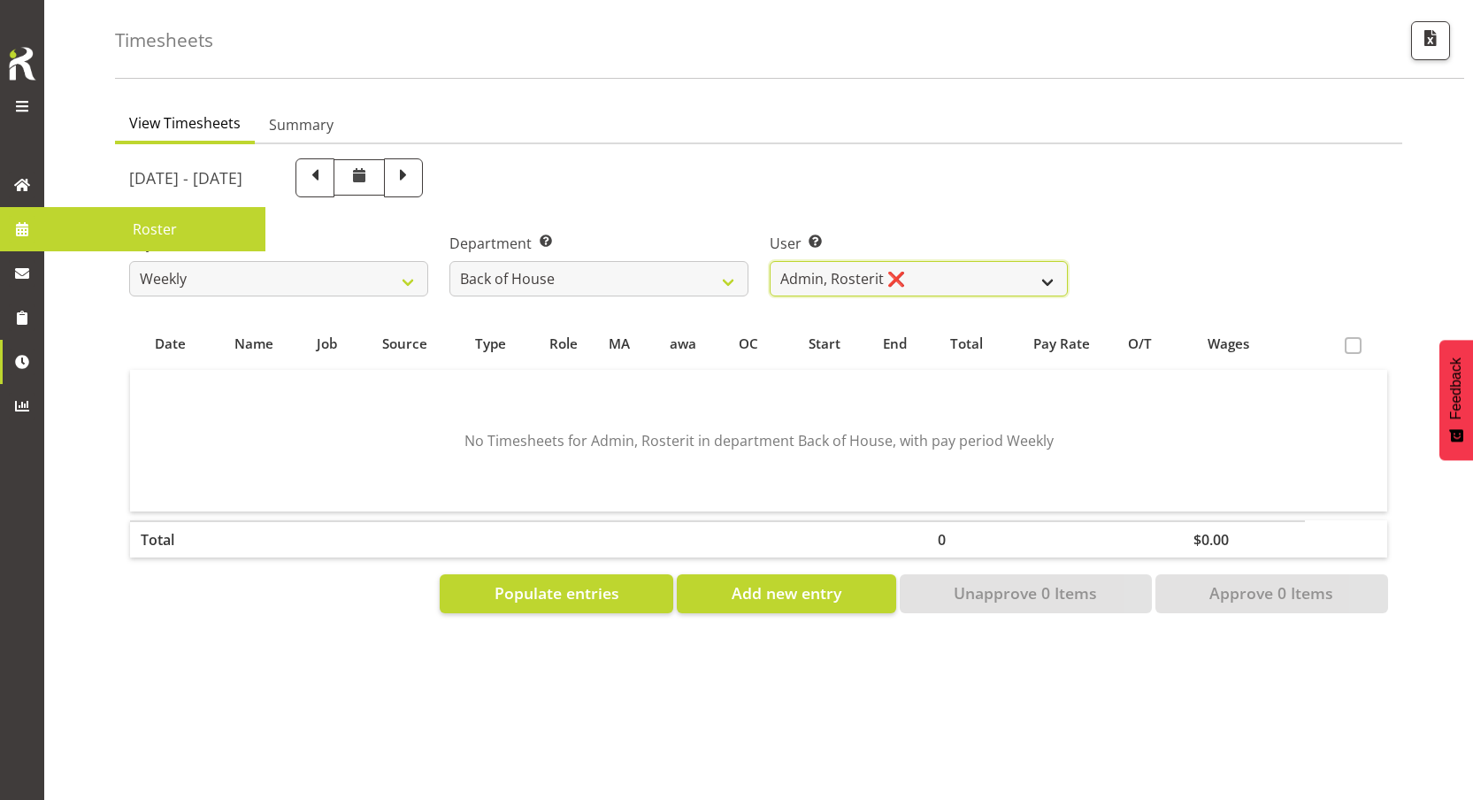
click at [823, 261] on select "Black, [PERSON_NAME] ❌ Bloggs, [PERSON_NAME] ❌ [PERSON_NAME], Rosterit ❌ [PERSO…" at bounding box center [919, 278] width 299 height 35
click at [653, 208] on div "Department Select which department you would like to view. Back of House Front …" at bounding box center [599, 257] width 320 height 99
click at [166, 172] on h5 "[DATE] - [DATE]" at bounding box center [185, 177] width 113 height 19
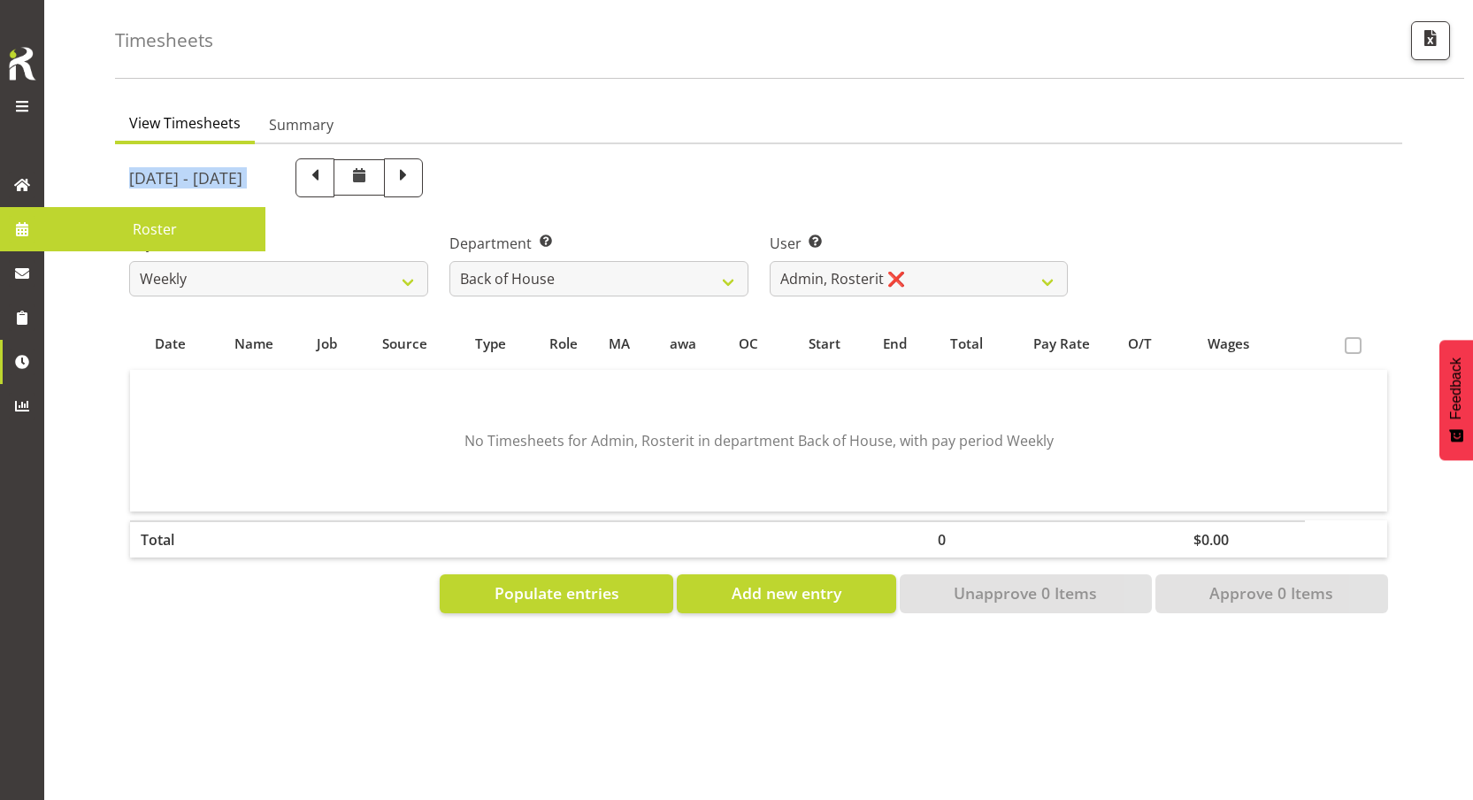
click at [236, 184] on div "[DATE] - [DATE]" at bounding box center [599, 178] width 960 height 60
click at [242, 168] on h5 "[DATE] - [DATE]" at bounding box center [185, 177] width 113 height 19
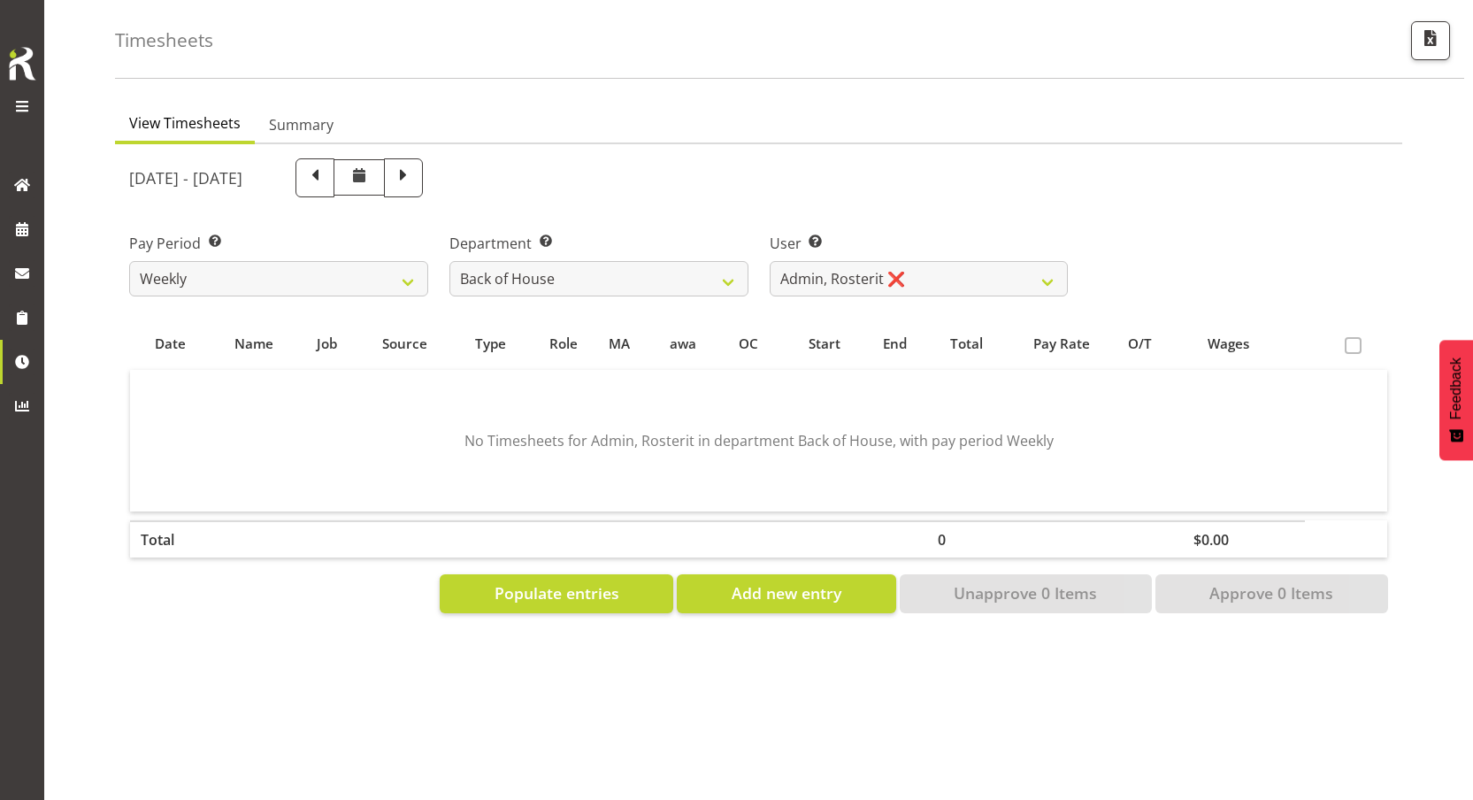
click at [242, 168] on h5 "[DATE] - [DATE]" at bounding box center [185, 177] width 113 height 19
click at [870, 272] on select "Black, [PERSON_NAME] ❌ Bloggs, [PERSON_NAME] ❌ [PERSON_NAME], Rosterit ❌ [PERSO…" at bounding box center [919, 278] width 299 height 35
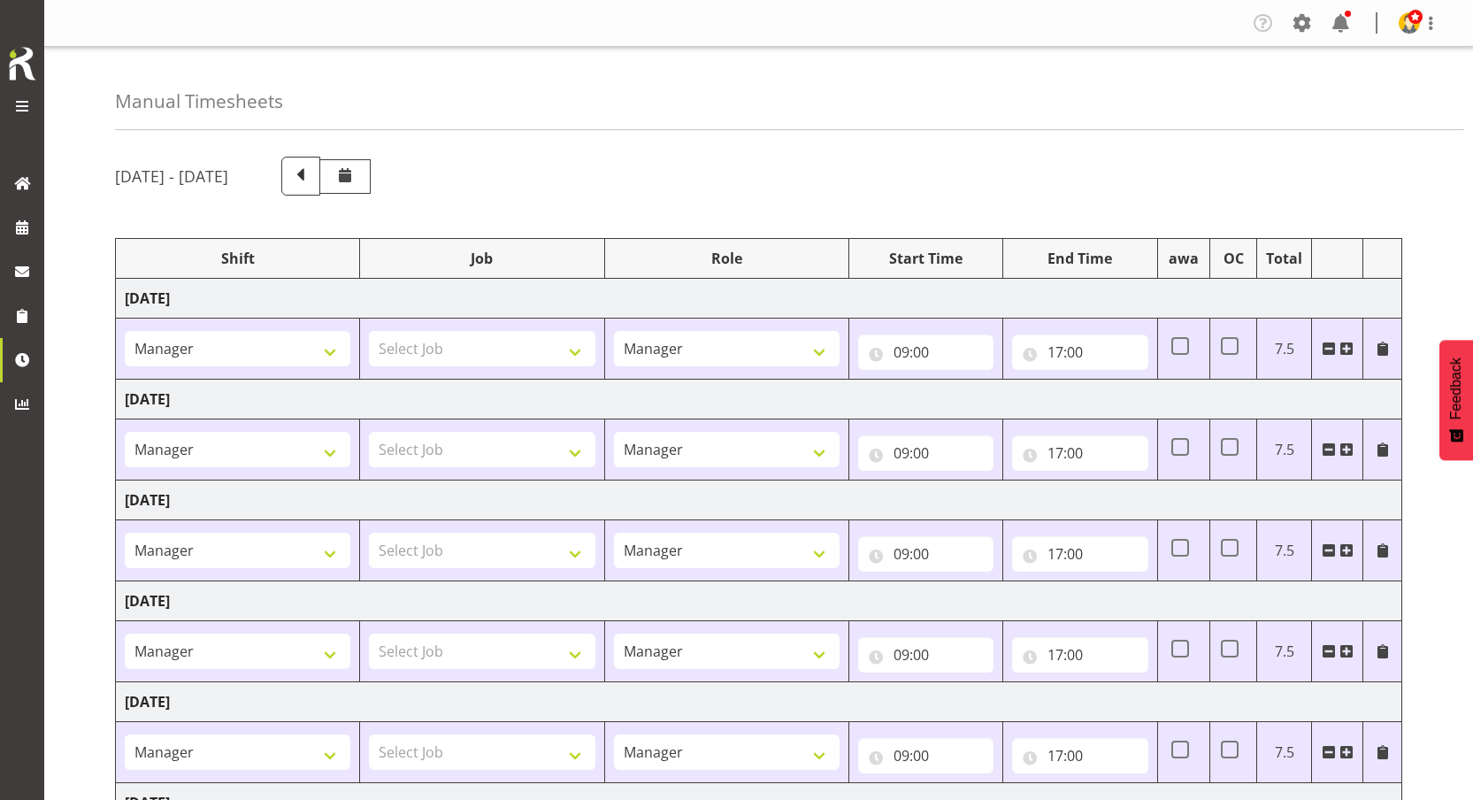
select select "67026"
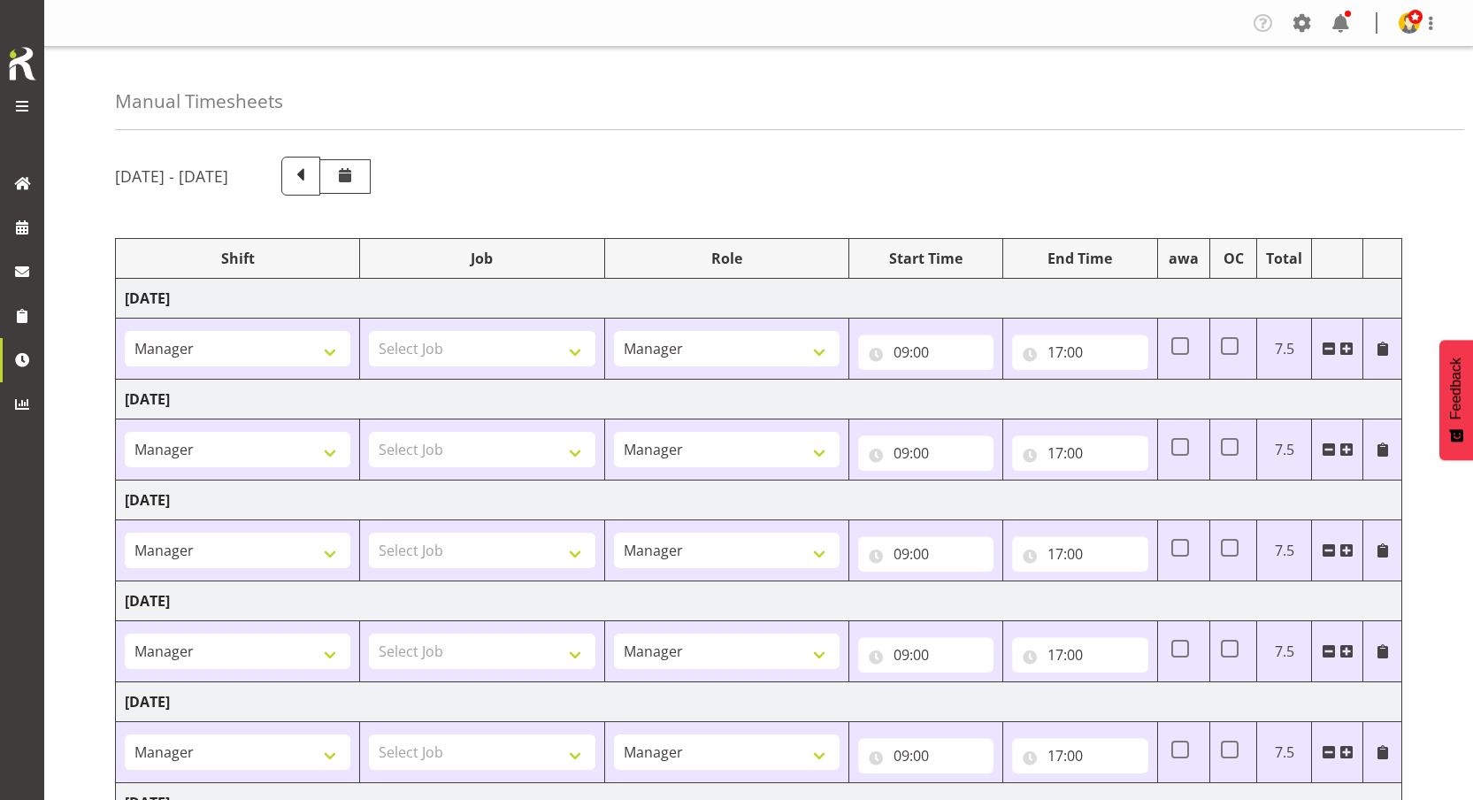
select select "67026"
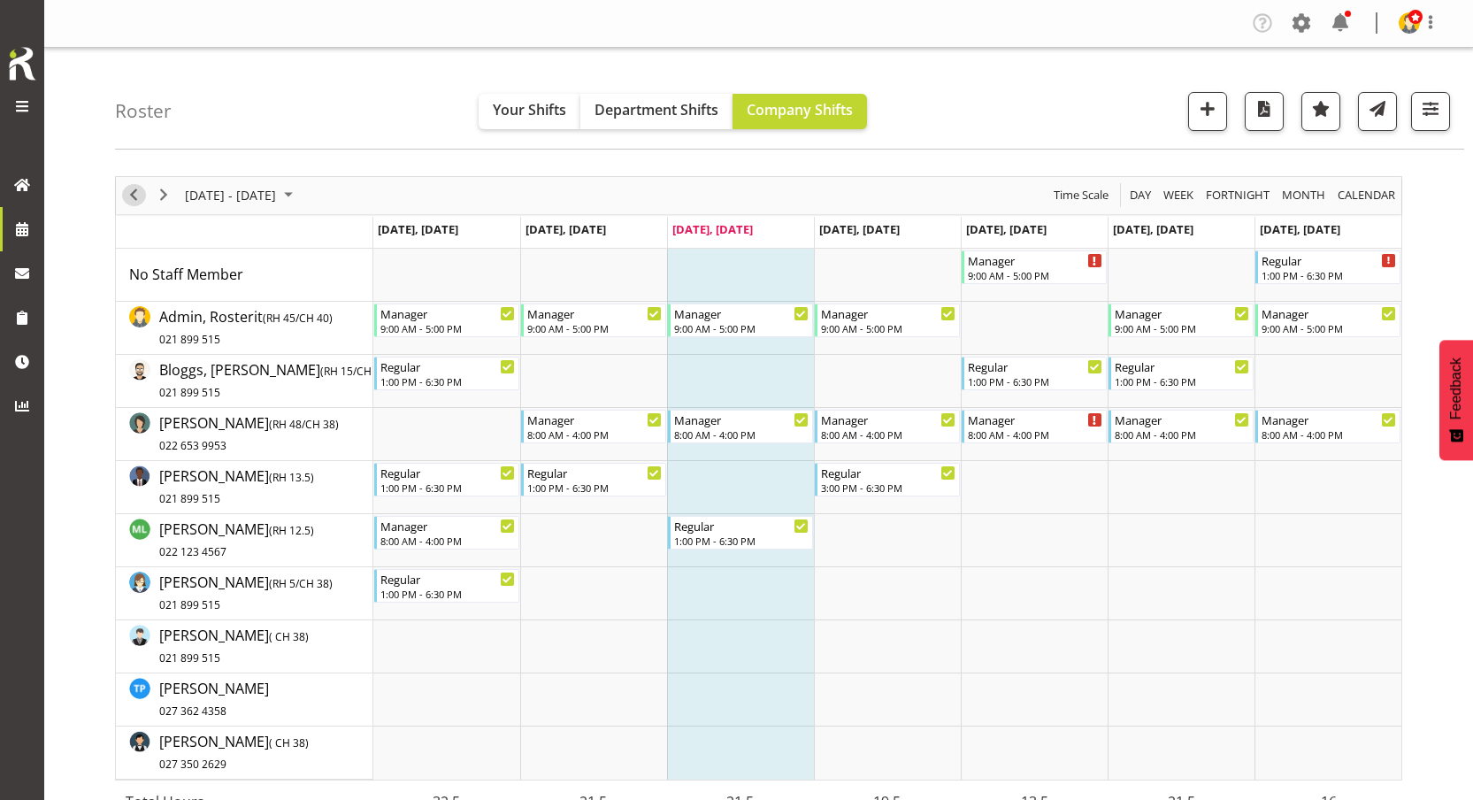
click at [133, 196] on span "Previous" at bounding box center [133, 195] width 21 height 22
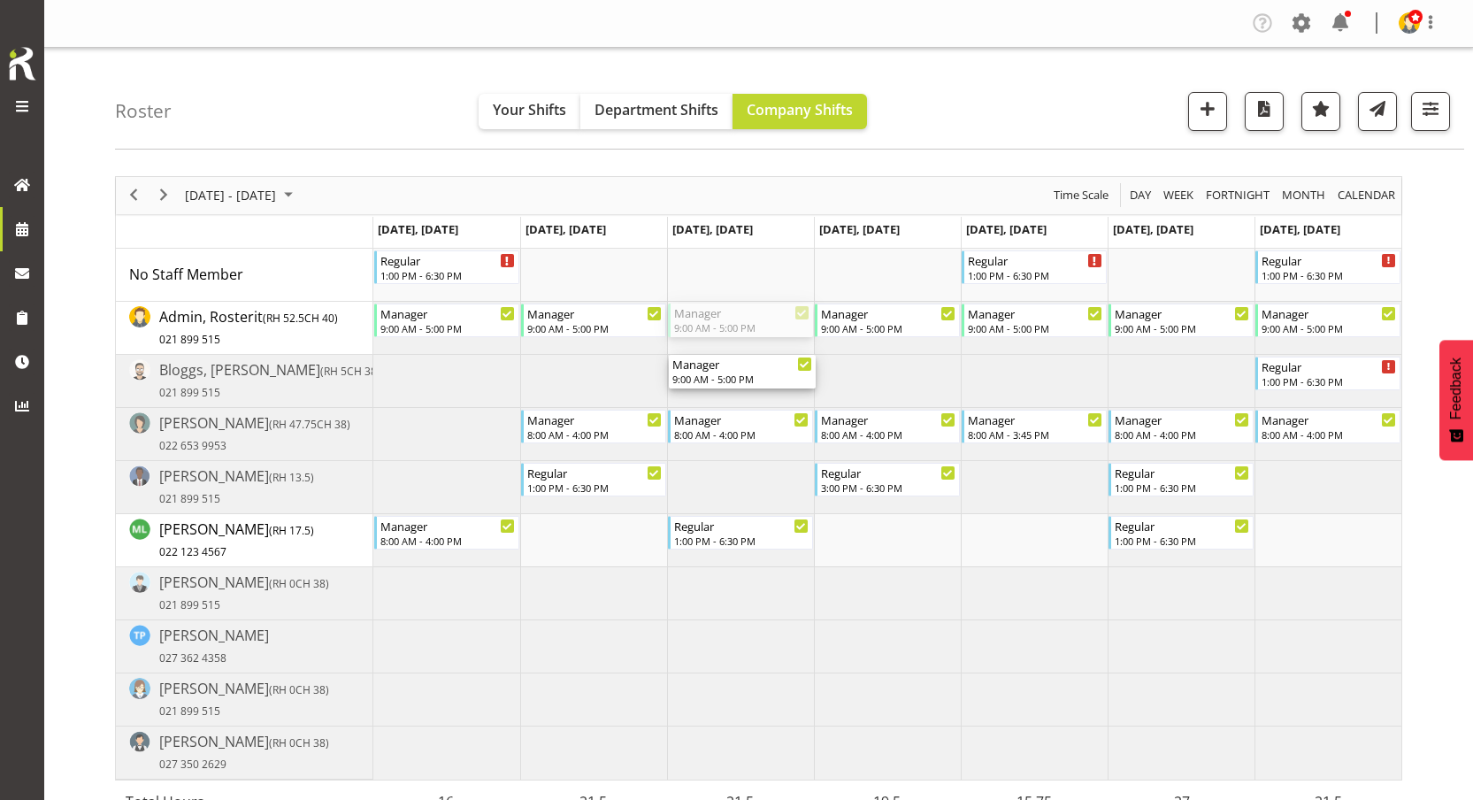
drag, startPoint x: 736, startPoint y: 364, endPoint x: 733, endPoint y: 383, distance: 19.6
drag, startPoint x: 752, startPoint y: 320, endPoint x: 736, endPoint y: 357, distance: 39.6
drag, startPoint x: 720, startPoint y: 328, endPoint x: 715, endPoint y: 283, distance: 45.4
click at [715, 283] on div "Regular 1:00 PM - 6:30 PM Regular 1:00 PM - 6:30 PM Regular 1:00 PM - 6:30 PM M…" at bounding box center [887, 514] width 1028 height 531
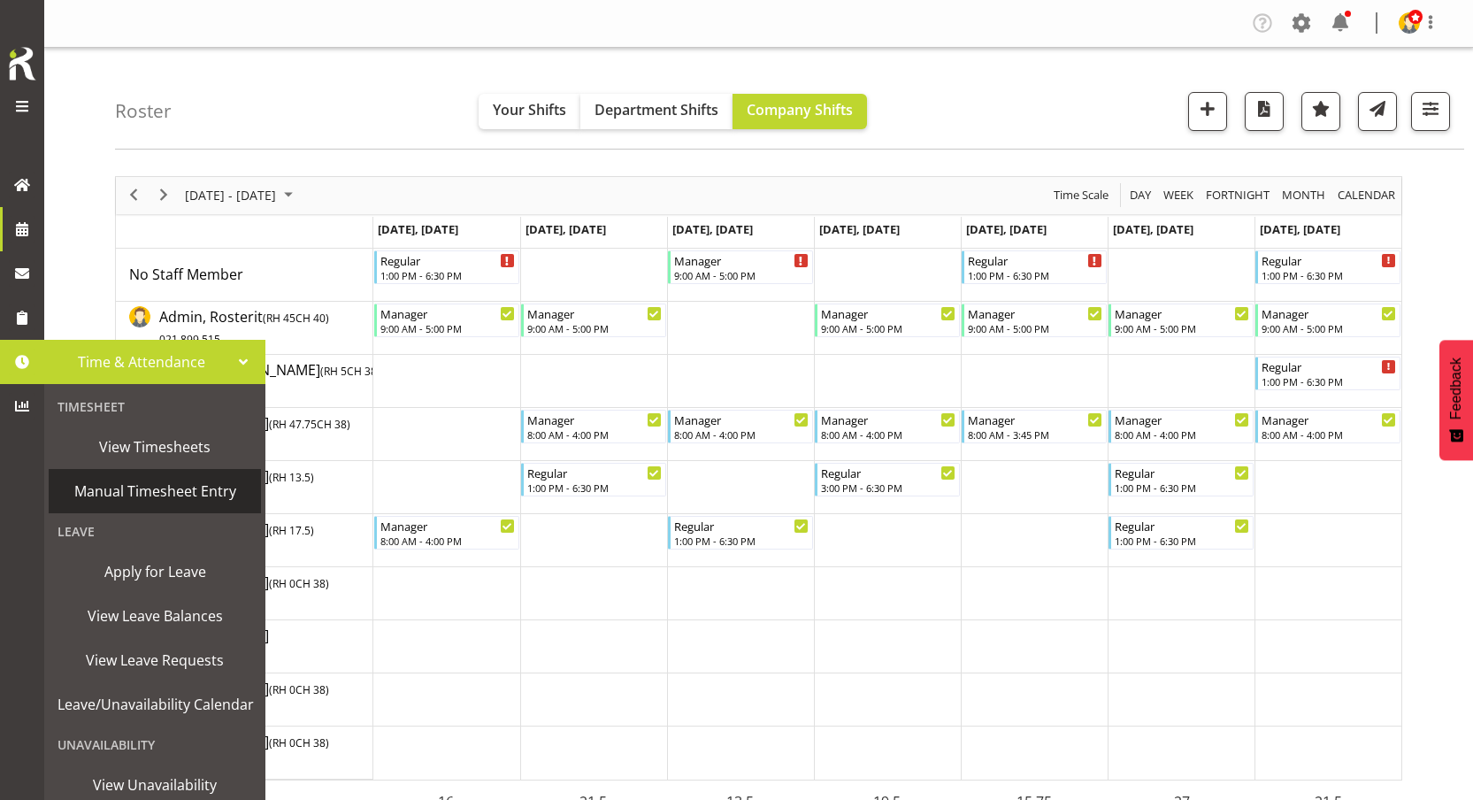
click at [150, 484] on span "Manual Timesheet Entry" at bounding box center [155, 491] width 195 height 27
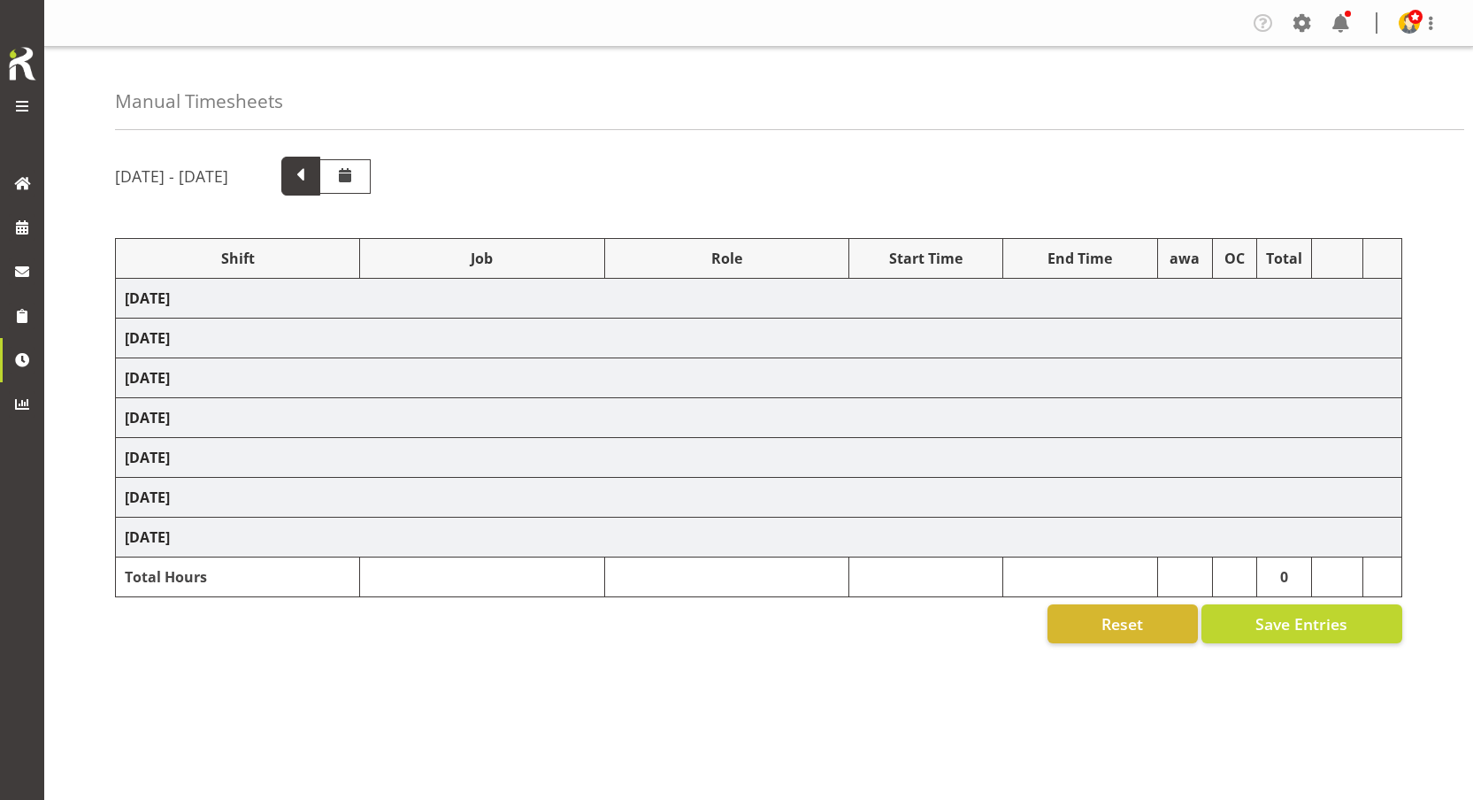
select select "67026"
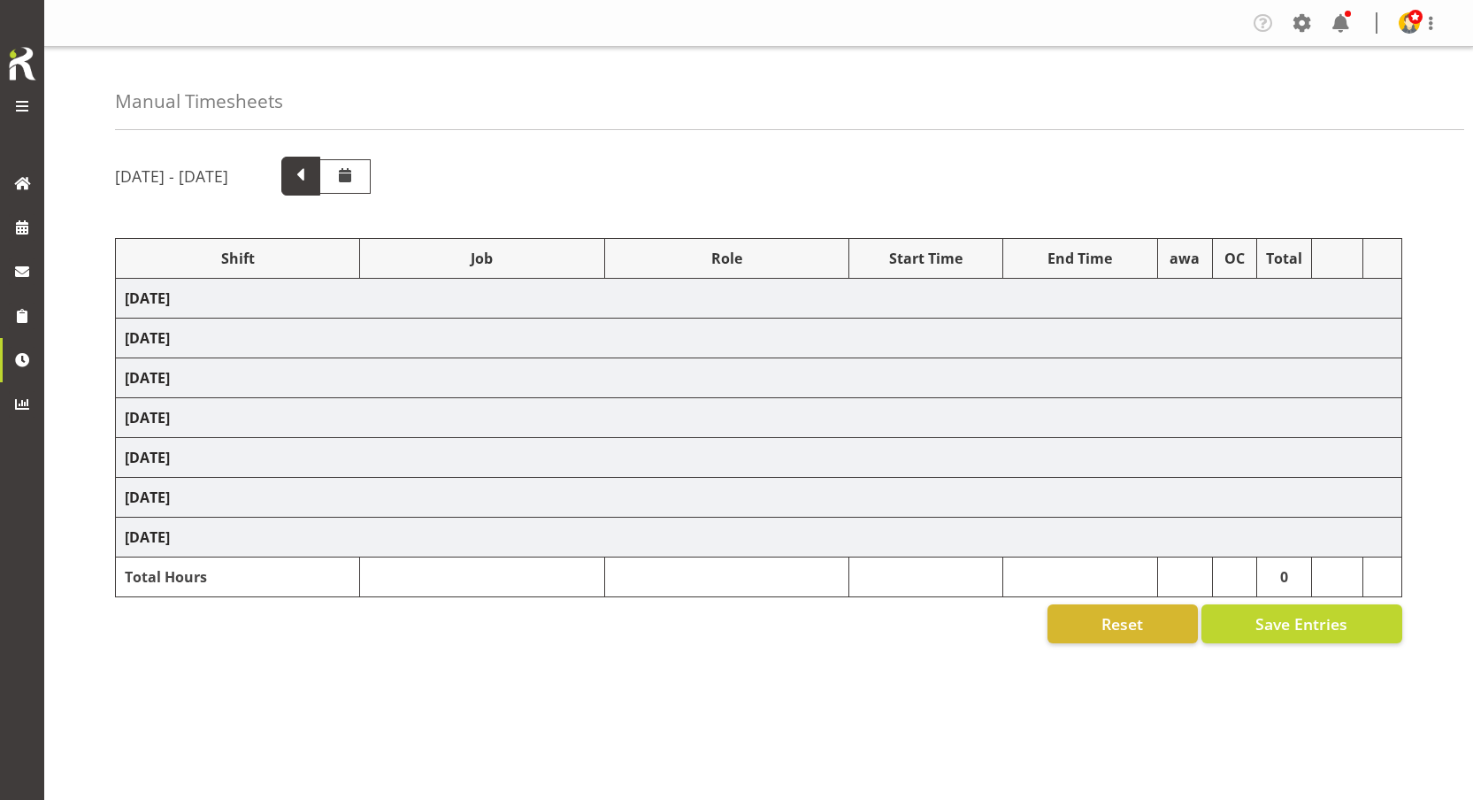
select select "67026"
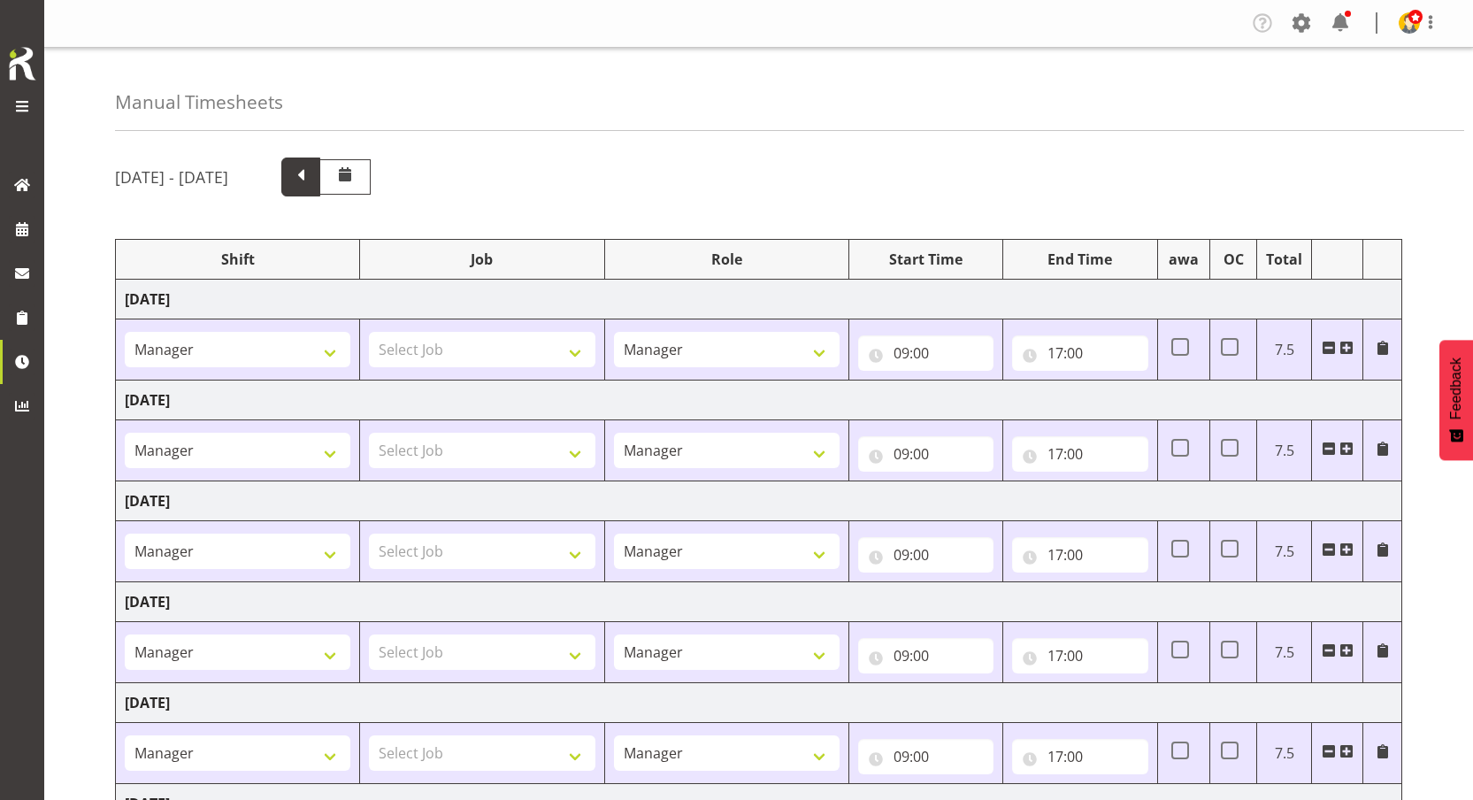
click at [312, 174] on span at bounding box center [300, 175] width 23 height 23
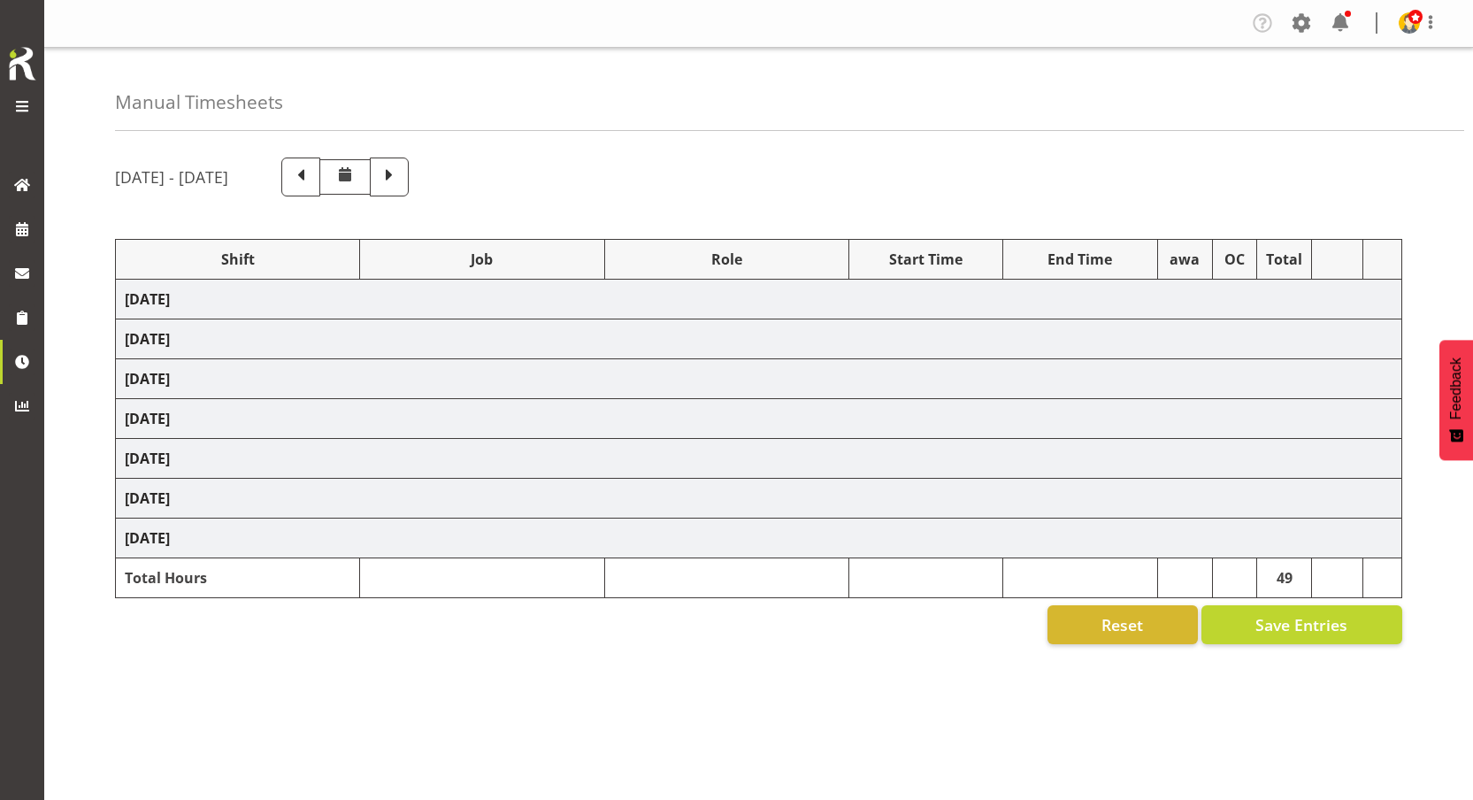
select select "67026"
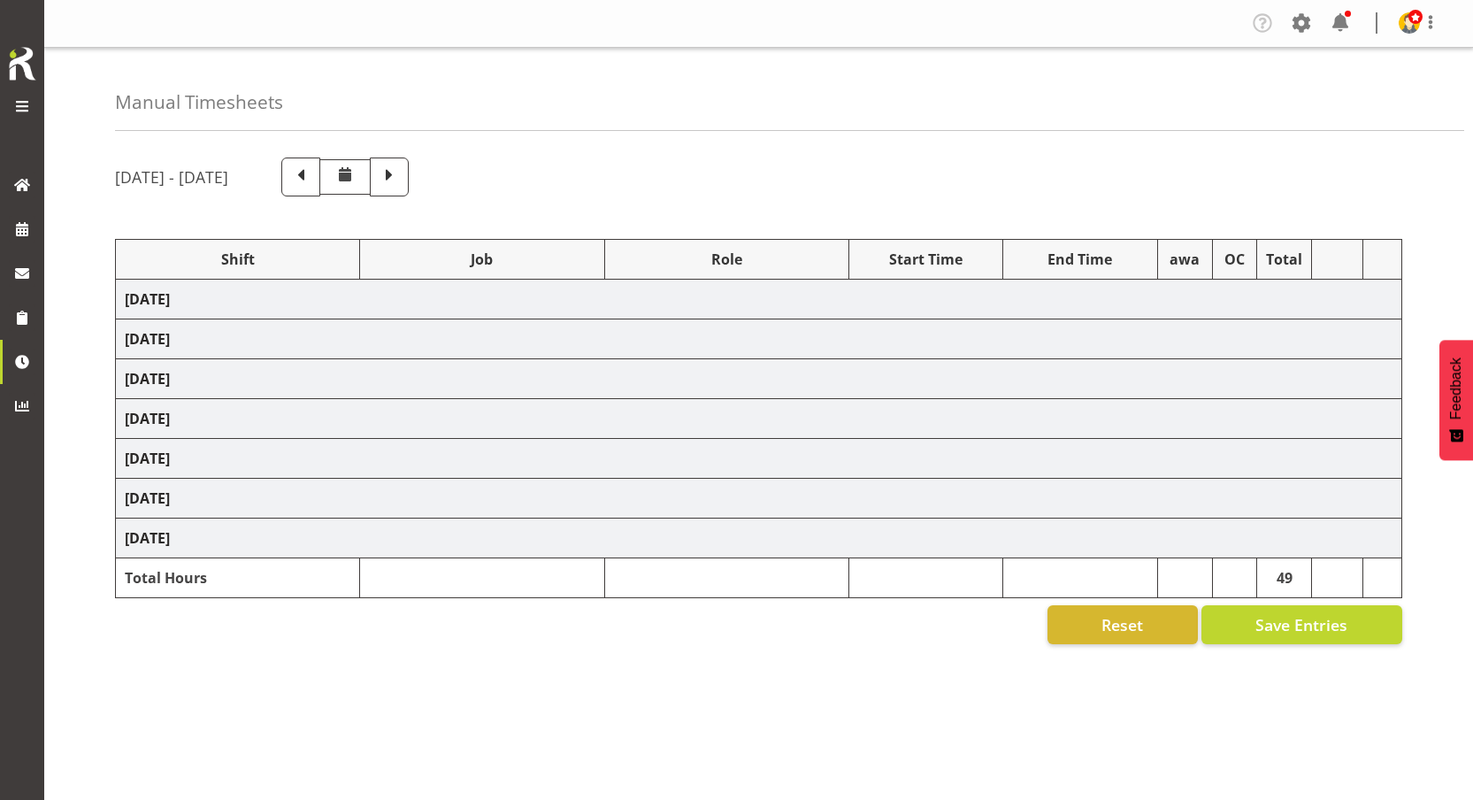
select select "67026"
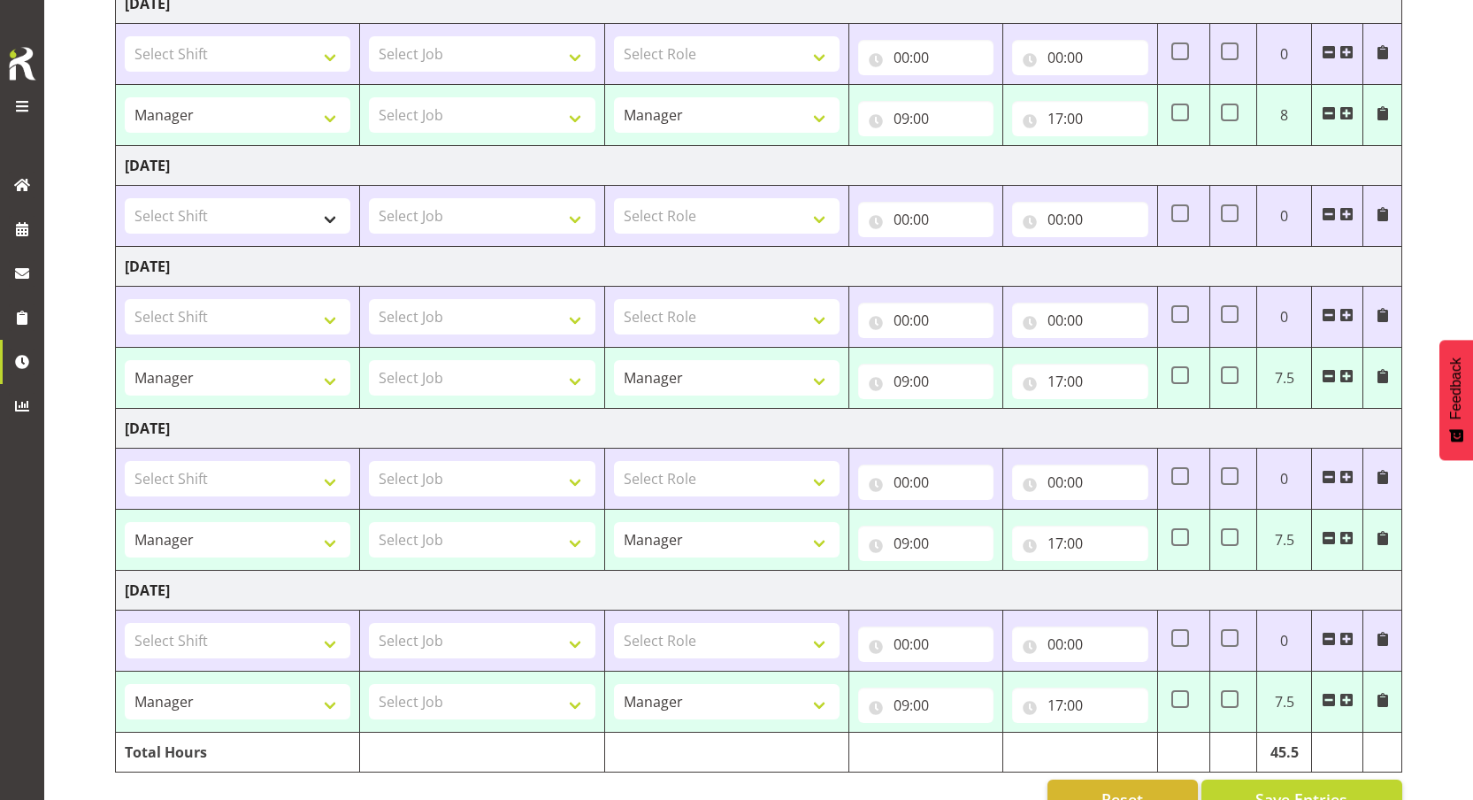
scroll to position [596, 0]
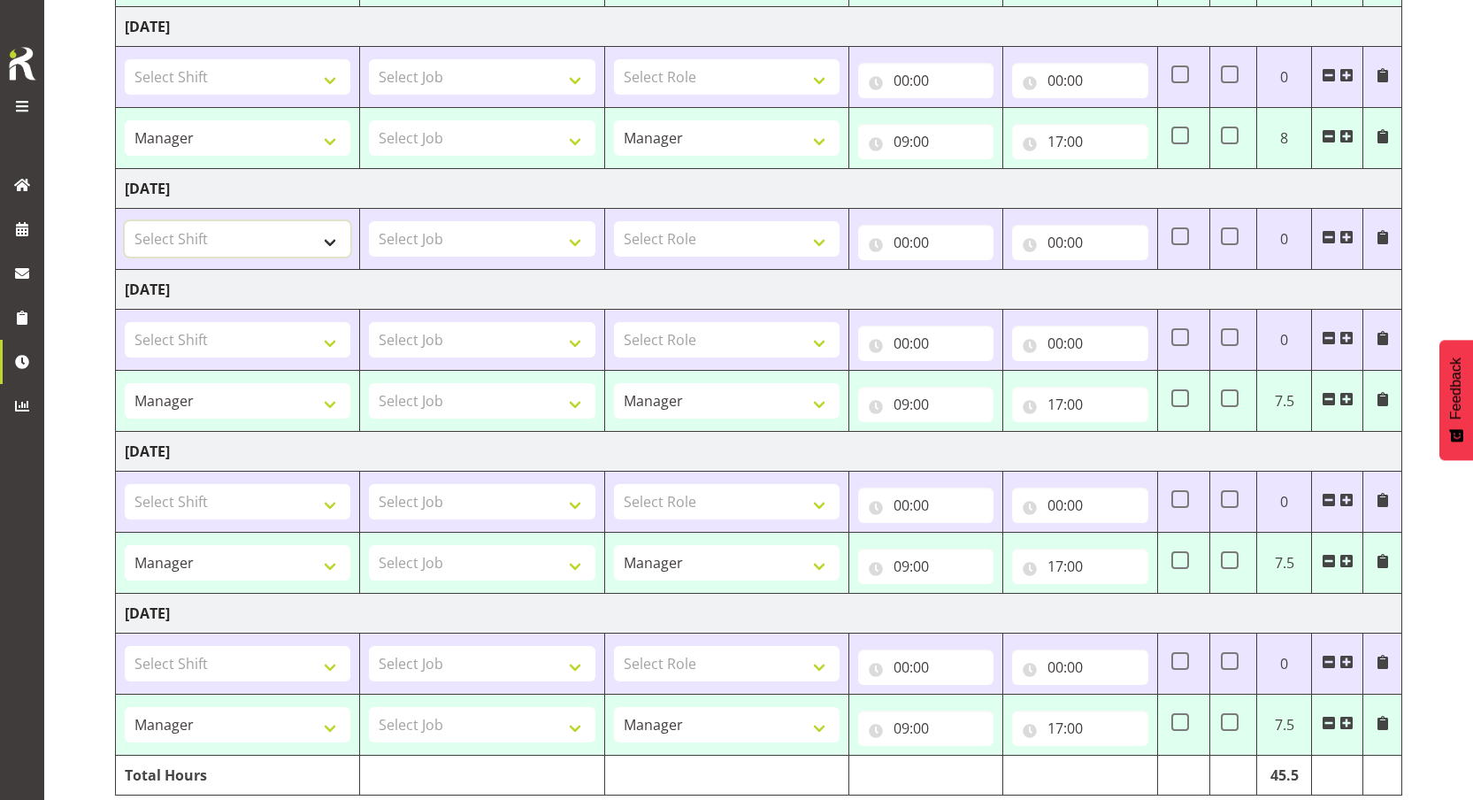
click at [258, 232] on select "Select Shift 123 123 123 123 123 123 123 123 123 123 123 123 123 123 123 123 12…" at bounding box center [238, 238] width 226 height 35
click at [280, 241] on select "Select Shift 123 123 123 123 123 123 123 123 123 123 123 123 123 123 123 123 12…" at bounding box center [238, 238] width 226 height 35
select select "67459"
click at [125, 221] on select "Select Shift 123 123 123 123 123 123 123 123 123 123 123 123 123 123 123 123 12…" at bounding box center [238, 238] width 226 height 35
click at [459, 239] on select "Select Job Construction Site 1" at bounding box center [482, 238] width 226 height 35
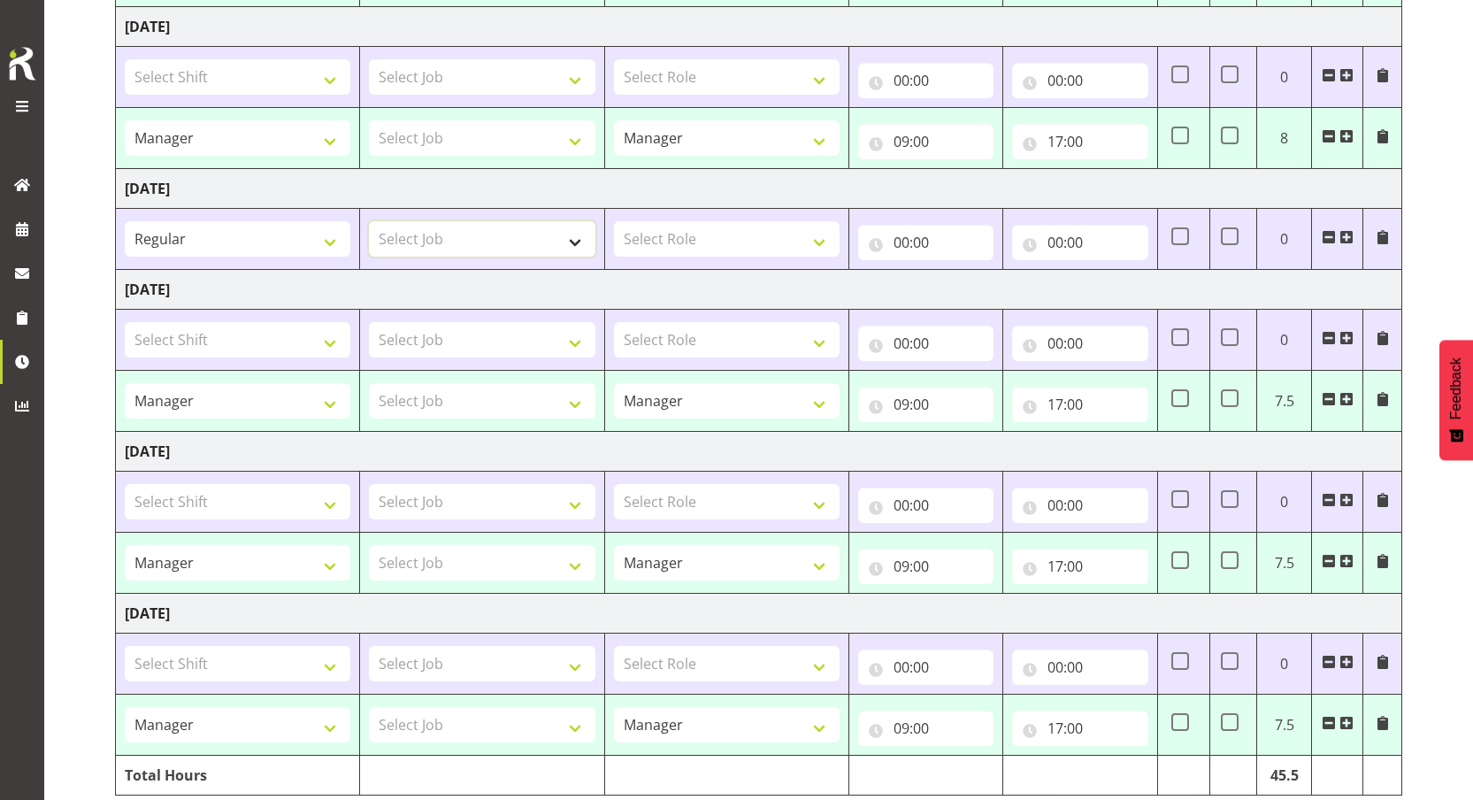
select select "3888"
click at [369, 221] on select "Select Job Construction Site 1" at bounding box center [482, 238] width 226 height 35
click at [652, 238] on select "Select Role Manager Cook Waiter" at bounding box center [727, 238] width 226 height 35
select select "791"
click at [614, 221] on select "Select Role Manager Cook Waiter" at bounding box center [727, 238] width 226 height 35
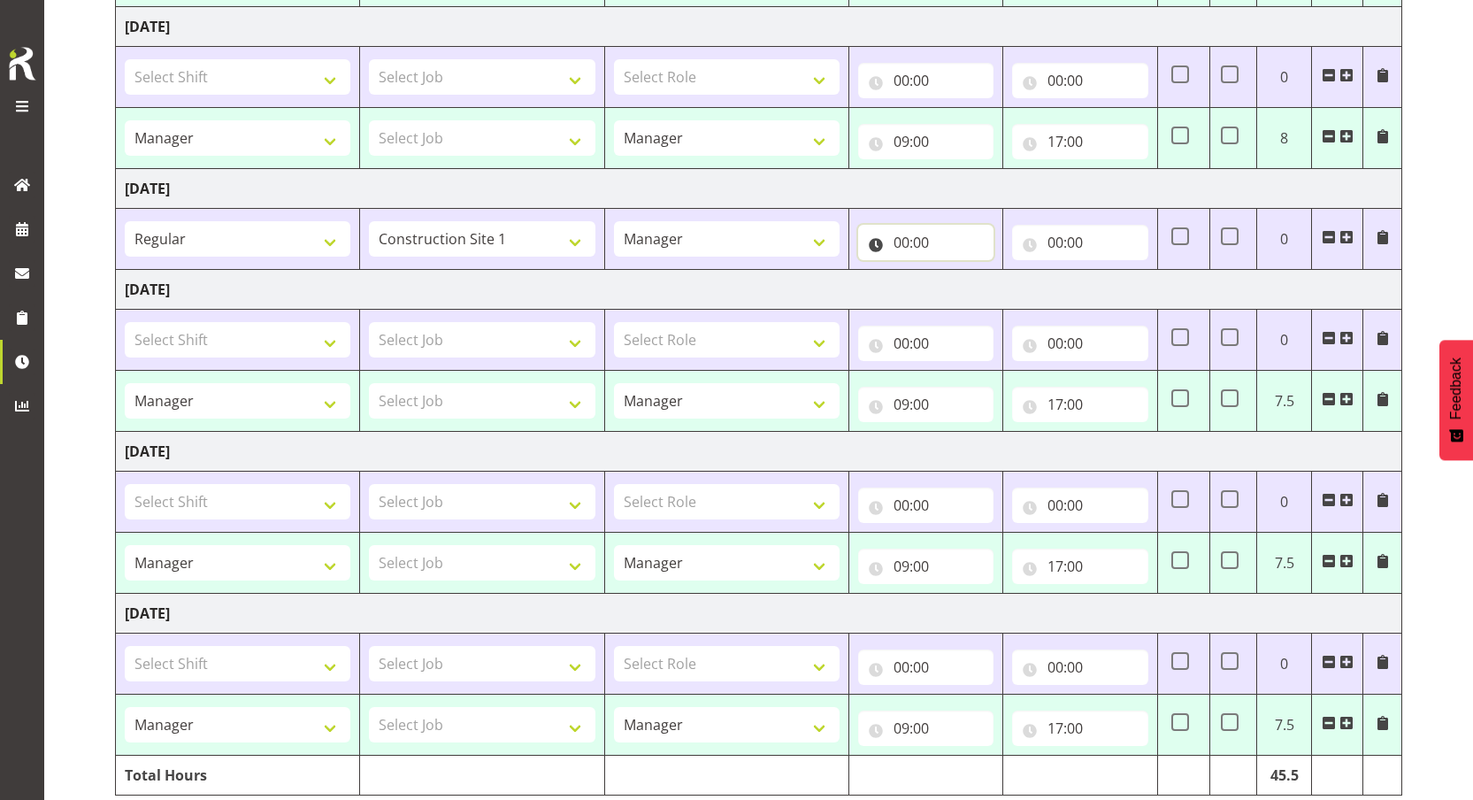
click at [947, 238] on input "00:00" at bounding box center [925, 242] width 135 height 35
click at [970, 288] on select "00 01 02 03 04 05 06 07 08 09 10 11 12 13 14 15 16 17 18 19 20 21 22 23" at bounding box center [979, 288] width 40 height 35
select select "3"
click at [959, 271] on select "00 01 02 03 04 05 06 07 08 09 10 11 12 13 14 15 16 17 18 19 20 21 22 23" at bounding box center [979, 288] width 40 height 35
type input "03:00"
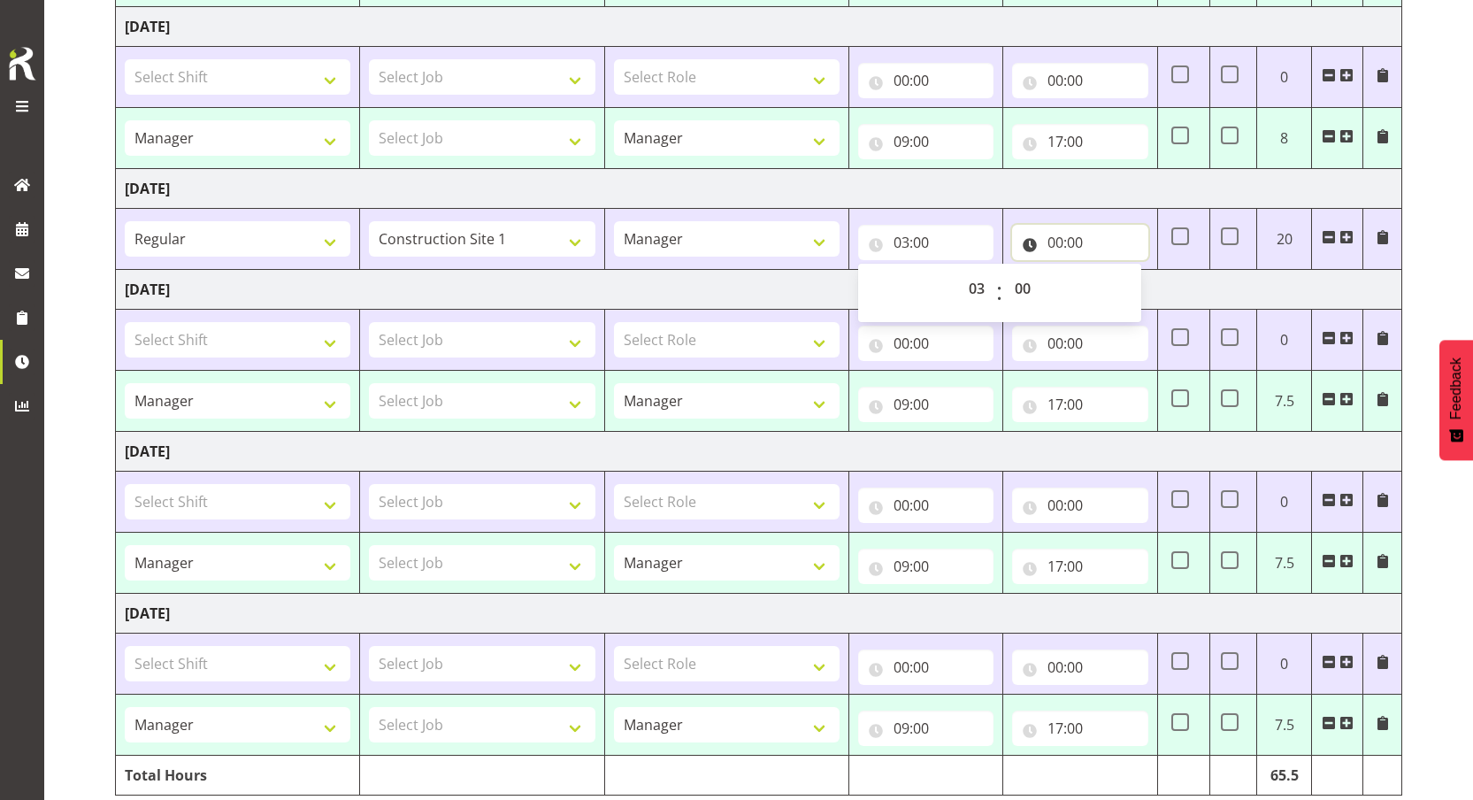
click at [1070, 240] on input "00:00" at bounding box center [1079, 242] width 135 height 35
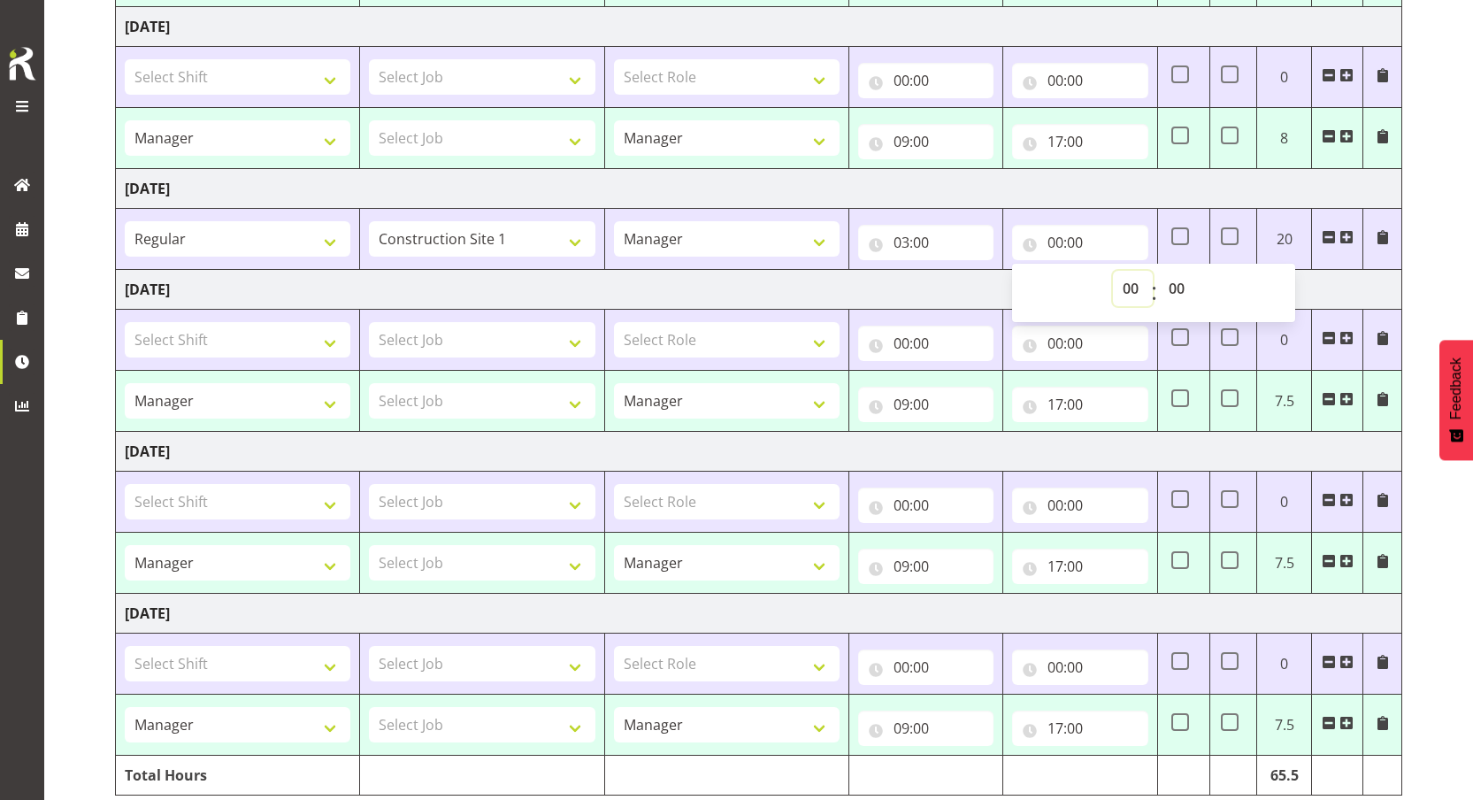
click at [1132, 295] on select "00 01 02 03 04 05 06 07 08 09 10 11 12 13 14 15 16 17 18 19 20 21 22 23" at bounding box center [1133, 288] width 40 height 35
select select "14"
click at [1113, 271] on select "00 01 02 03 04 05 06 07 08 09 10 11 12 13 14 15 16 17 18 19 20 21 22 23" at bounding box center [1133, 288] width 40 height 35
type input "14:00"
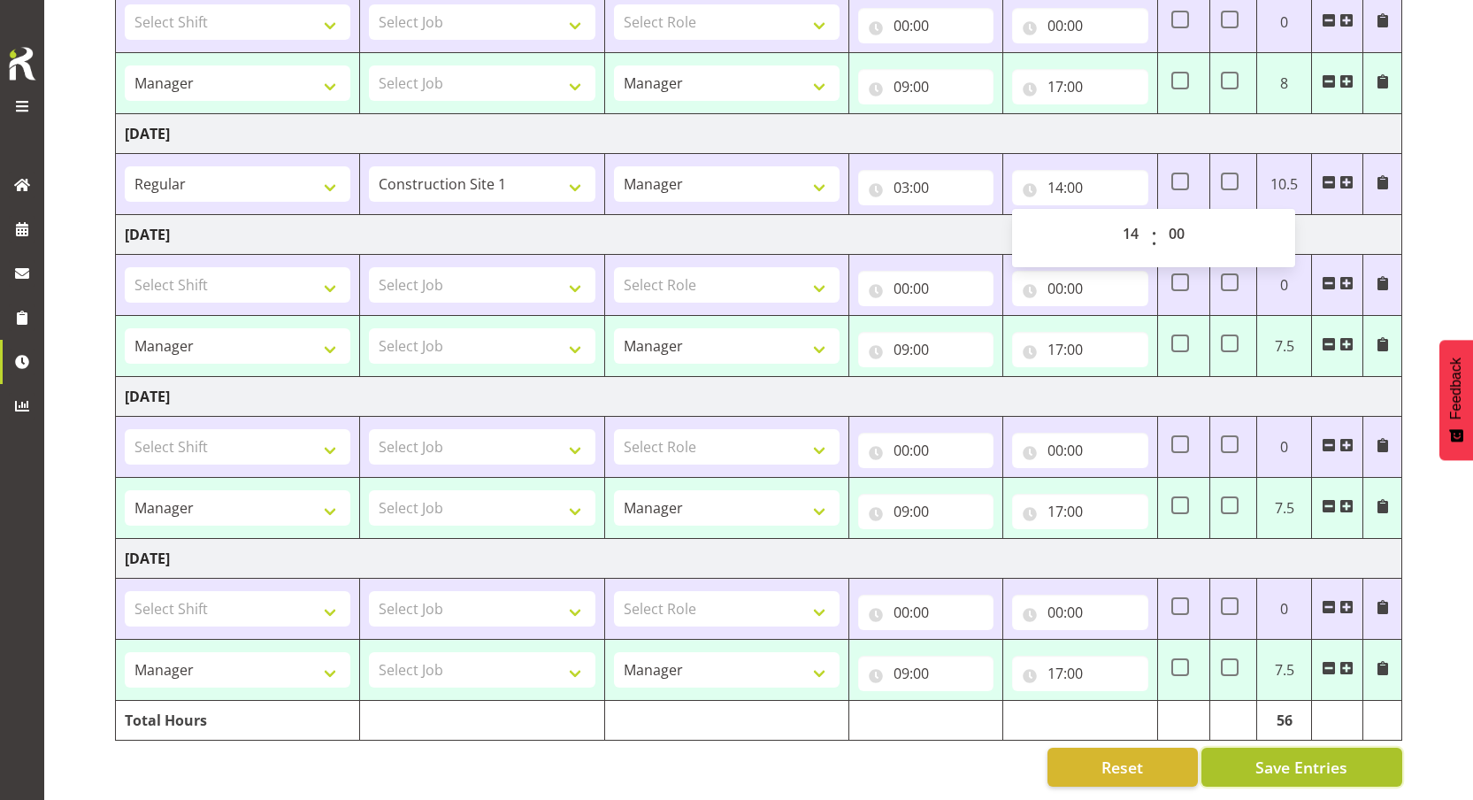
click at [1292, 762] on span "Save Entries" at bounding box center [1301, 767] width 92 height 23
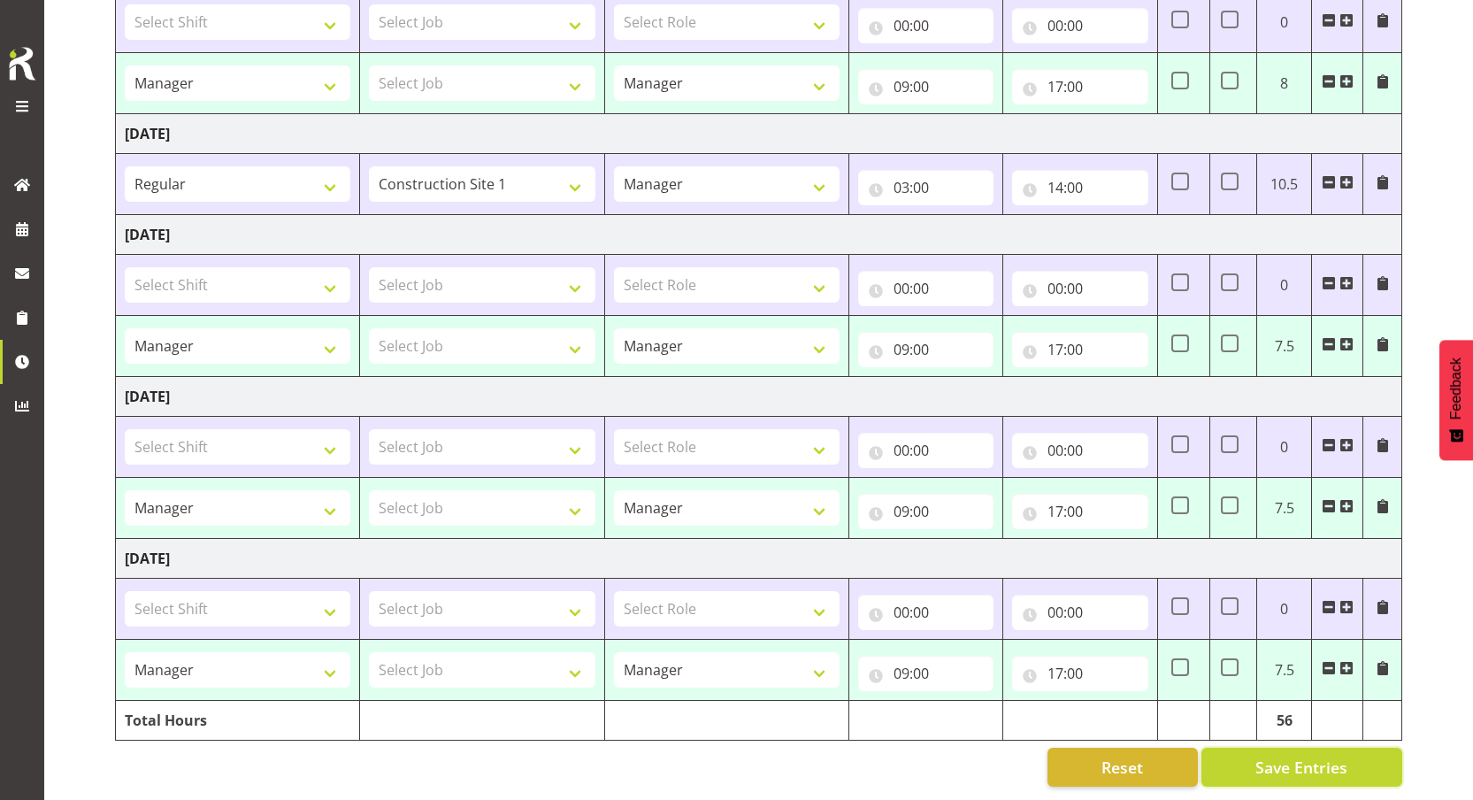
select select "67026"
type input "09:00"
type input "17:00"
select select "67026"
type input "09:00"
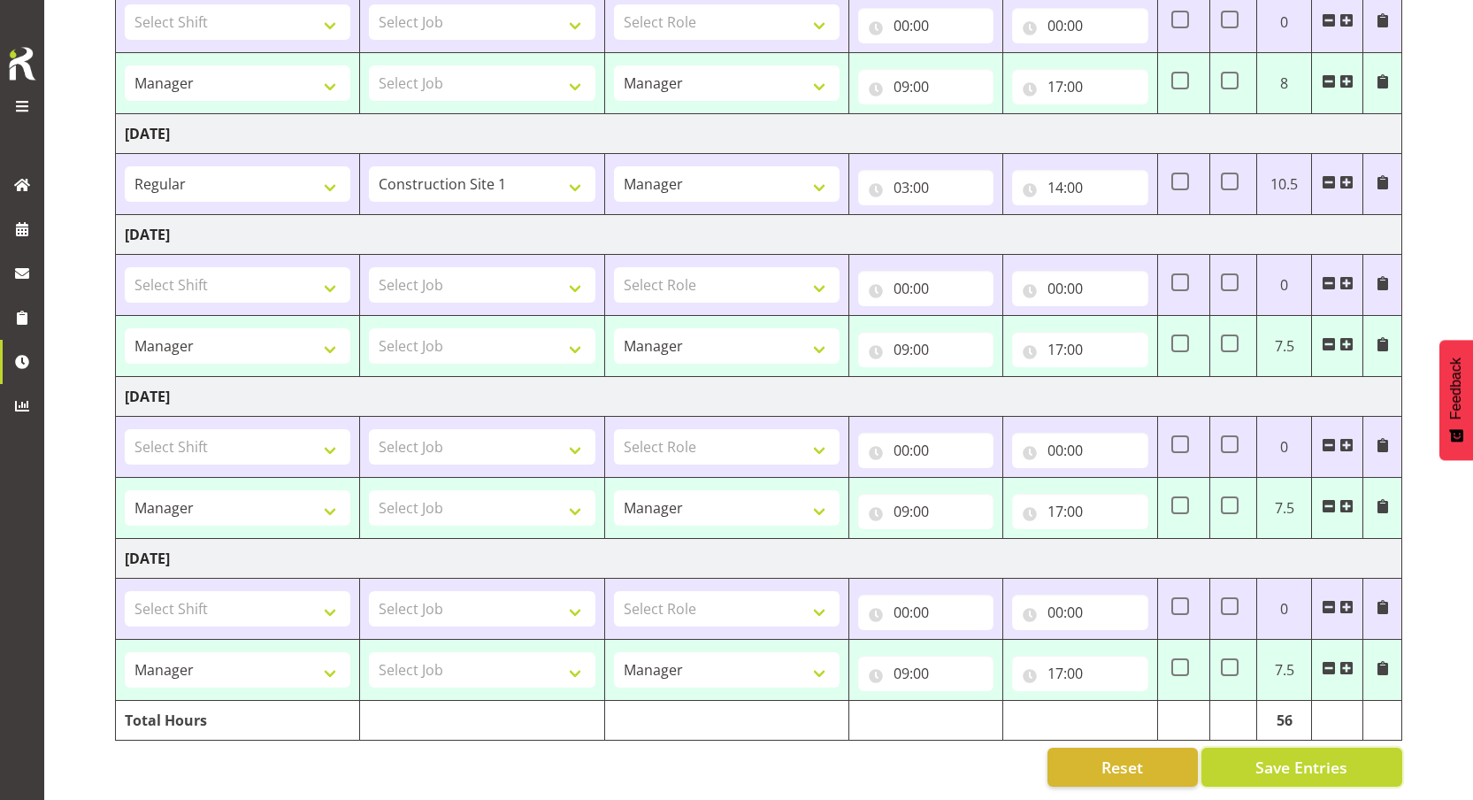
type input "17:00"
select select "67026"
type input "09:00"
type input "17:00"
select select "67026"
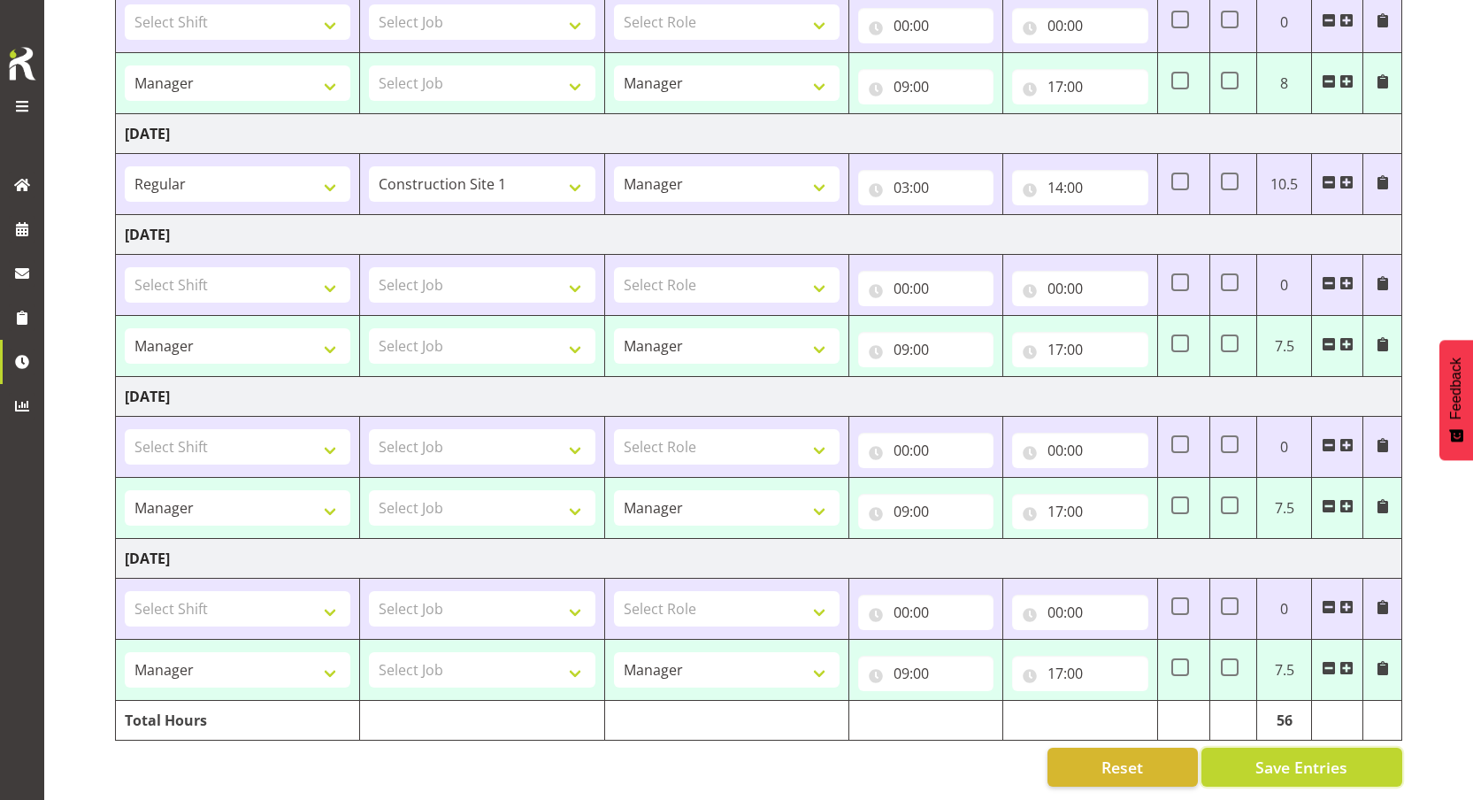
type input "09:00"
type input "17:00"
select select "67026"
type input "09:00"
type input "17:00"
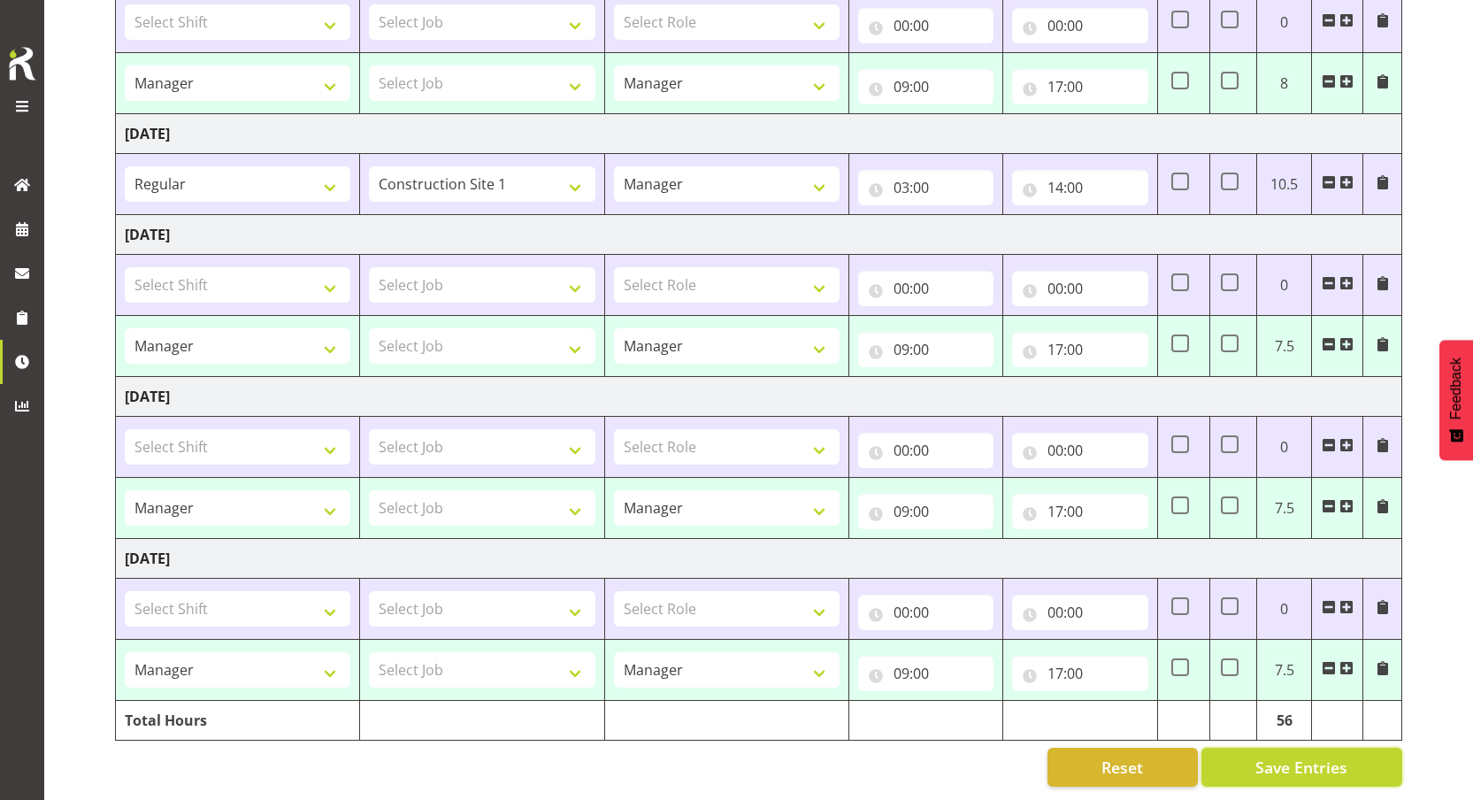
select select "67026"
type input "09:00"
type input "17:00"
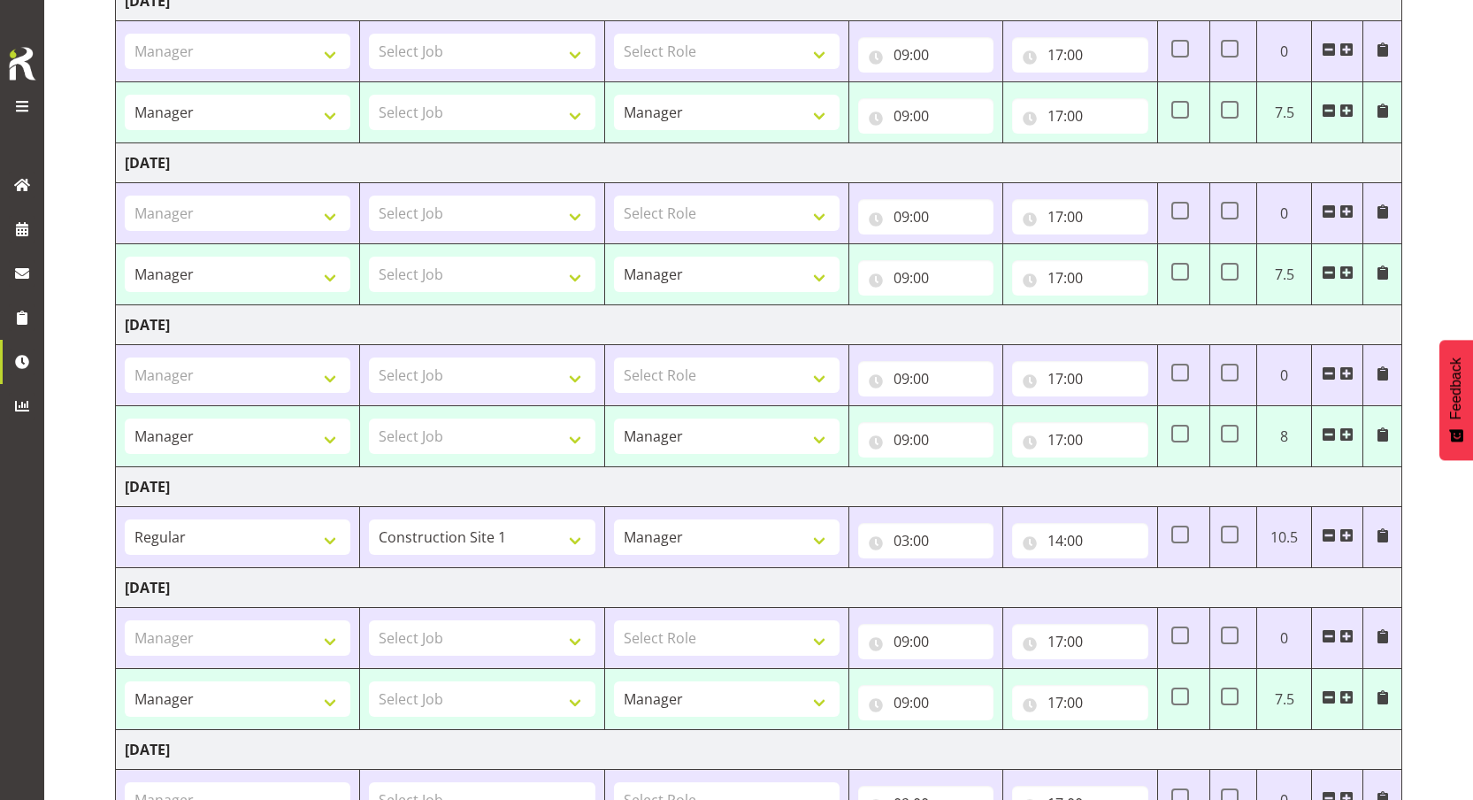
select select "67026"
select select "67459"
select select "67026"
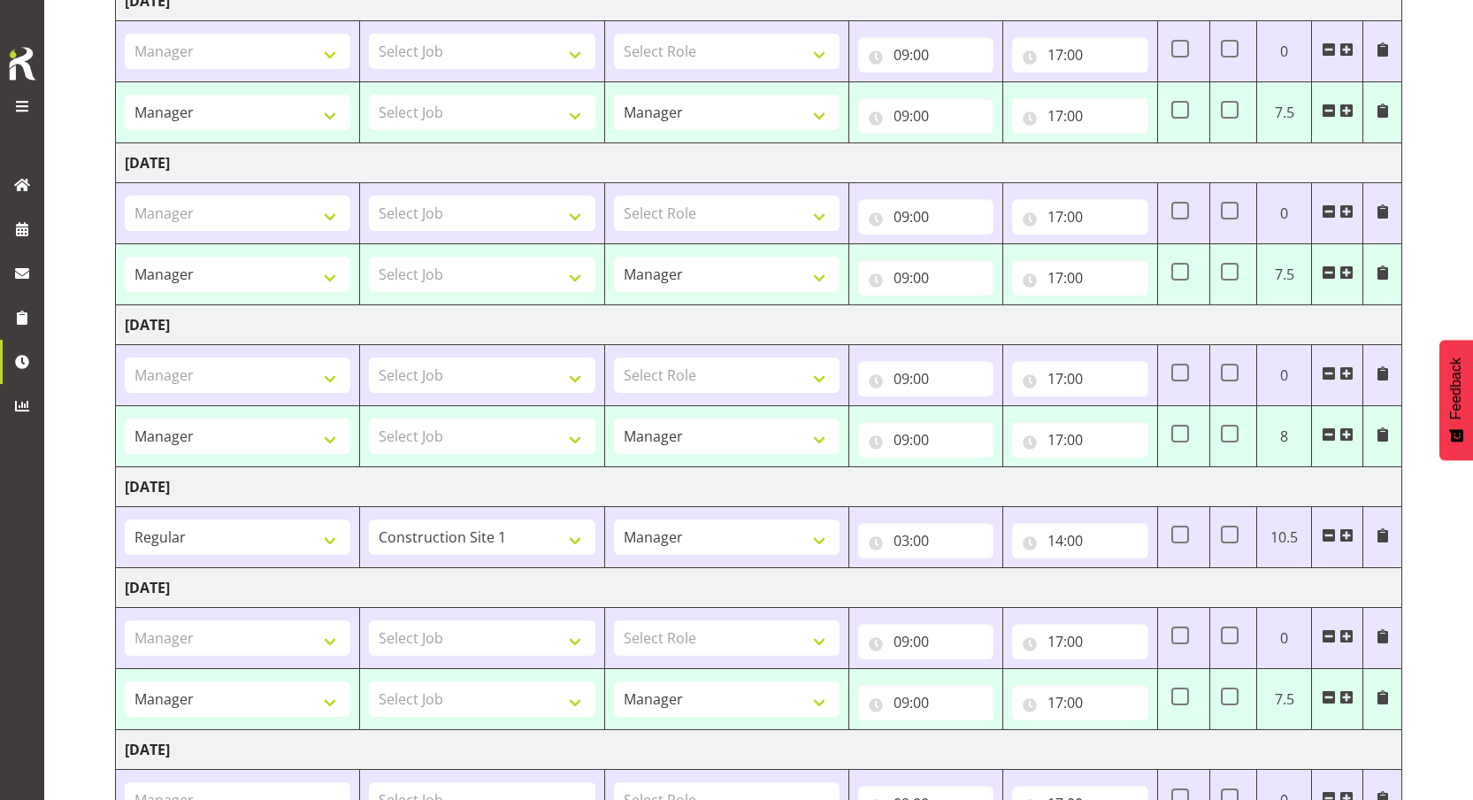
select select "67026"
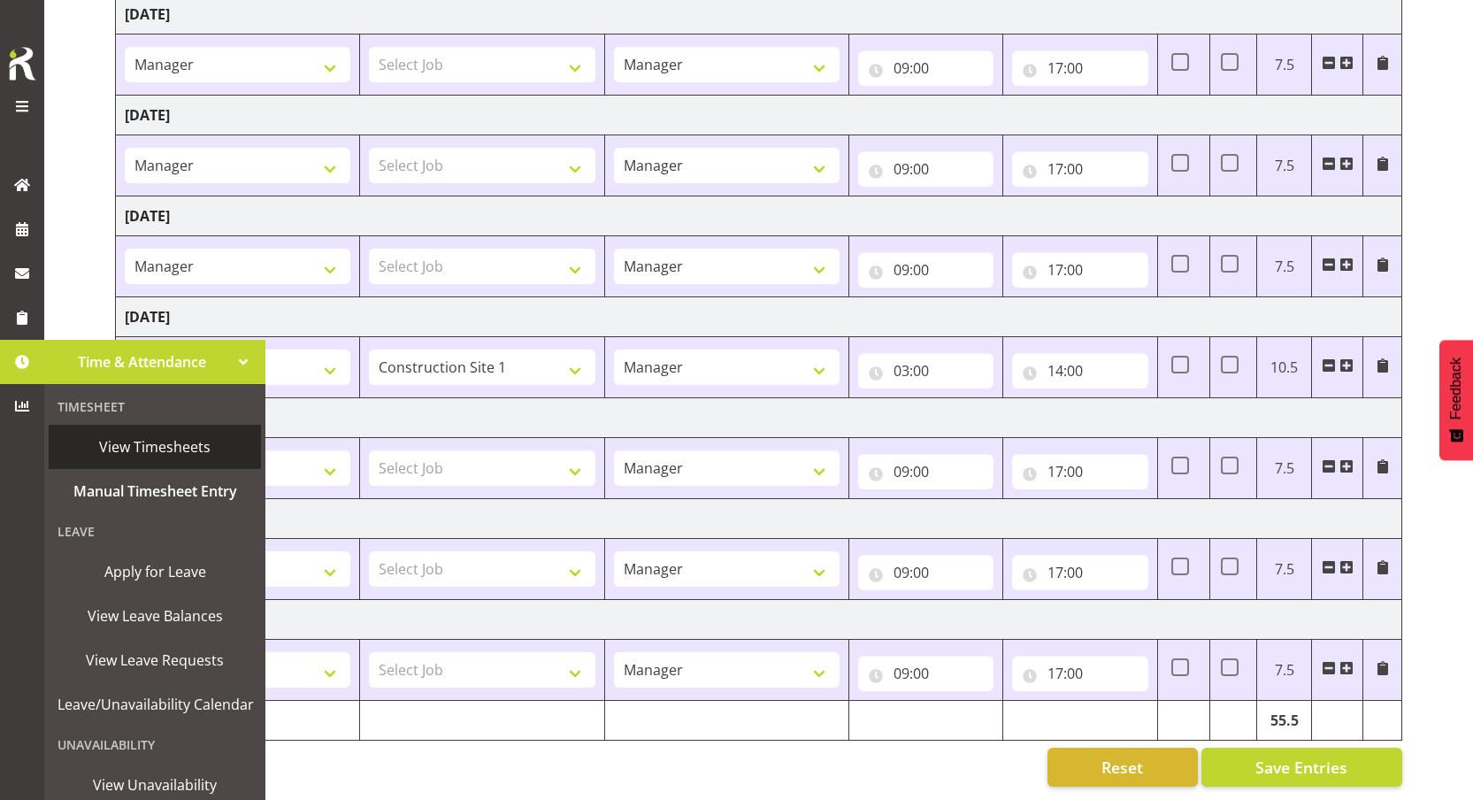
click at [160, 459] on span "View Timesheets" at bounding box center [155, 446] width 195 height 27
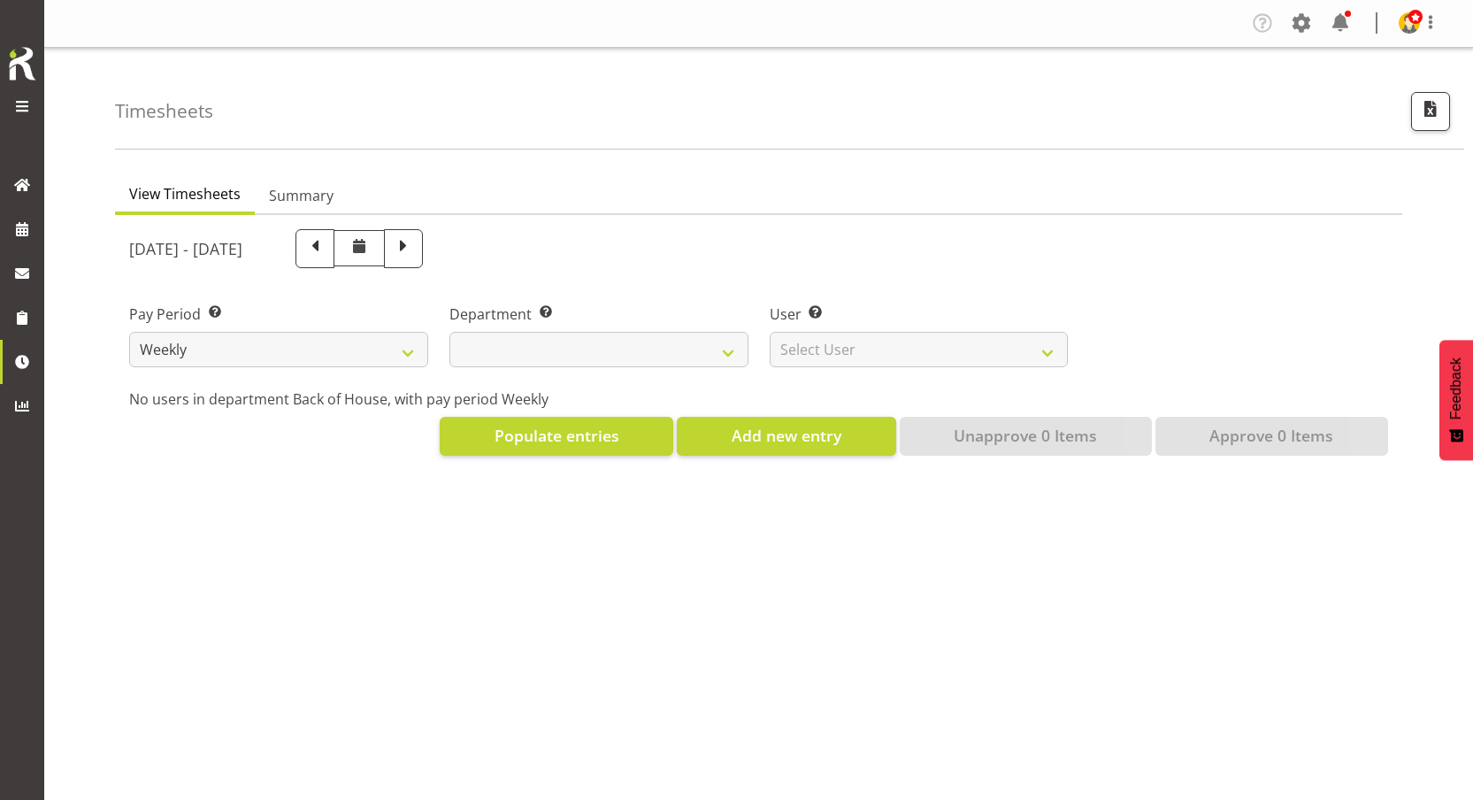
select select
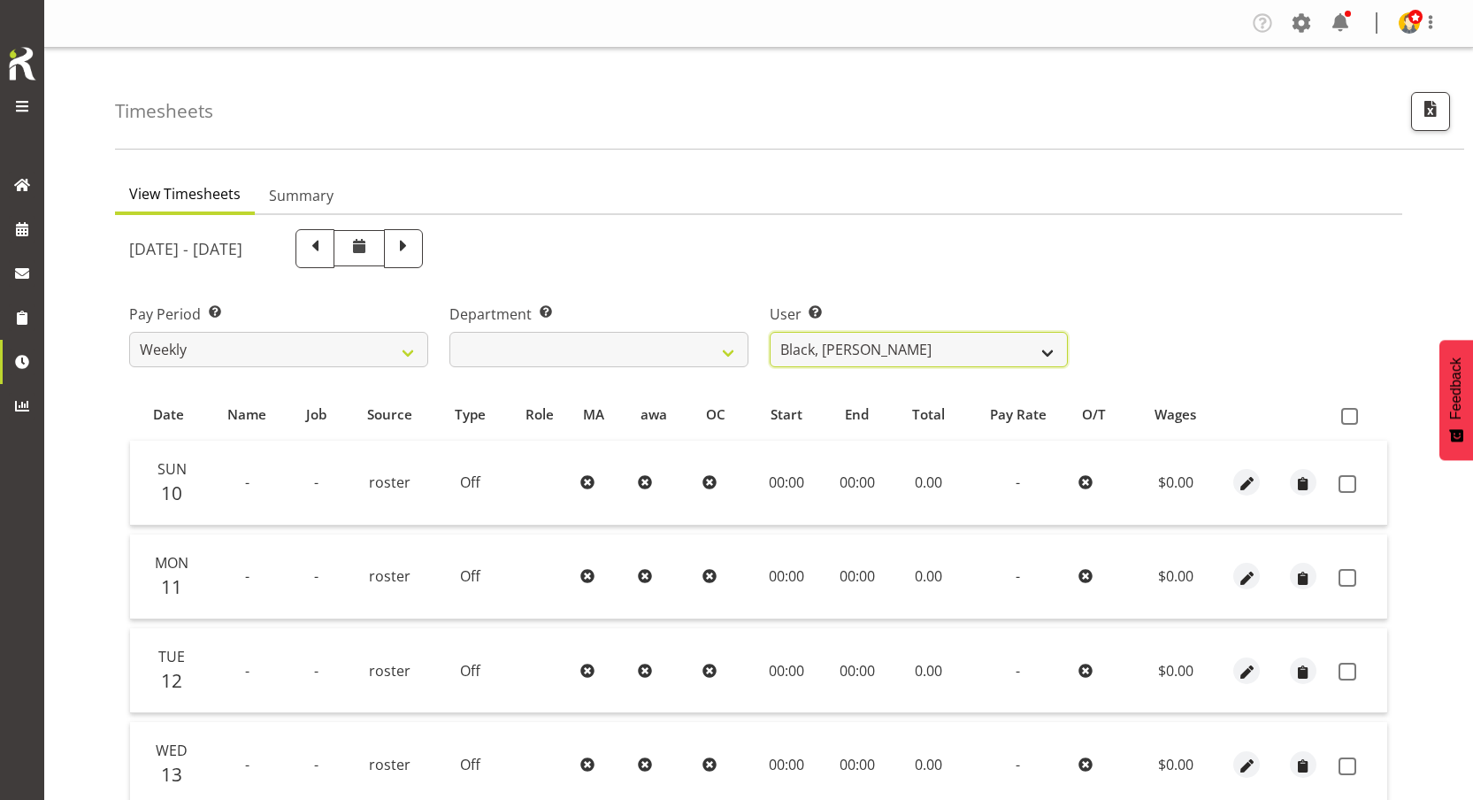
click at [884, 343] on select "Black, [PERSON_NAME] ❌ Bloggs, [PERSON_NAME] ❌ [PERSON_NAME], Rosterit ❌ [PERSO…" at bounding box center [919, 349] width 299 height 35
select select "1"
click at [770, 332] on select "Black, [PERSON_NAME] ❌ Bloggs, [PERSON_NAME] ❌ [PERSON_NAME], Rosterit ❌ [PERSO…" at bounding box center [919, 349] width 299 height 35
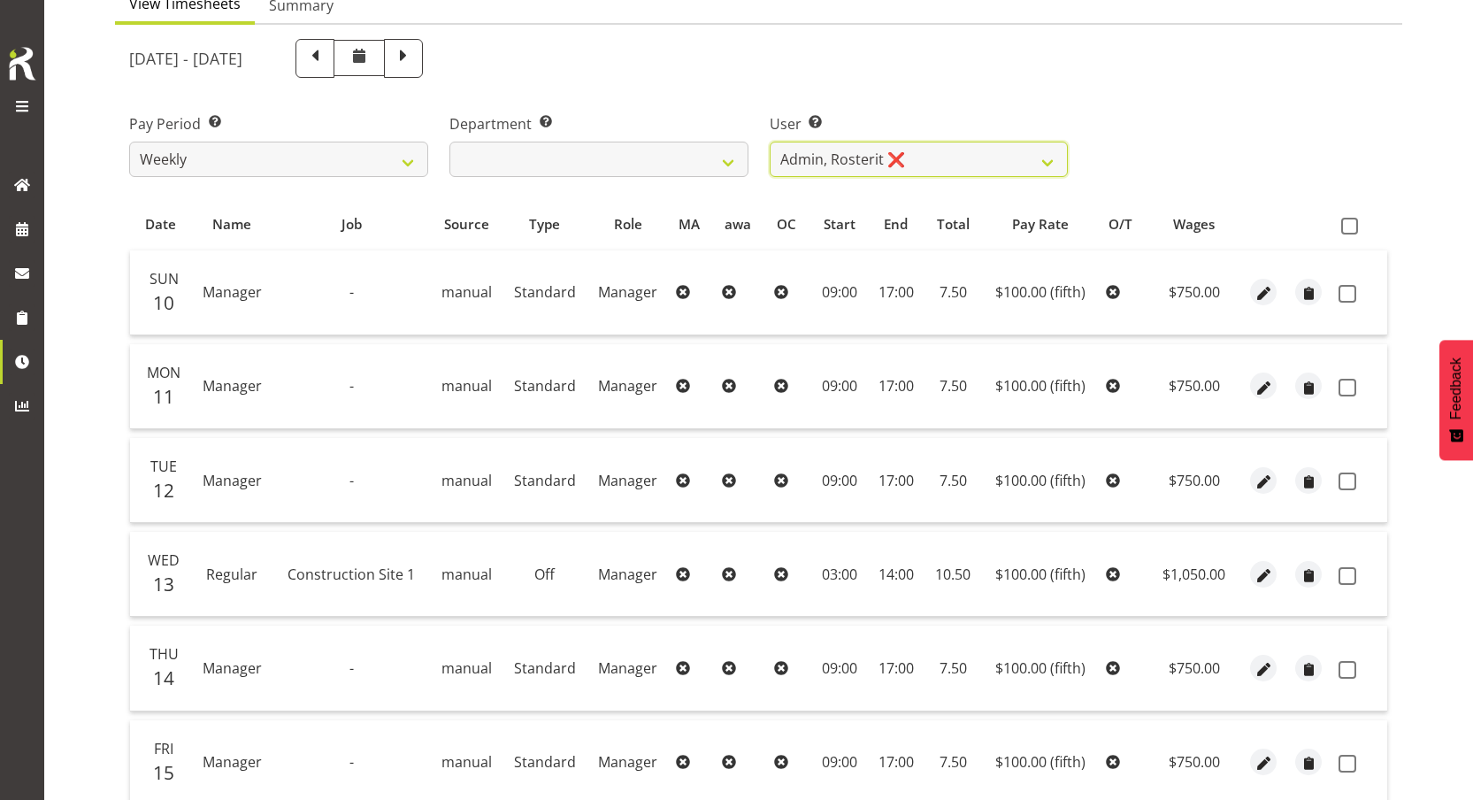
scroll to position [273, 0]
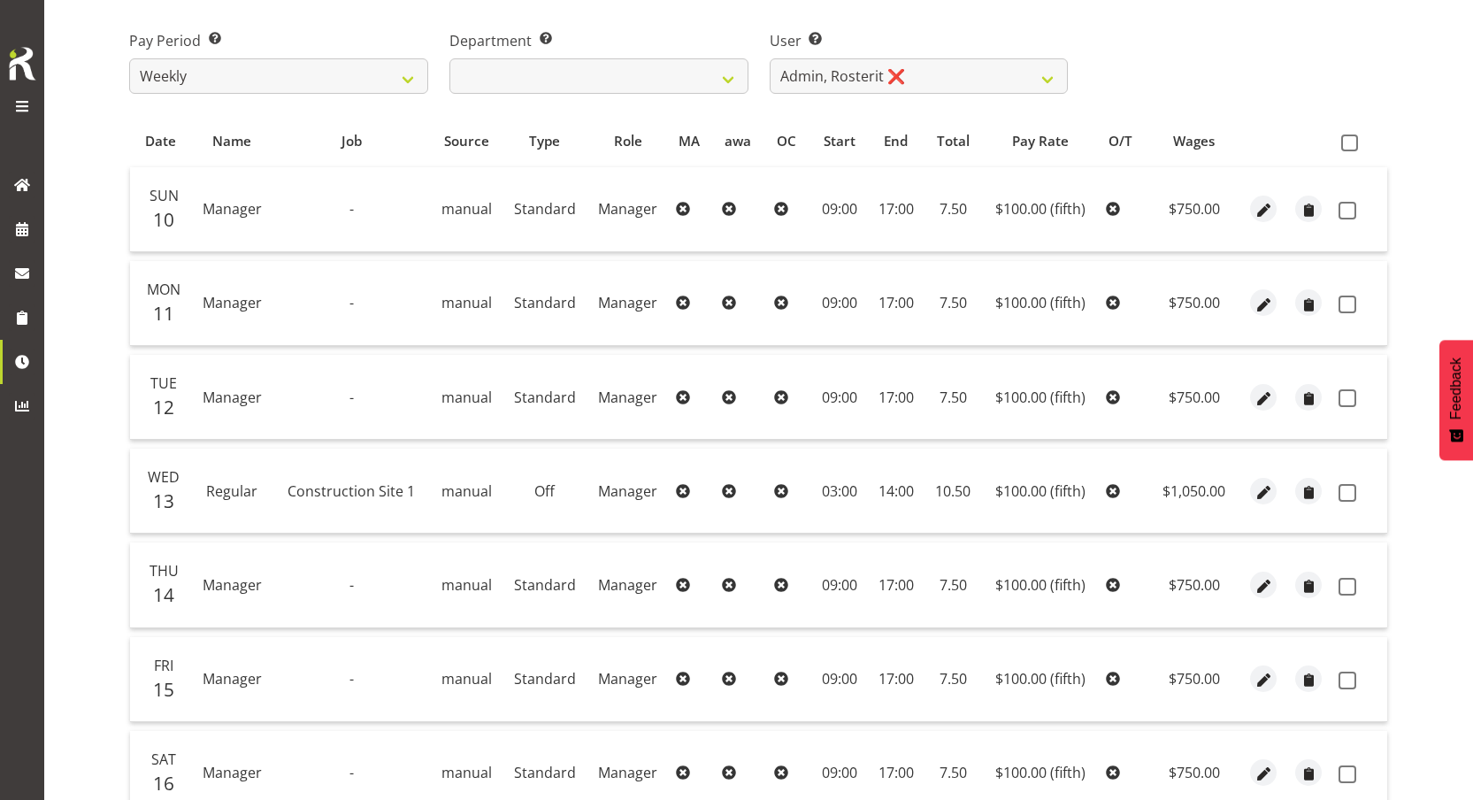
drag, startPoint x: 522, startPoint y: 491, endPoint x: 633, endPoint y: 491, distance: 110.6
click at [611, 489] on tr "Wed 13 Regular Construction Site 1 manual Off Manager 03:00 14:00 10.50 $100.00…" at bounding box center [758, 491] width 1257 height 85
click at [518, 495] on td "Off" at bounding box center [544, 491] width 85 height 85
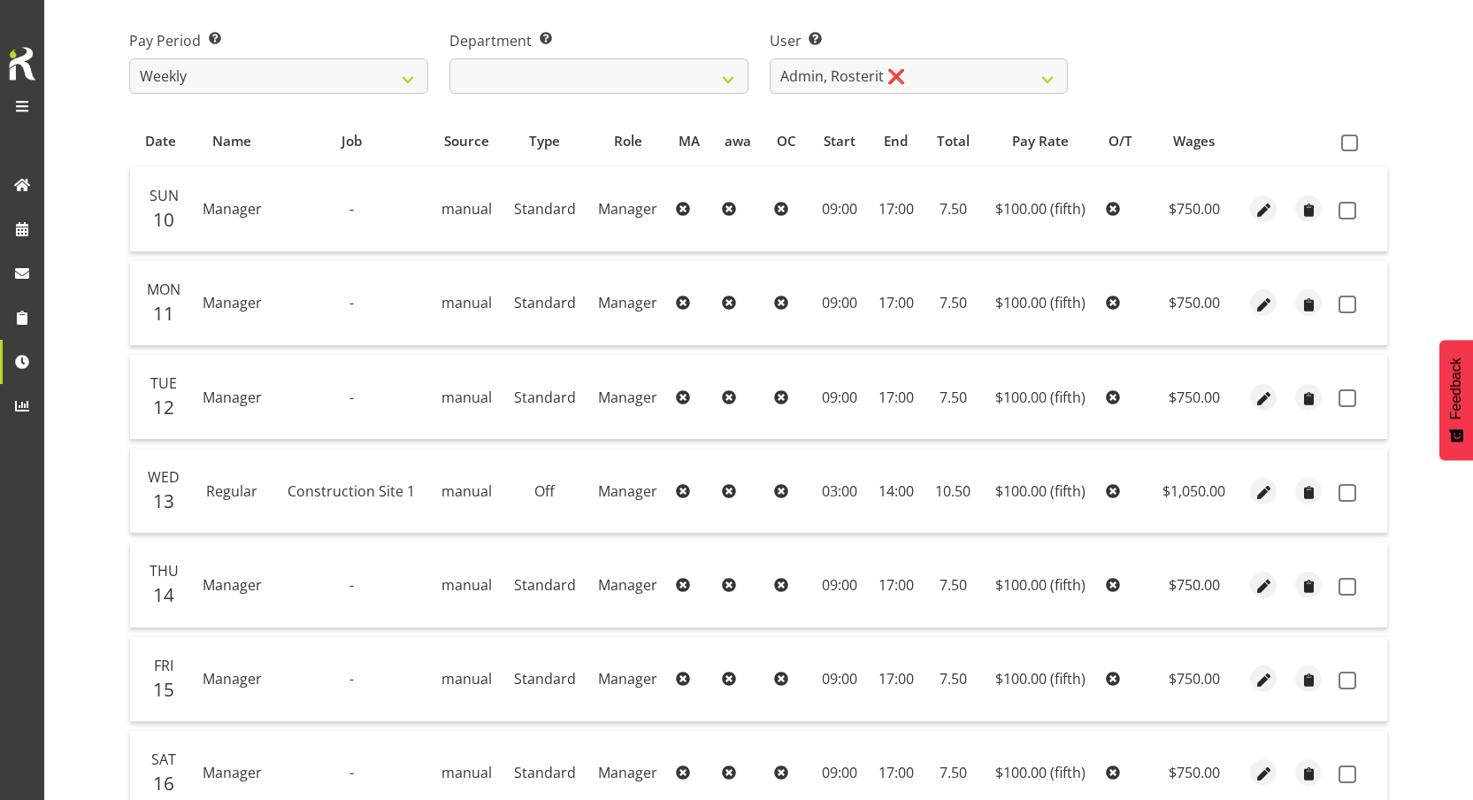
click at [449, 483] on span "manual" at bounding box center [466, 490] width 50 height 19
click at [495, 492] on td "manual" at bounding box center [466, 491] width 73 height 85
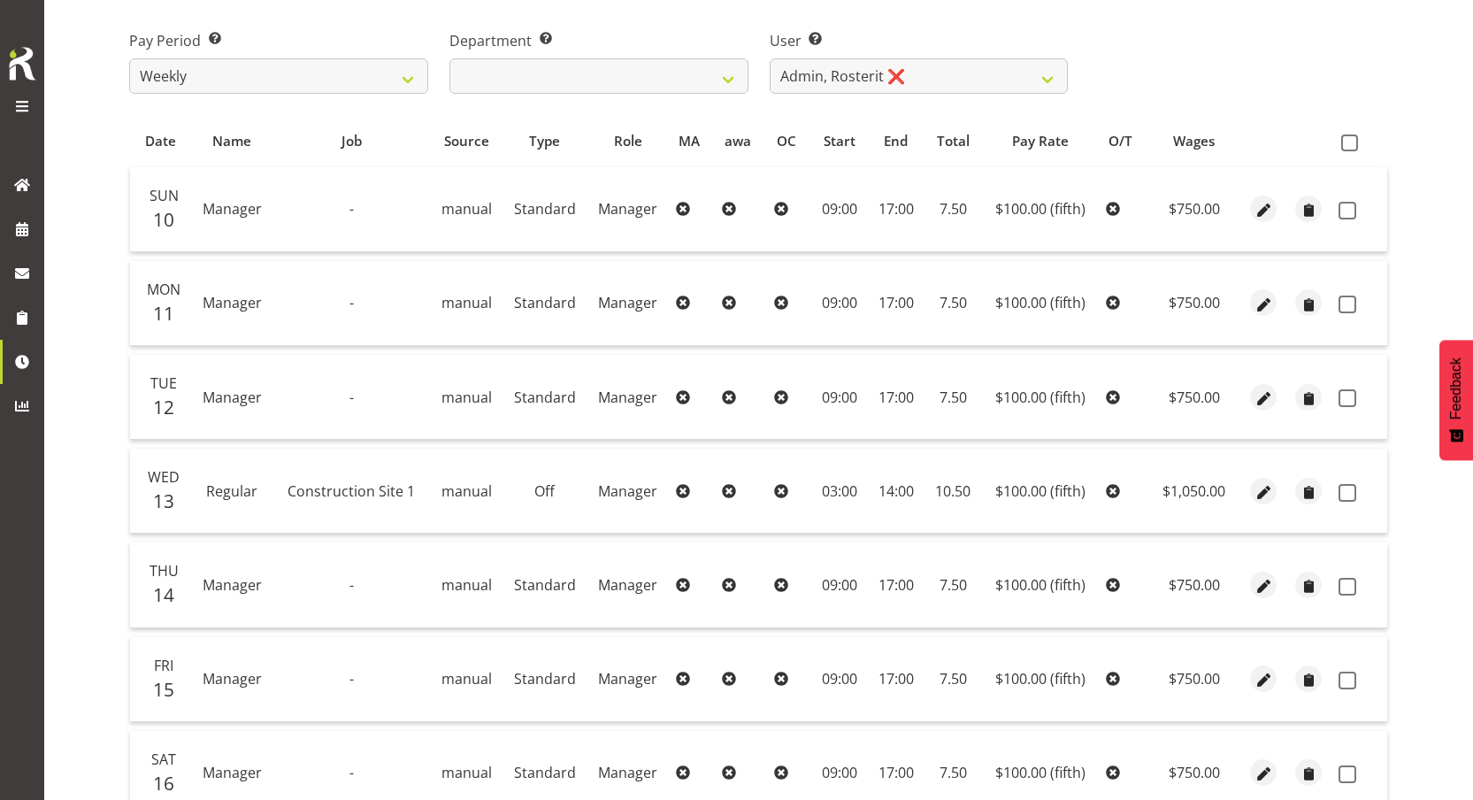
click at [495, 492] on td "manual" at bounding box center [466, 491] width 73 height 85
click at [511, 502] on td "Off" at bounding box center [544, 491] width 85 height 85
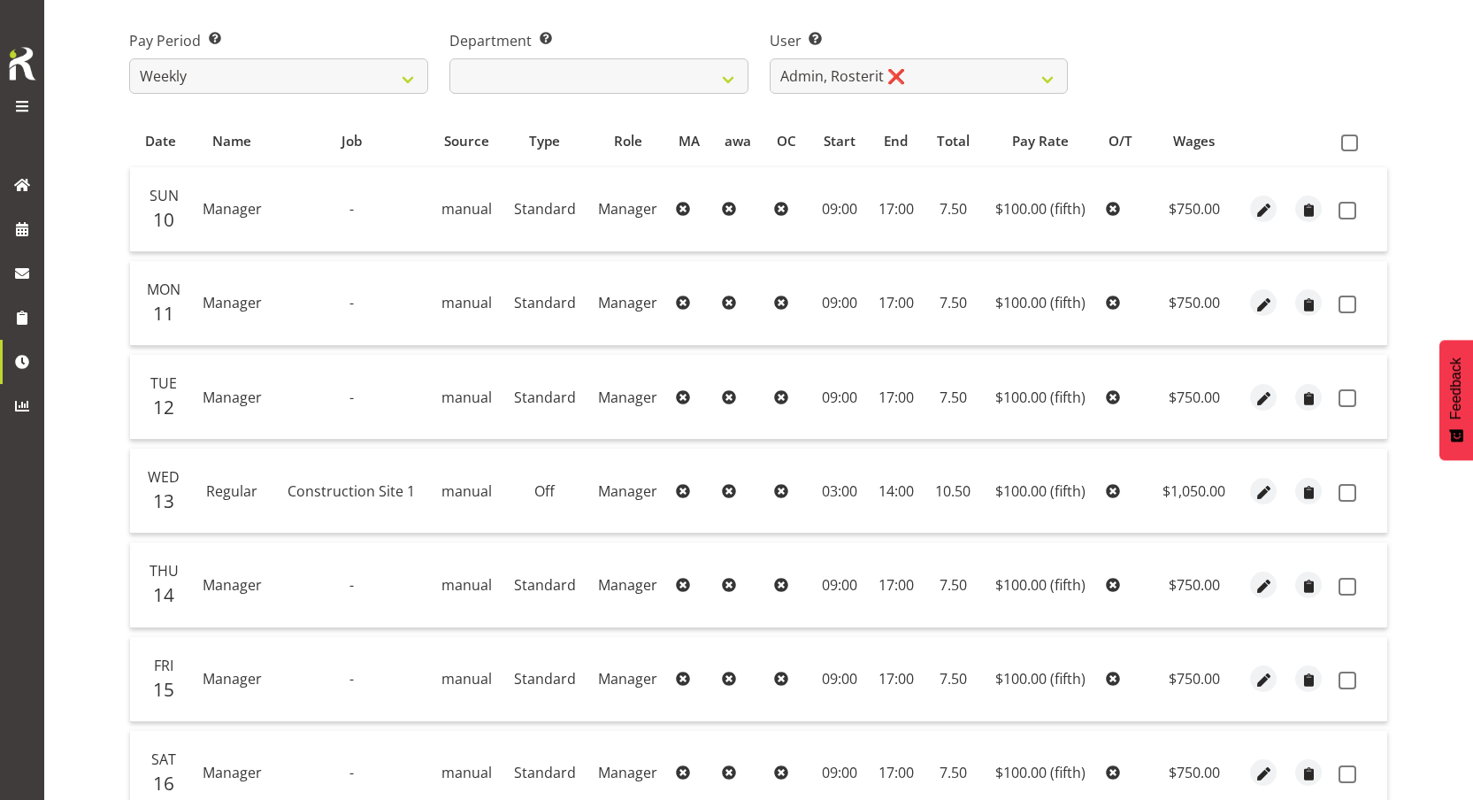
click at [541, 497] on td "Off" at bounding box center [544, 491] width 85 height 85
click at [1396, 33] on div "Pay Period Select which pay period you would like to view. Weekly Fortnight Mon…" at bounding box center [759, 54] width 1280 height 99
click at [457, 502] on td "manual" at bounding box center [466, 491] width 73 height 85
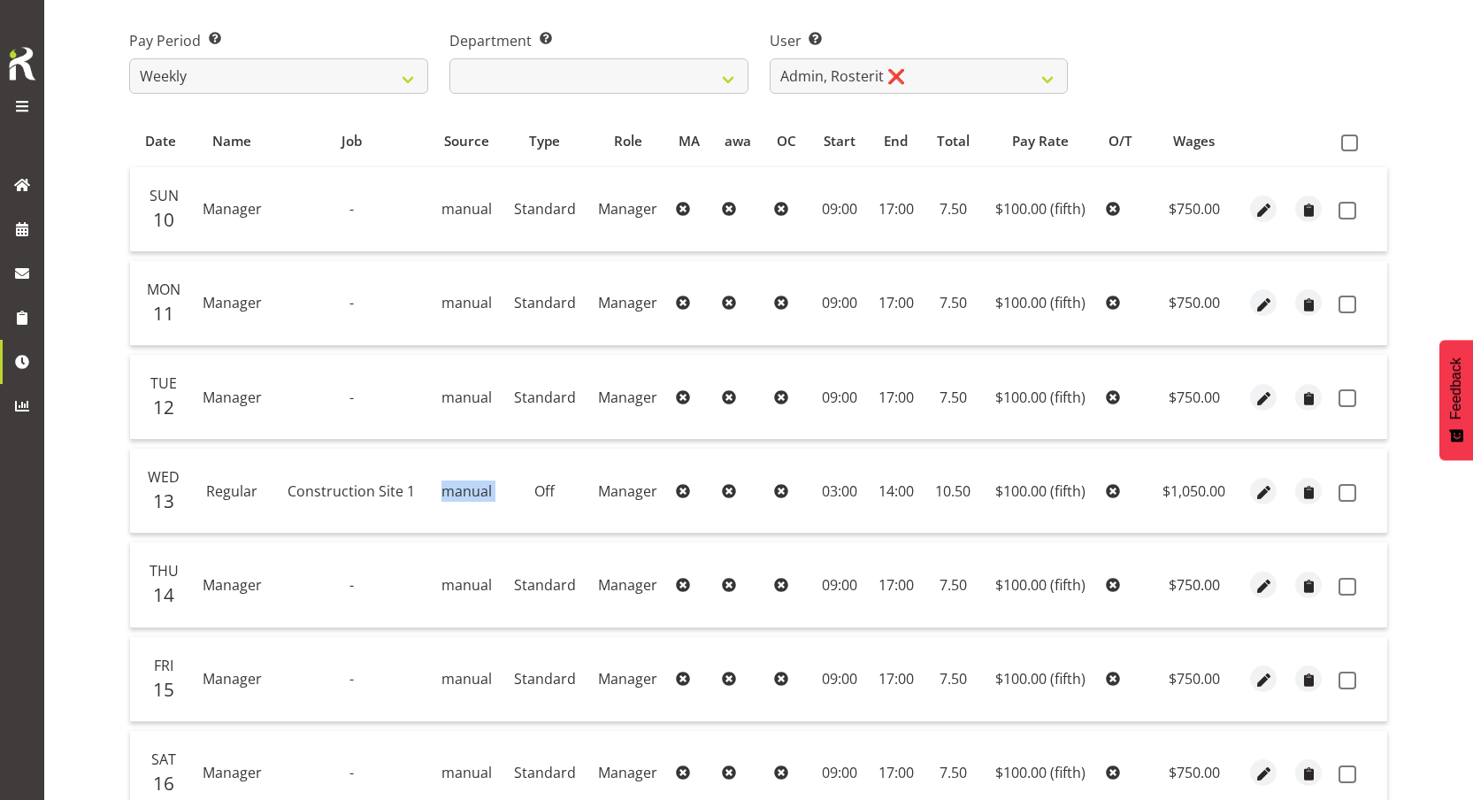
click at [457, 502] on td "manual" at bounding box center [466, 491] width 73 height 85
click at [482, 493] on span "manual" at bounding box center [466, 490] width 50 height 19
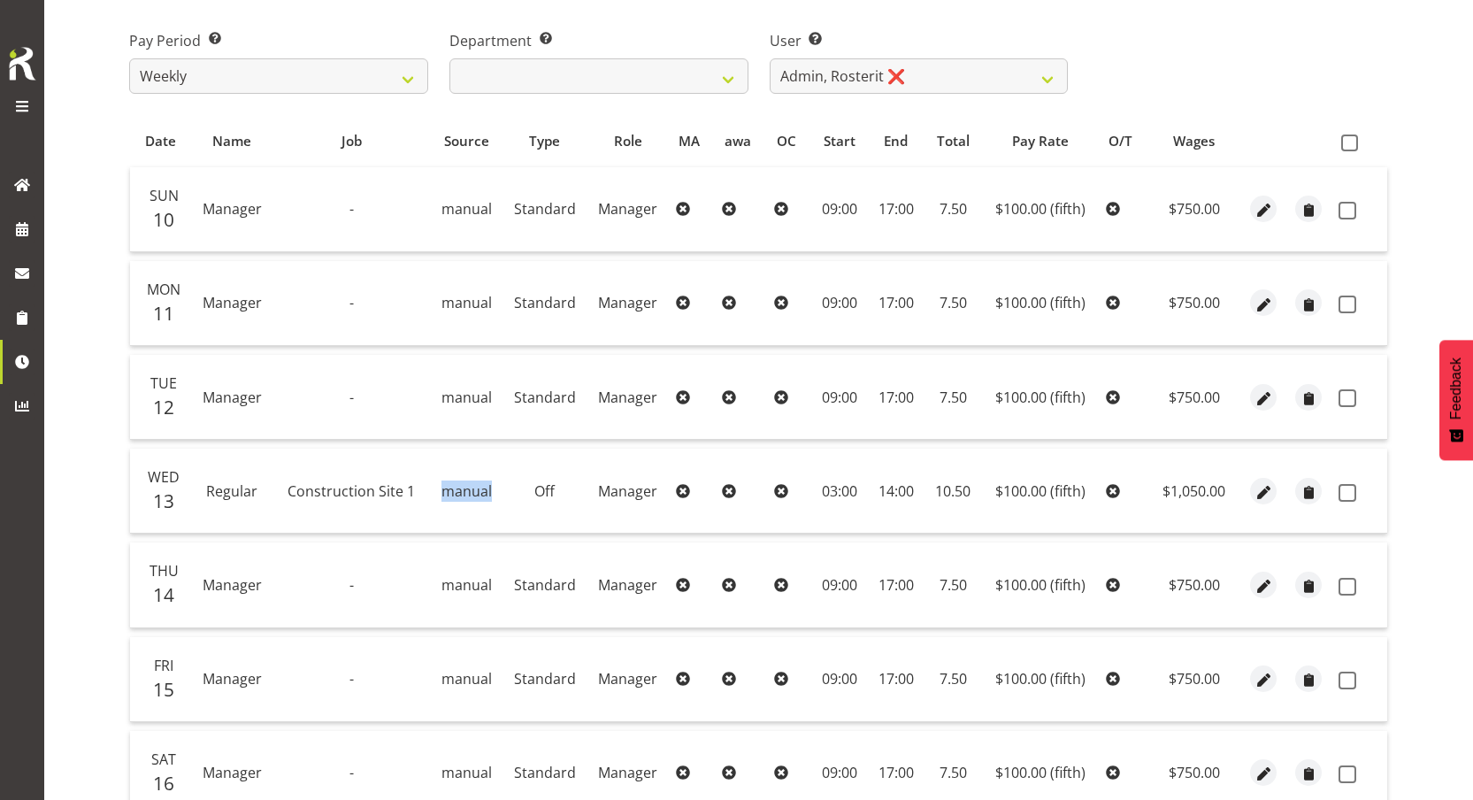
click at [482, 493] on span "manual" at bounding box center [466, 490] width 50 height 19
